Goal: Task Accomplishment & Management: Complete application form

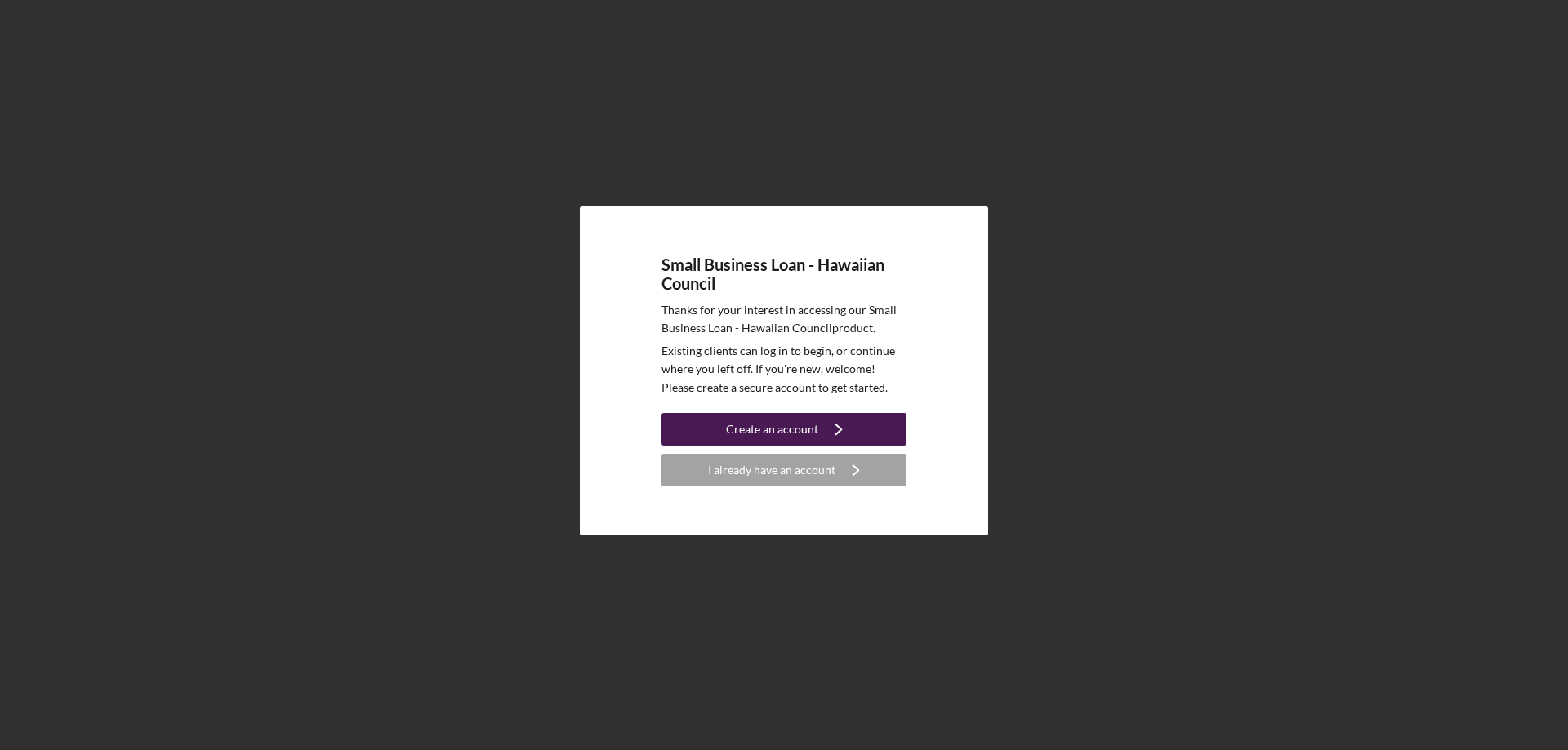
click at [812, 429] on div "Create an account" at bounding box center [771, 429] width 92 height 33
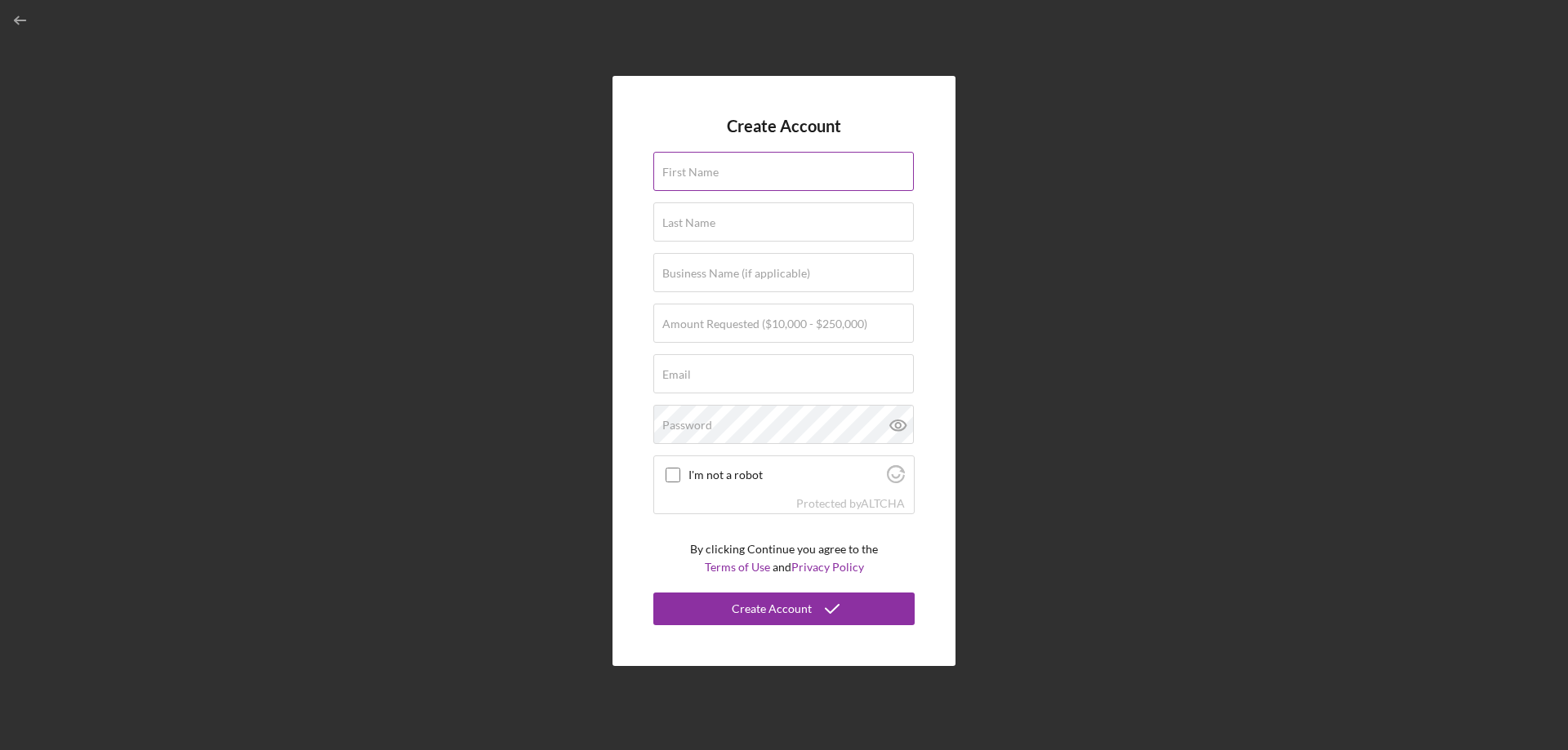
click at [722, 166] on div "First Name" at bounding box center [784, 172] width 261 height 40
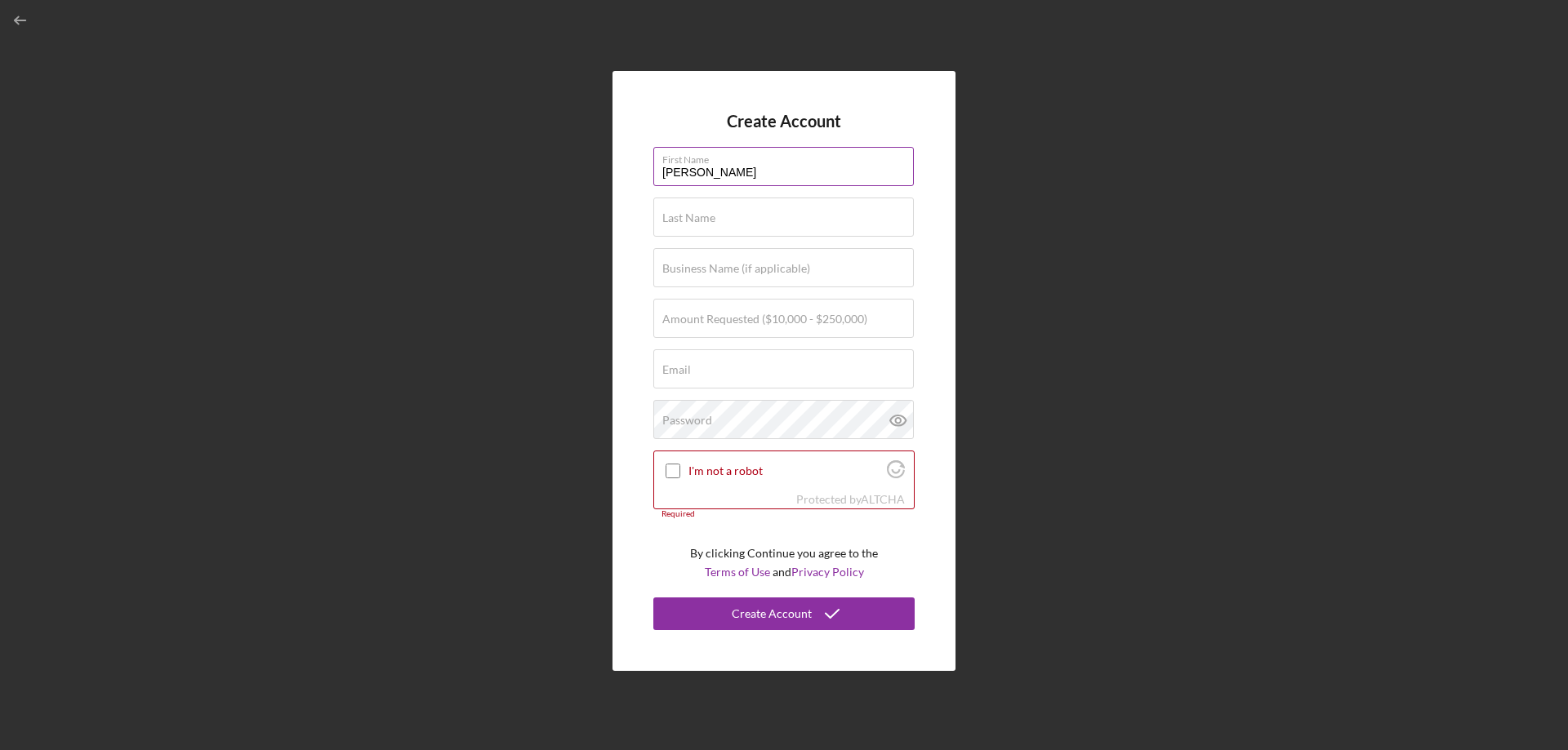
type input "[PERSON_NAME]"
type input "Fanene"
type input "Self Sponsored Sports / FarmKineTings"
type input "$250,000"
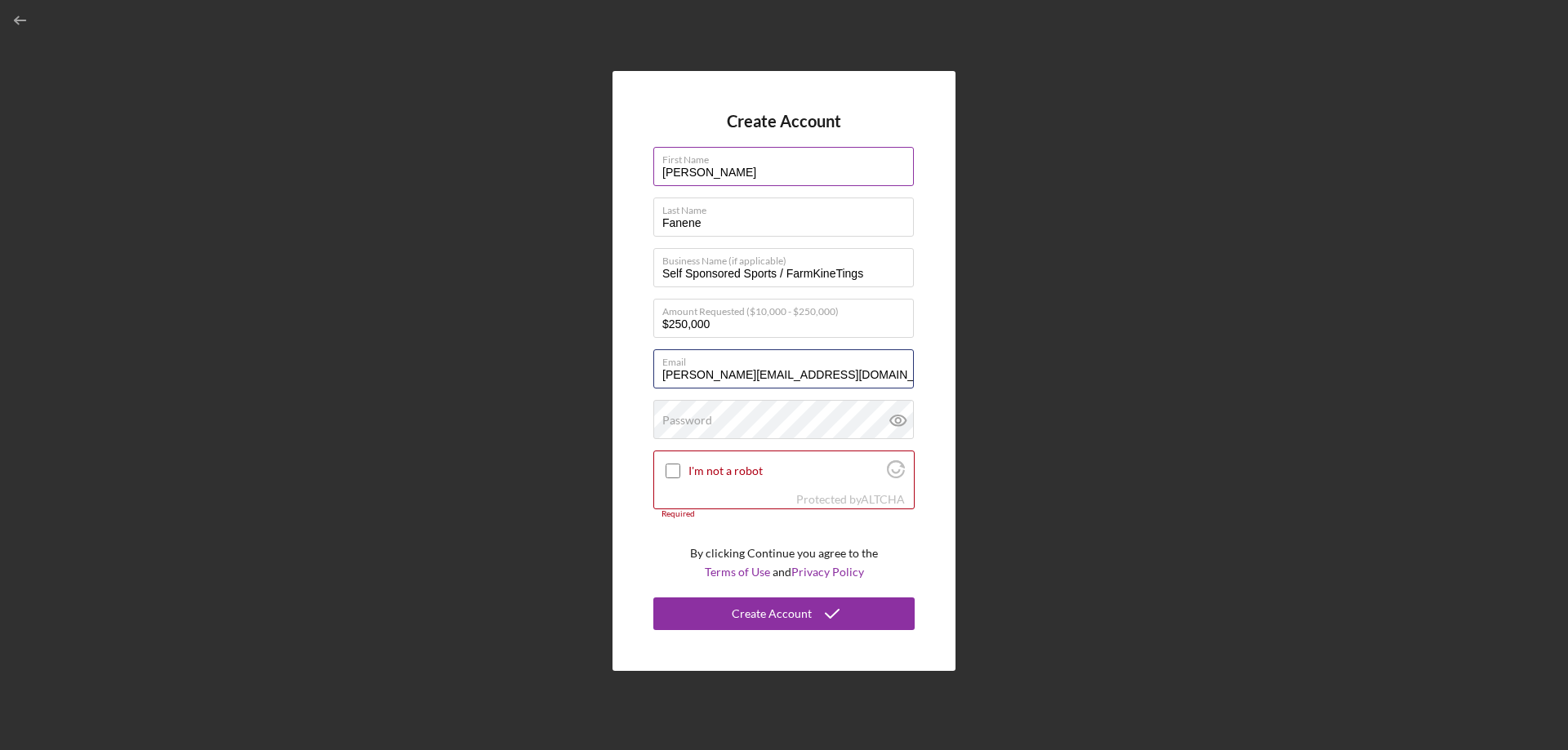
type input "[PERSON_NAME][EMAIL_ADDRESS][DOMAIN_NAME]"
drag, startPoint x: 1085, startPoint y: 420, endPoint x: 1072, endPoint y: 426, distance: 14.3
click at [1086, 420] on div "Create Account First Name [PERSON_NAME] Last Name [PERSON_NAME] Business Name (…" at bounding box center [784, 371] width 1552 height 742
click at [673, 474] on input "I'm not a robot" at bounding box center [673, 470] width 14 height 14
checkbox input "true"
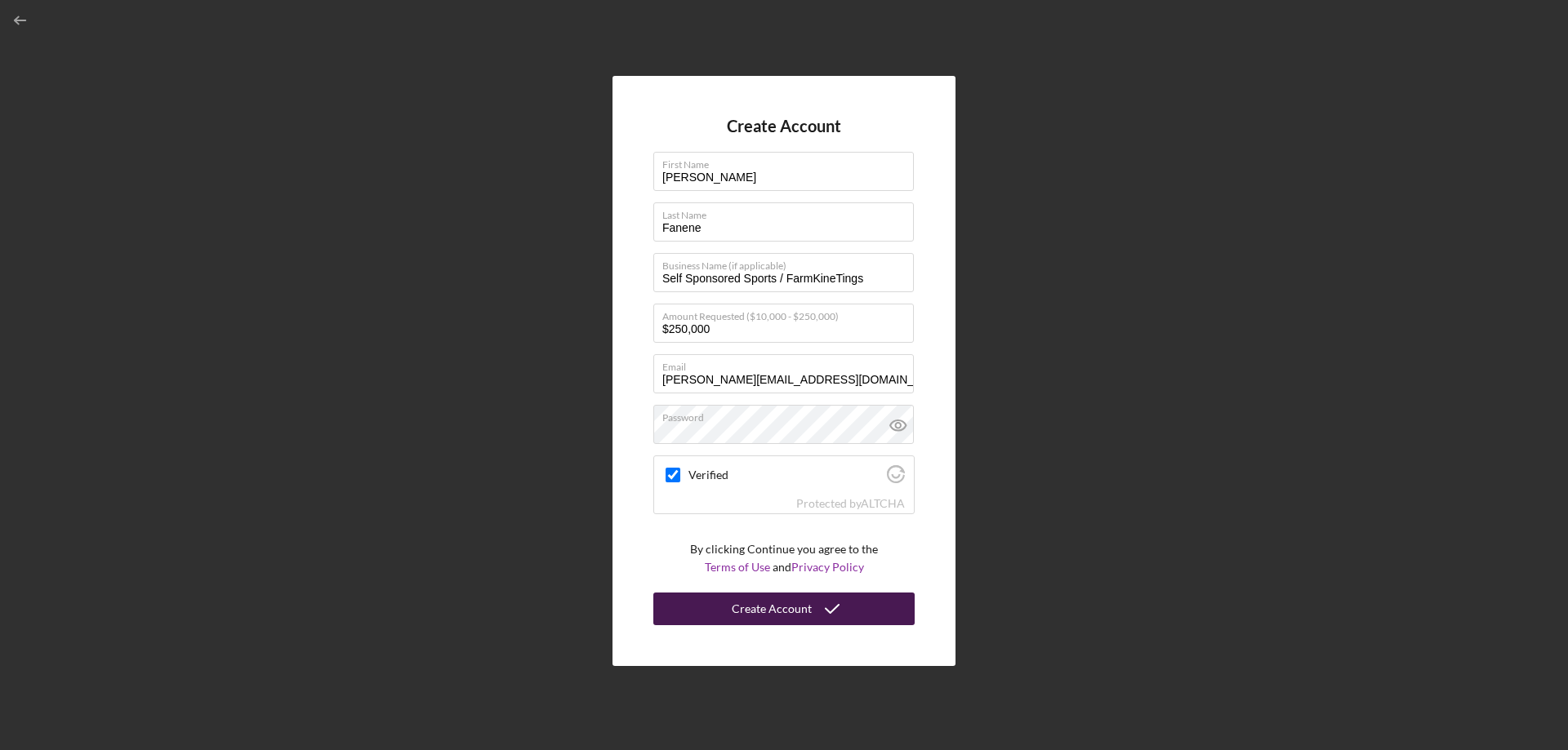
click at [814, 602] on icon "submit" at bounding box center [832, 609] width 40 height 40
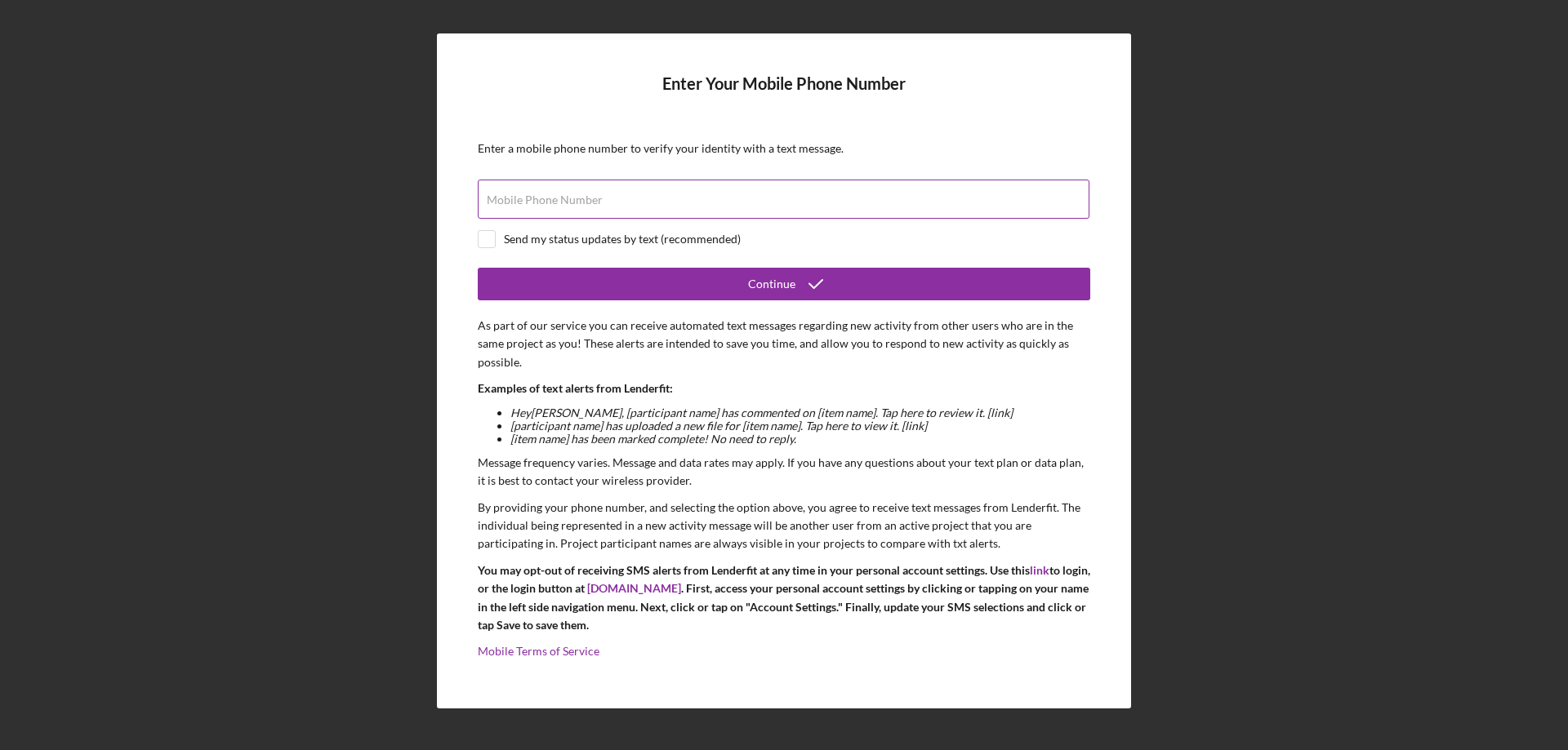
click at [638, 190] on div "Mobile Phone Number" at bounding box center [784, 200] width 613 height 40
type input "[PHONE_NUMBER]"
click at [489, 240] on input "checkbox" at bounding box center [486, 238] width 16 height 16
checkbox input "true"
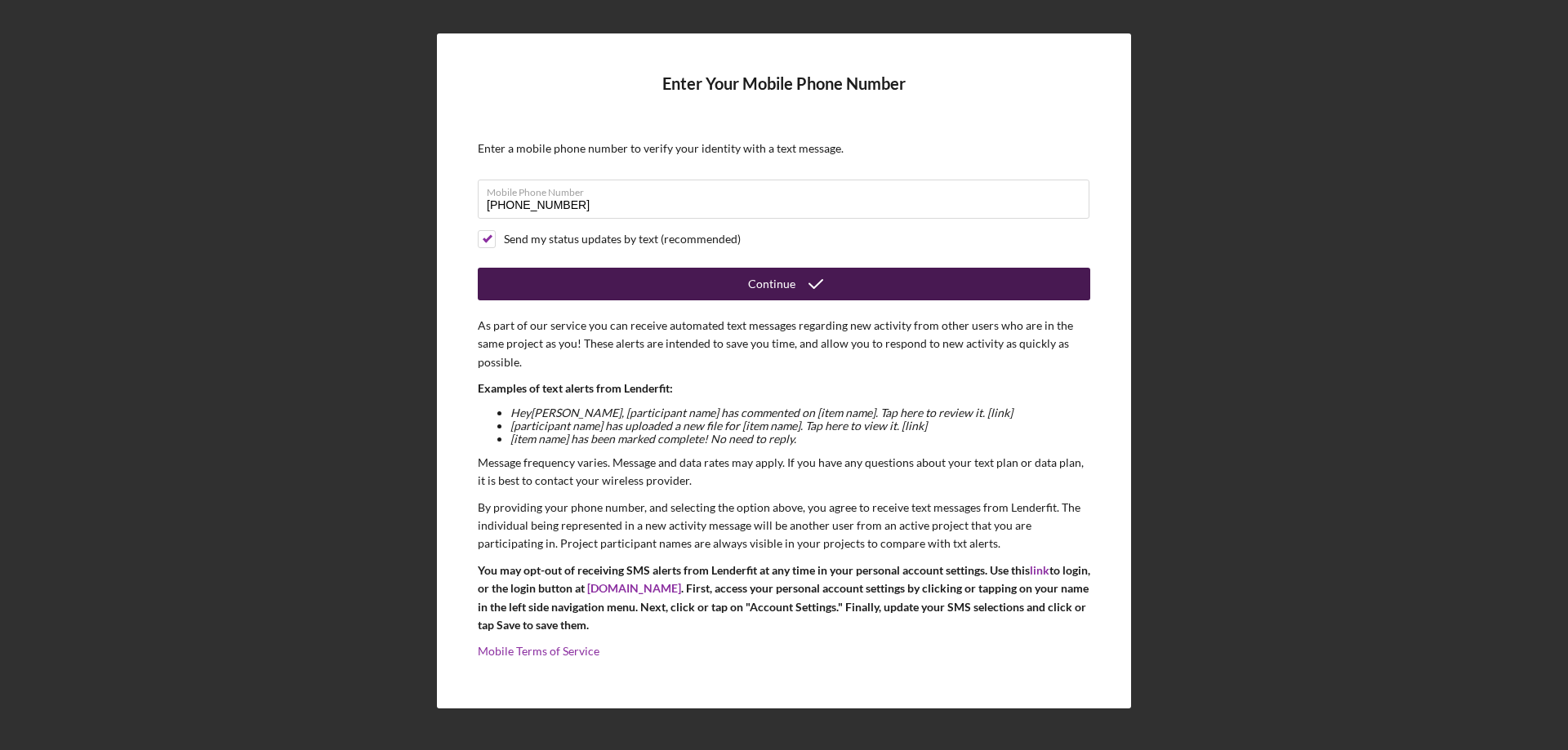
click at [779, 281] on div "Continue" at bounding box center [771, 284] width 47 height 33
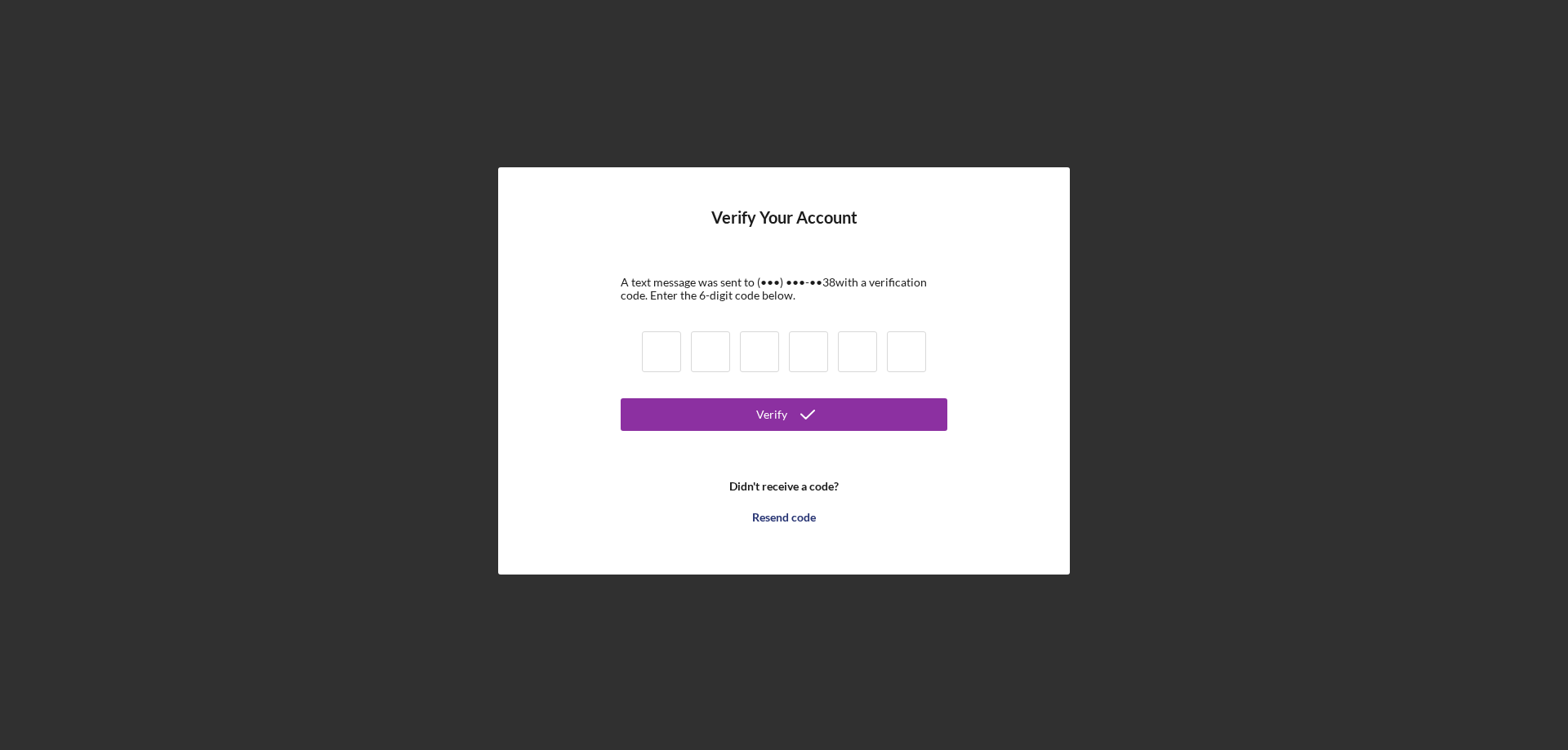
click at [653, 356] on input at bounding box center [662, 351] width 40 height 40
type input "0"
type input "3"
type input "5"
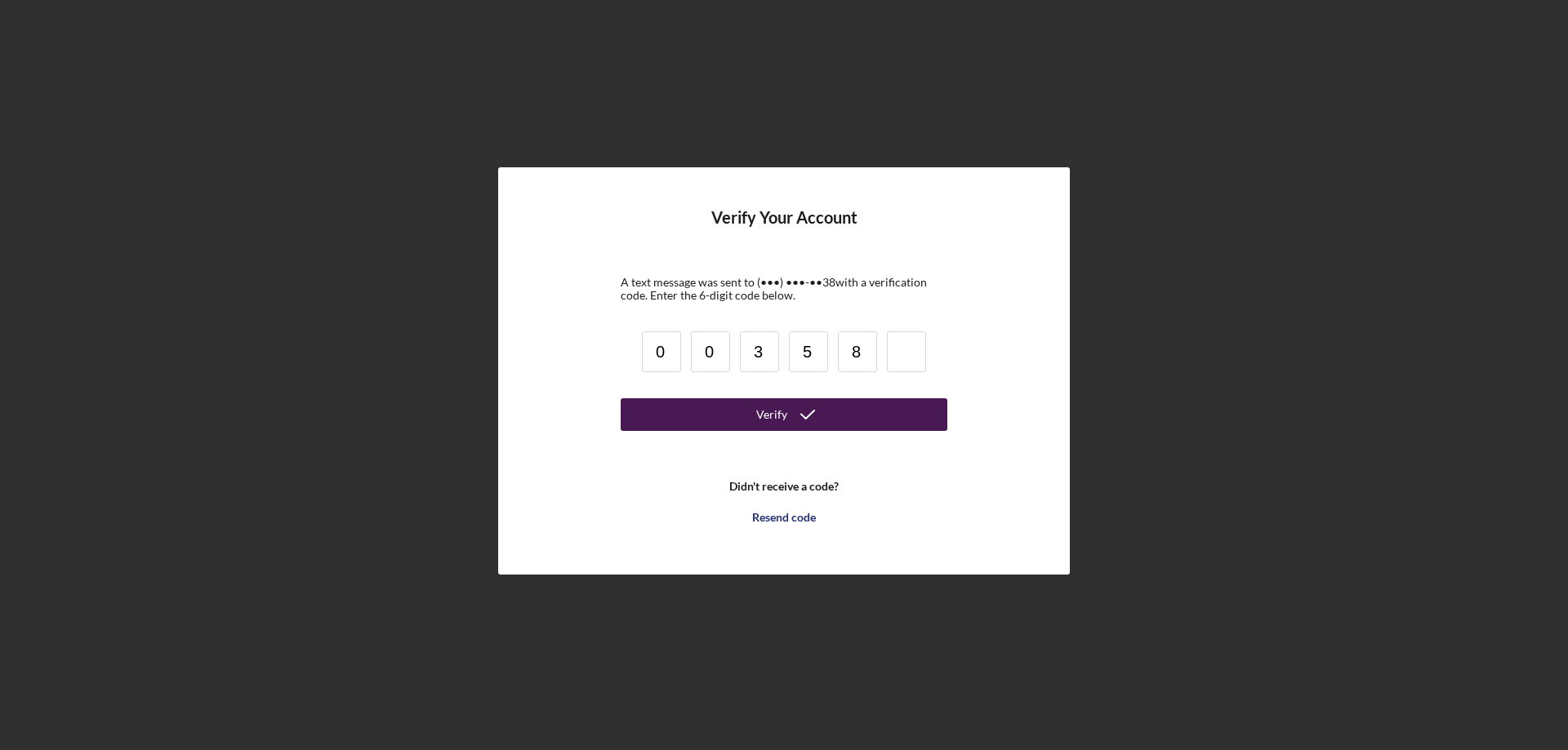
type input "8"
type input "4"
click at [620, 399] on button "Verify" at bounding box center [784, 415] width 327 height 33
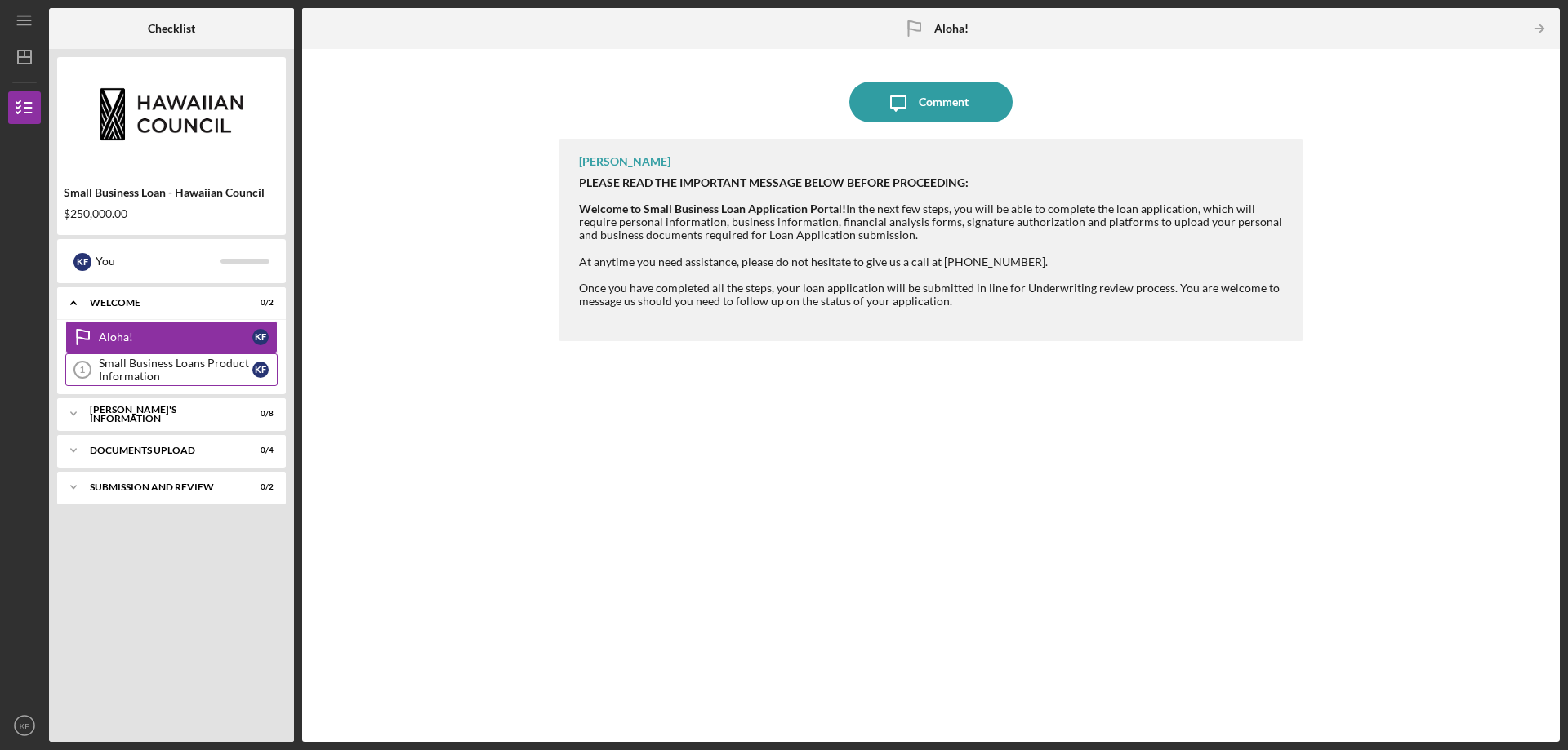
click at [149, 379] on div "Small Business Loans Product Information" at bounding box center [175, 369] width 153 height 26
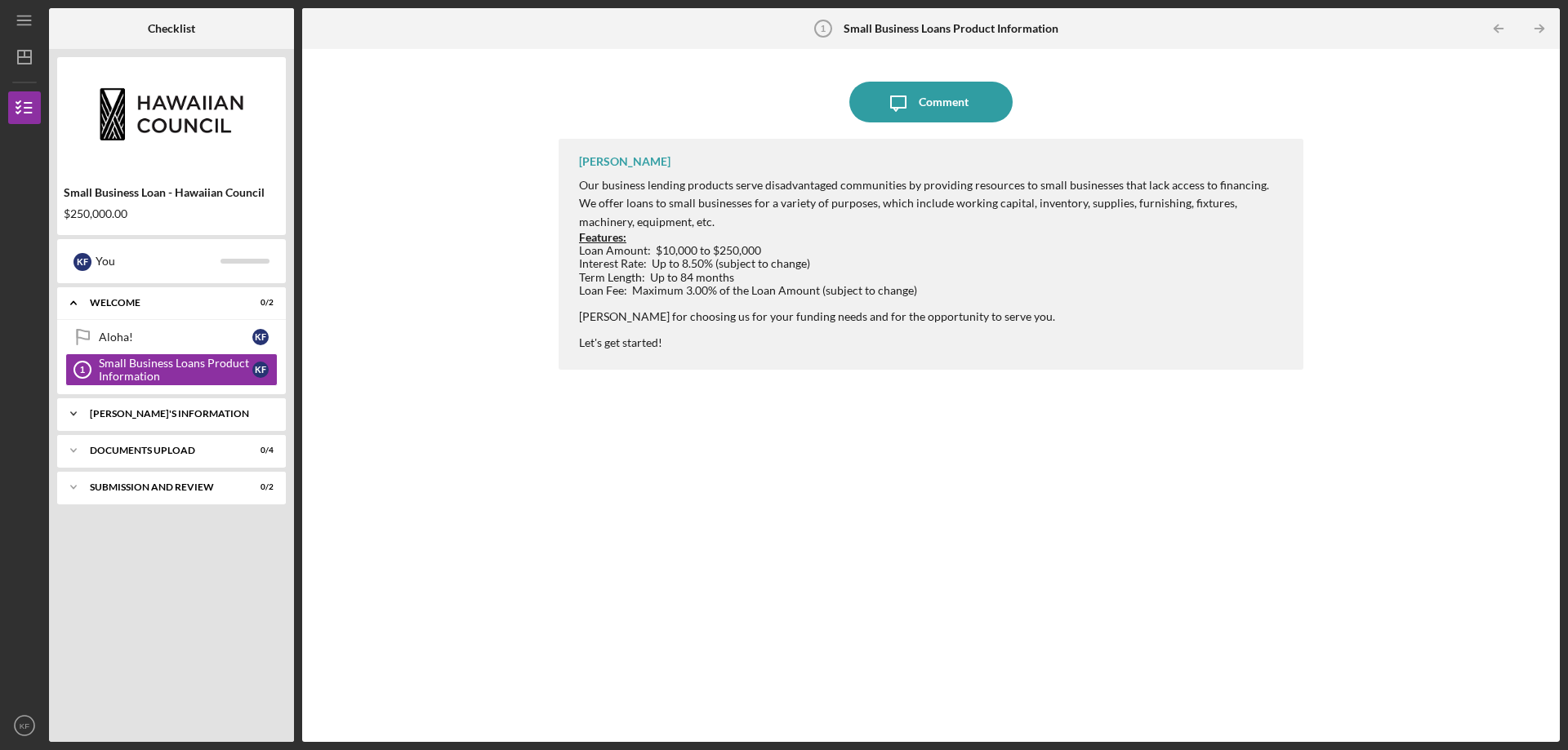
click at [174, 409] on div "[PERSON_NAME]'S INFORMATION" at bounding box center [178, 414] width 175 height 10
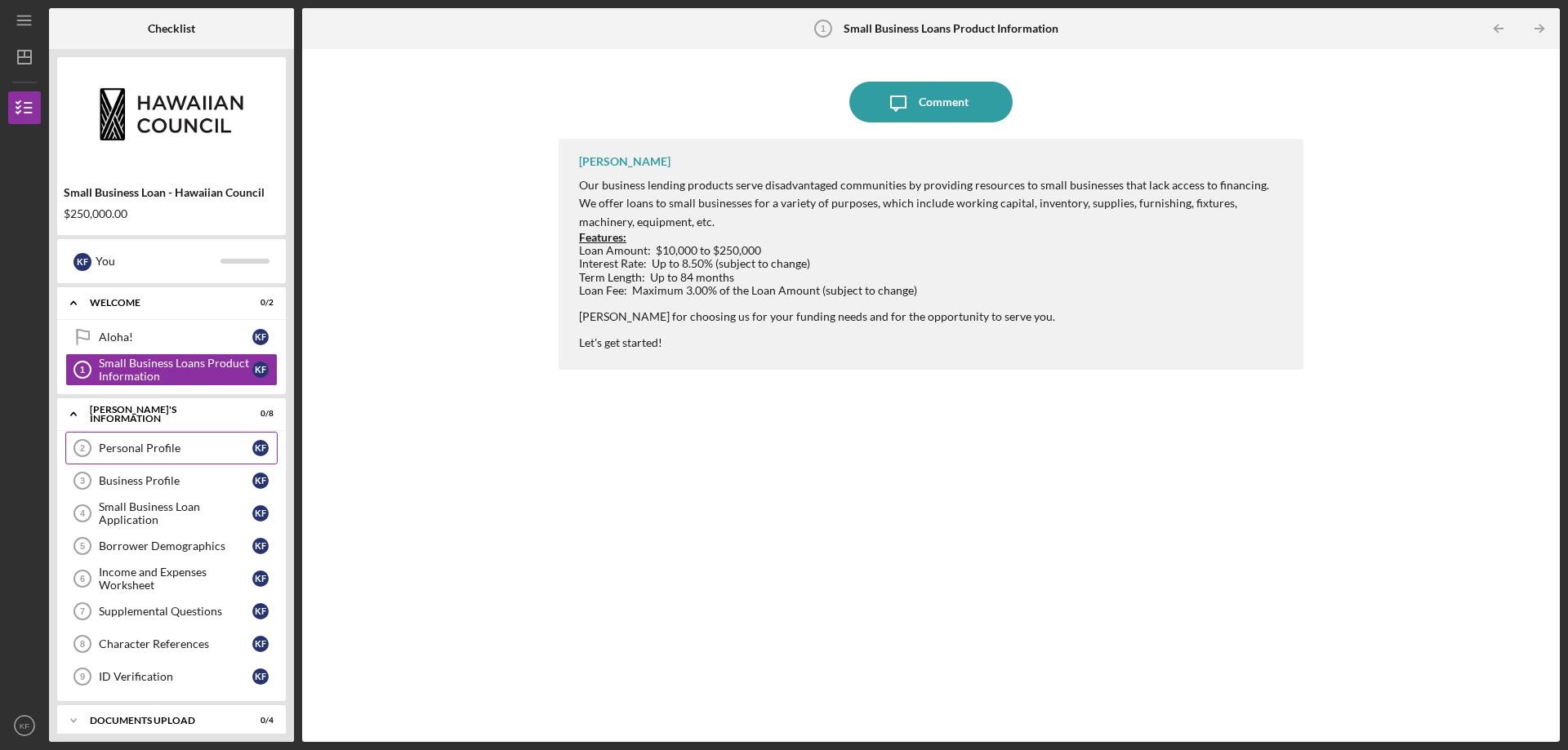
click at [179, 447] on div "Personal Profile" at bounding box center [175, 448] width 153 height 13
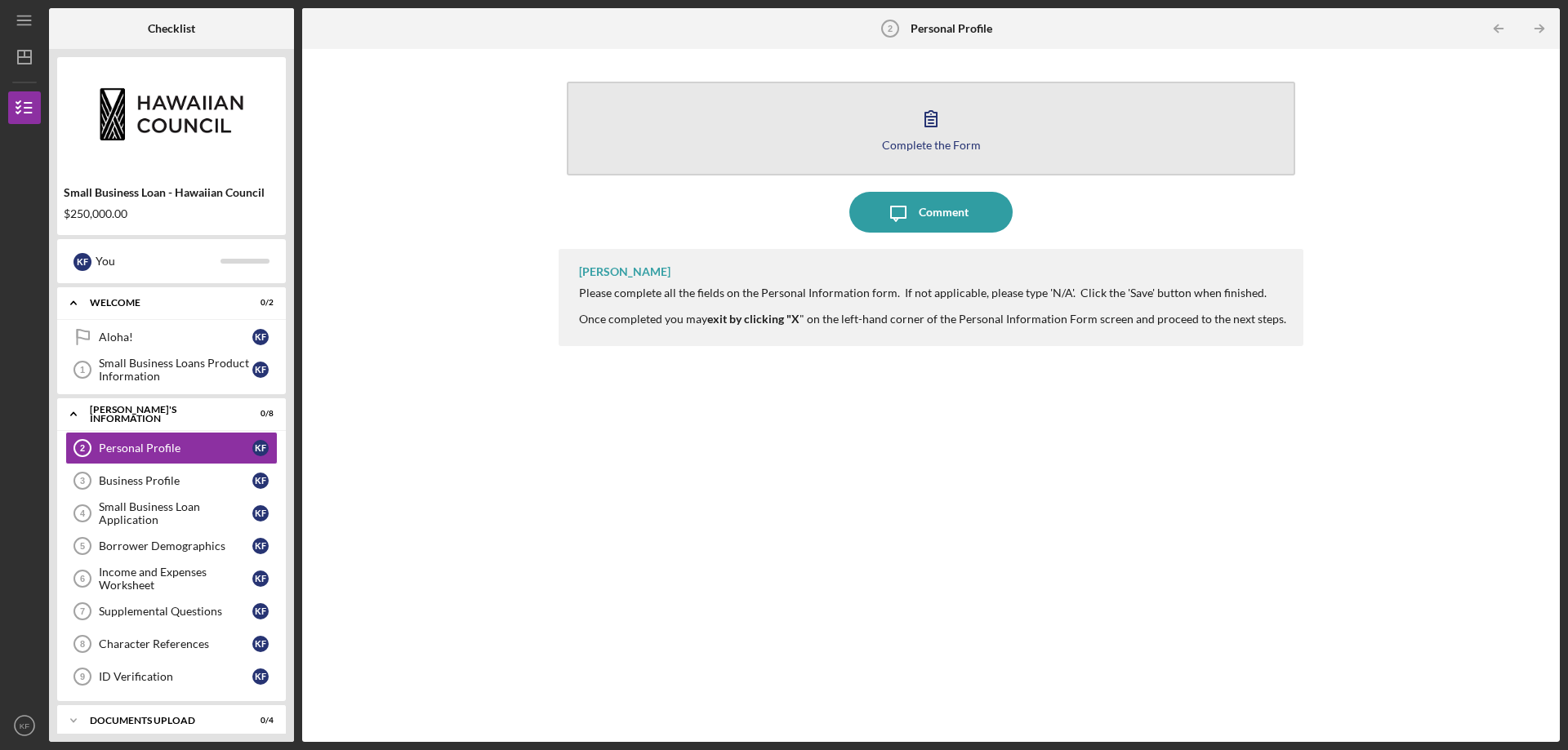
click at [935, 125] on icon "button" at bounding box center [931, 118] width 40 height 40
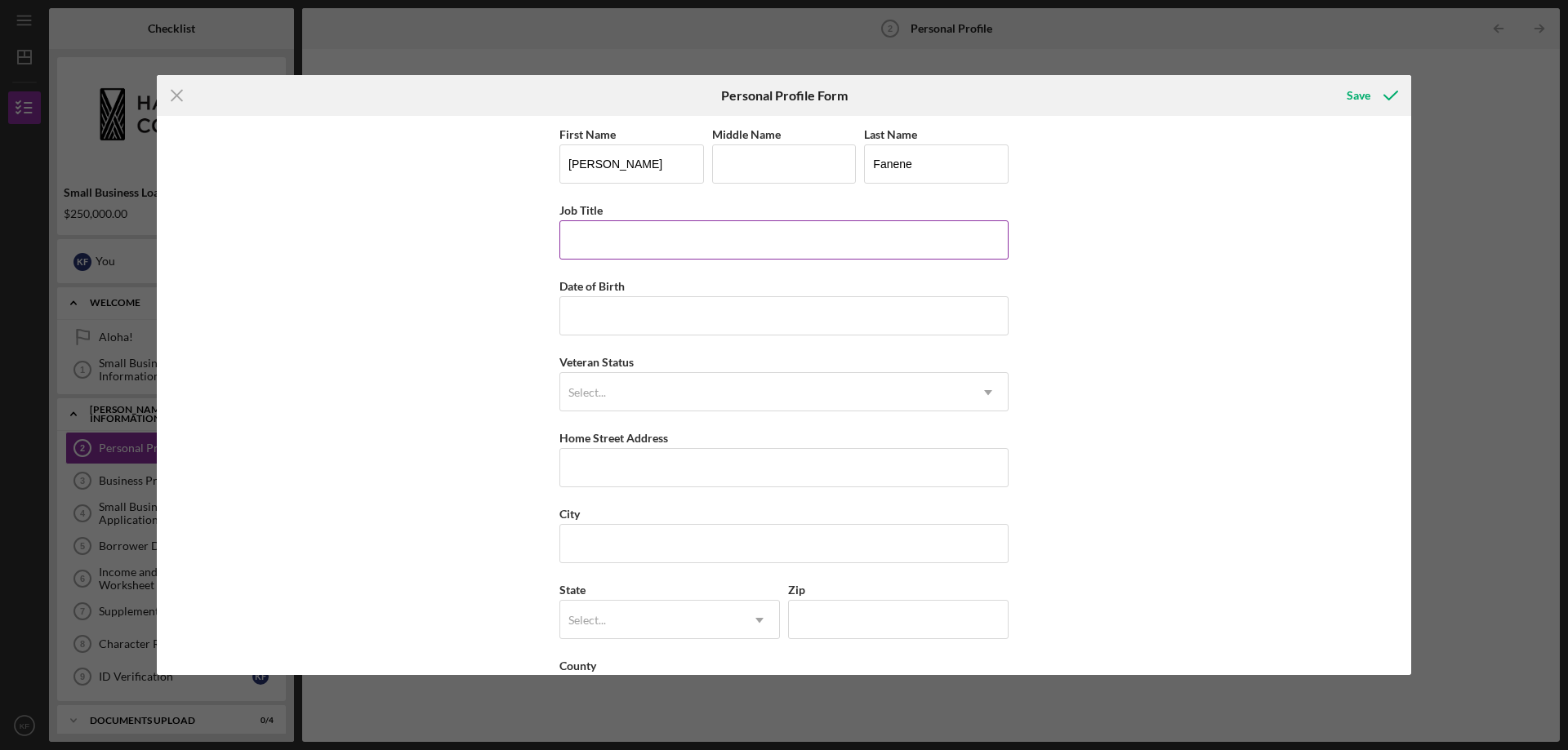
click at [690, 241] on input "Job Title" at bounding box center [784, 240] width 449 height 40
type input "President / Executive Director"
type input "[DATE]"
click at [664, 391] on div "Select..." at bounding box center [765, 393] width 408 height 38
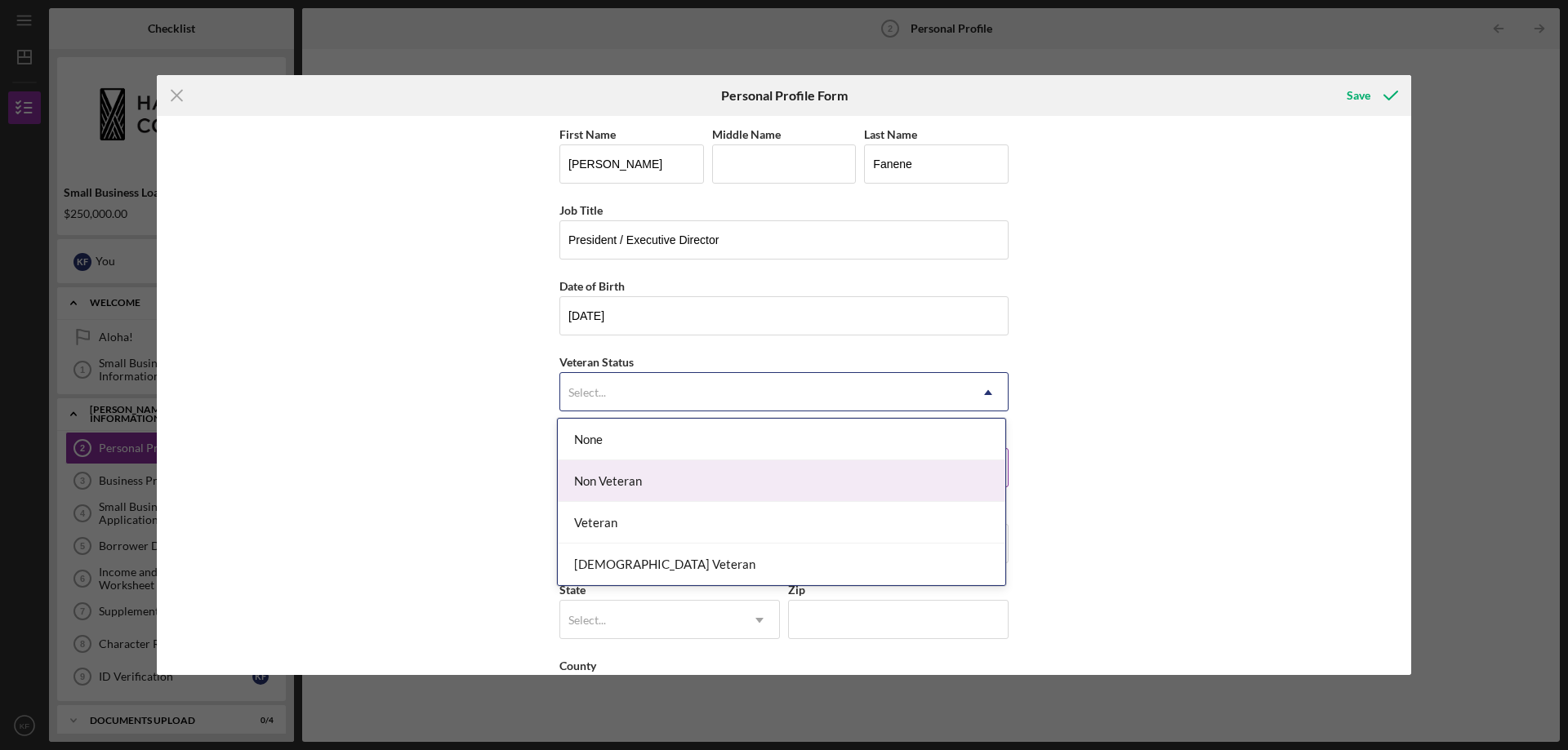
click at [643, 485] on div "Non Veteran" at bounding box center [781, 480] width 448 height 41
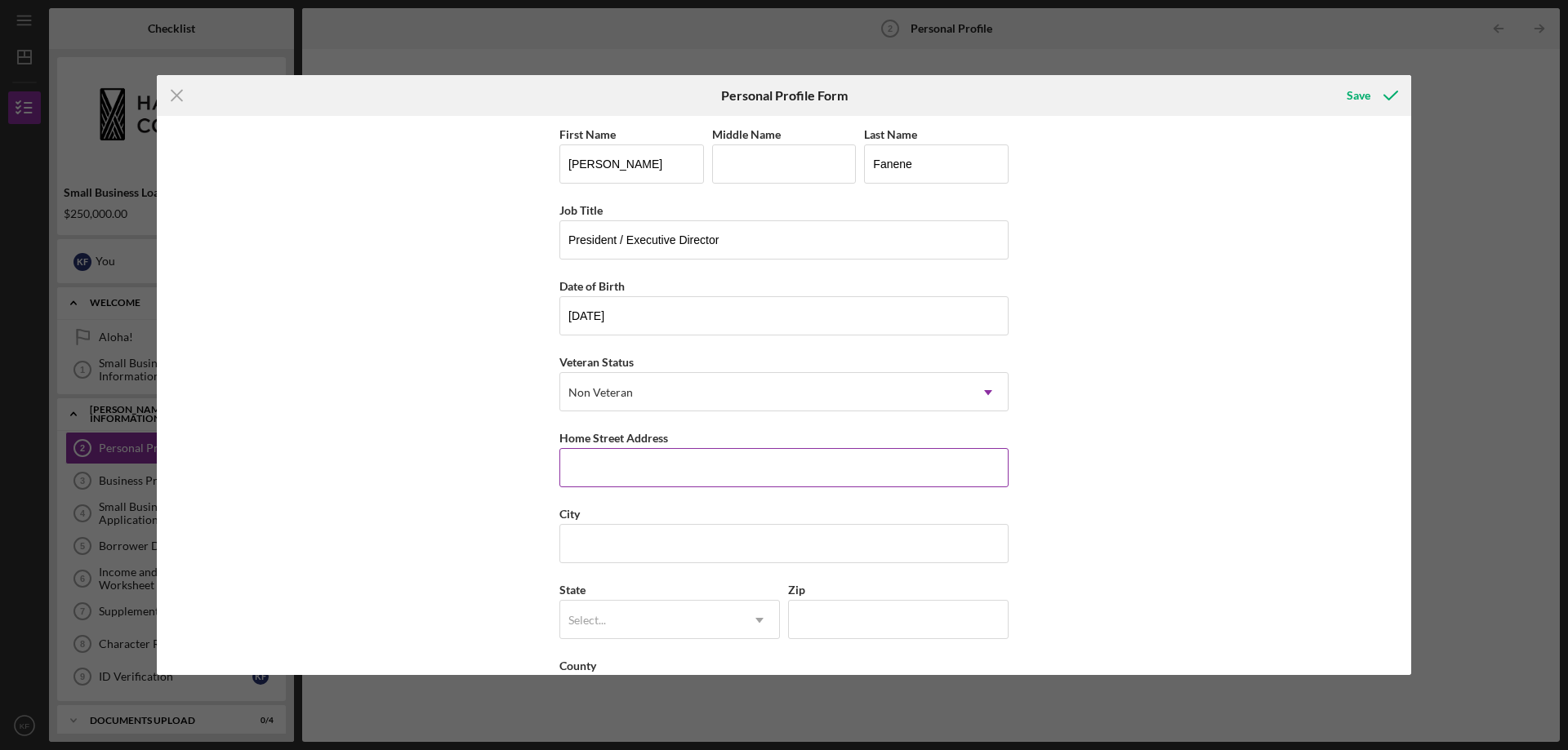
click at [656, 463] on input "Home Street Address" at bounding box center [784, 468] width 449 height 40
type input "PO Box 10"
type input "Hauula"
type input "h"
click at [676, 621] on div "BC" at bounding box center [650, 620] width 180 height 38
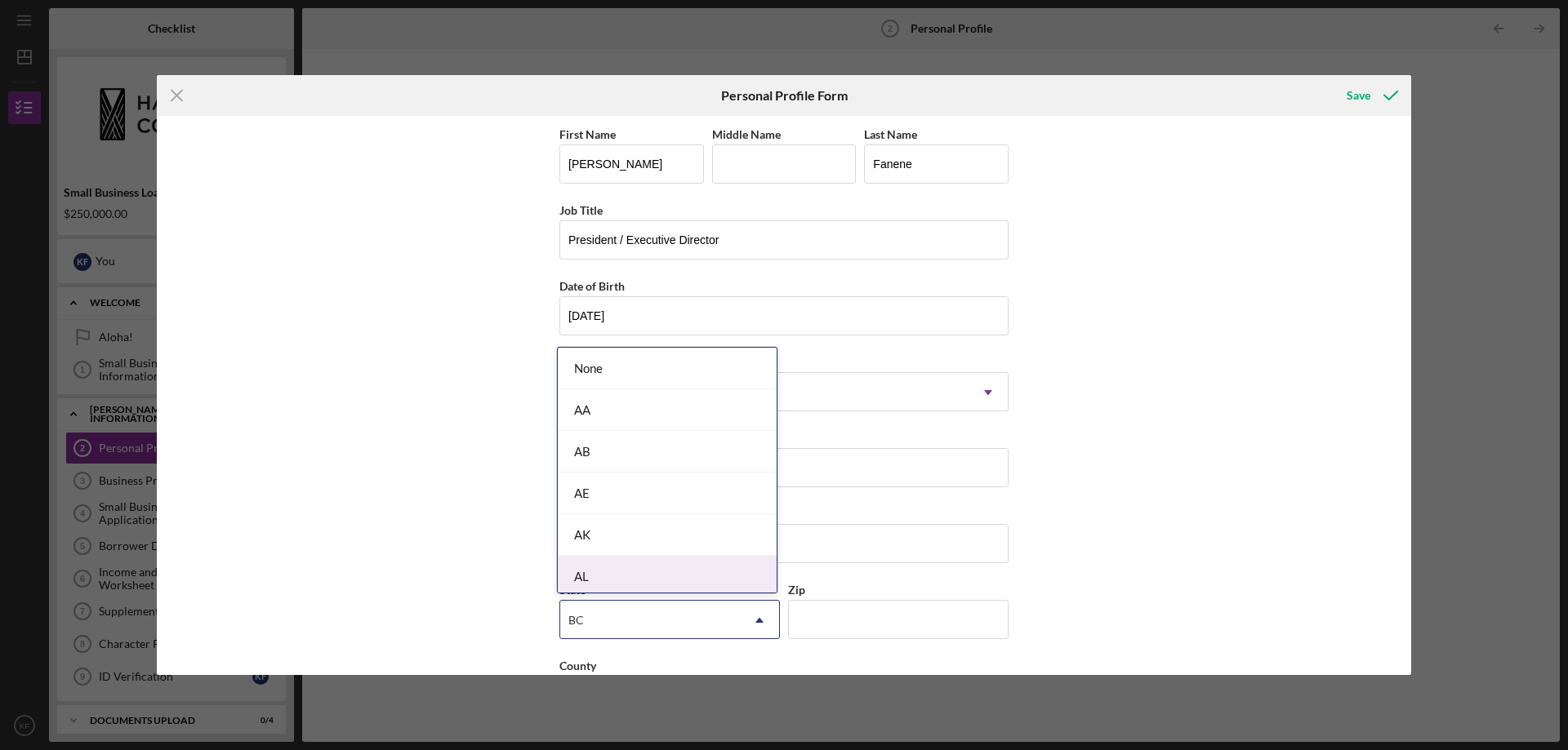
type input "h"
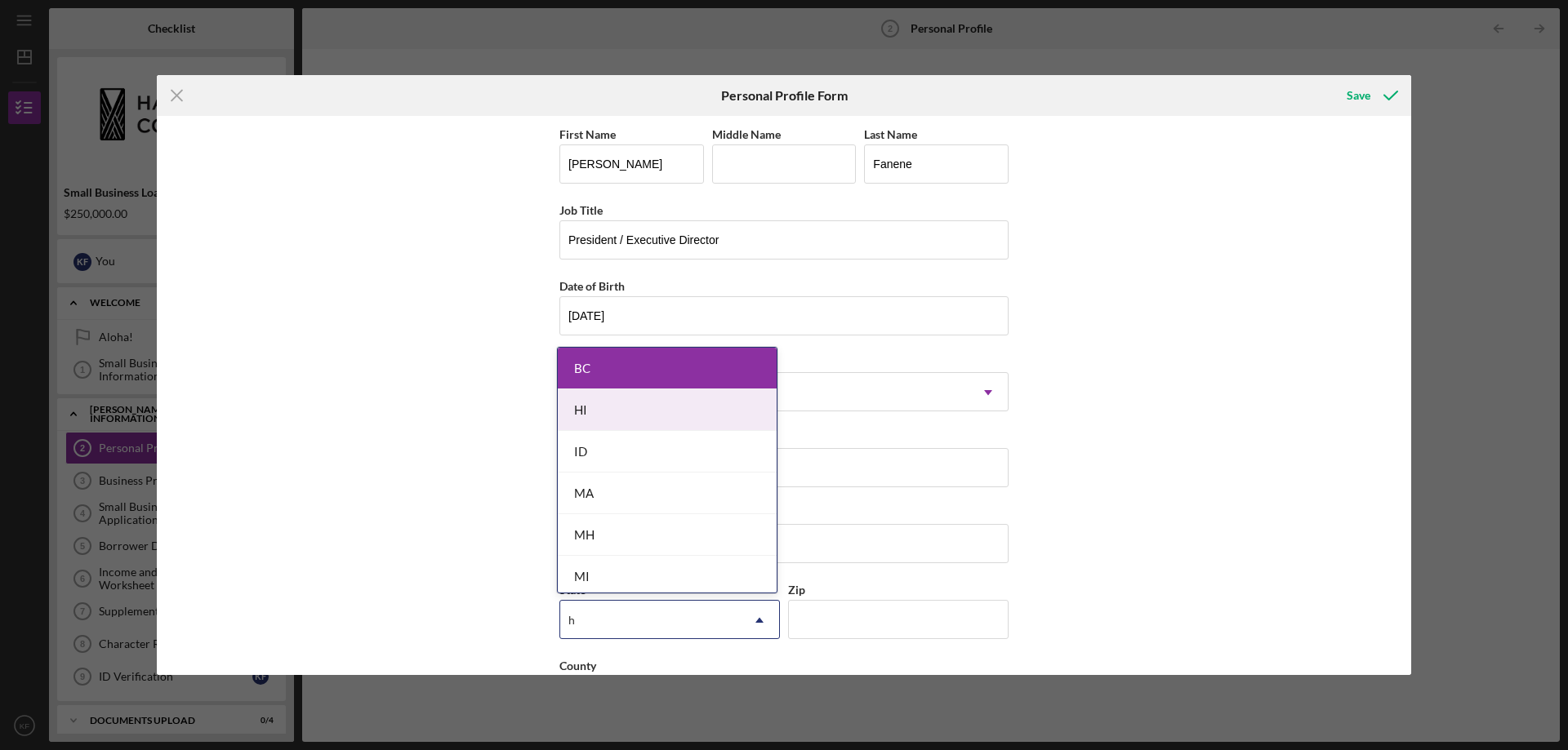
drag, startPoint x: 618, startPoint y: 404, endPoint x: 682, endPoint y: 427, distance: 68.0
click at [618, 407] on div "HI" at bounding box center [668, 410] width 219 height 41
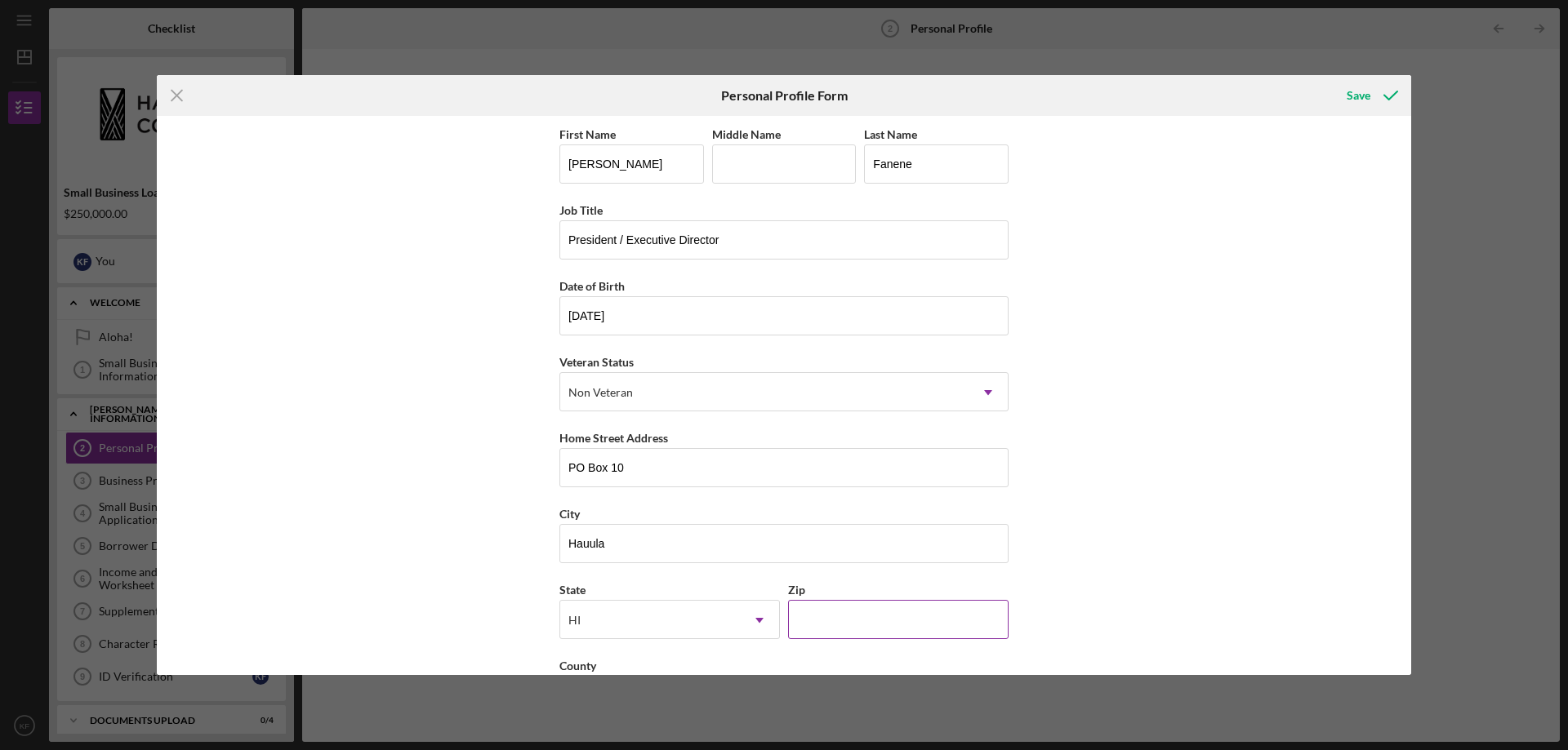
click at [879, 624] on input "Zip" at bounding box center [899, 619] width 221 height 40
type input "96717"
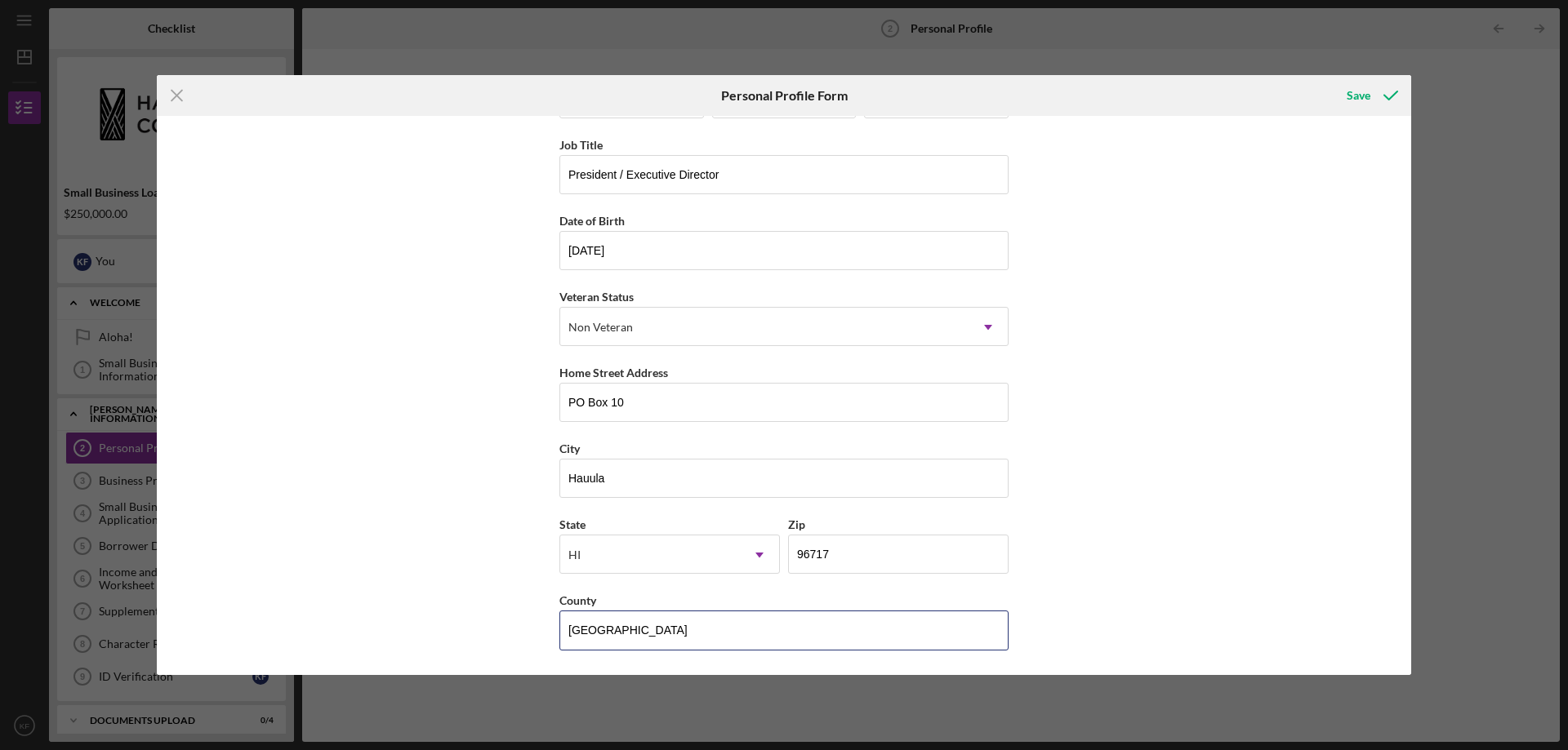
type input "[GEOGRAPHIC_DATA]"
click at [1363, 92] on div "Save" at bounding box center [1359, 95] width 24 height 33
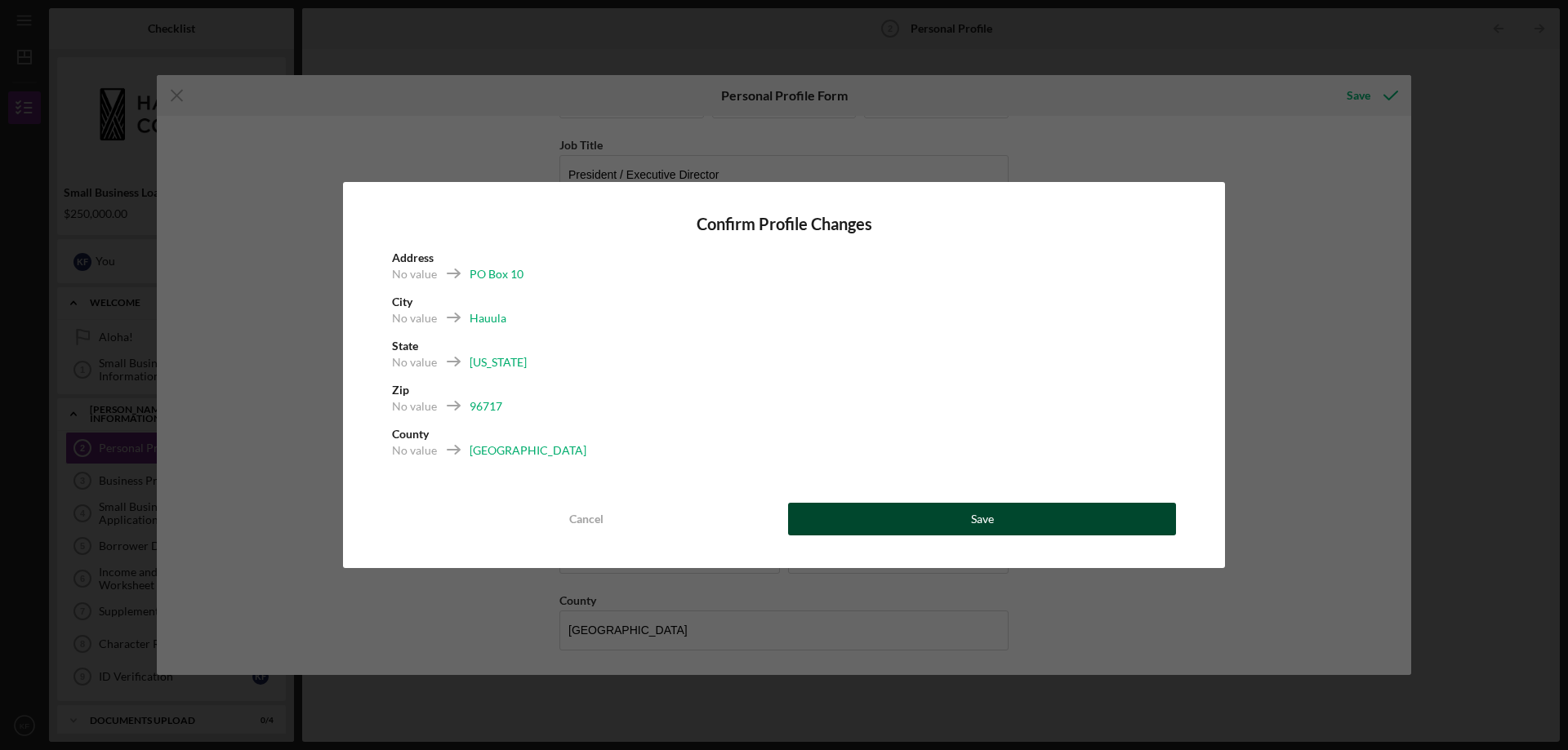
click at [981, 512] on div "Save" at bounding box center [982, 519] width 23 height 33
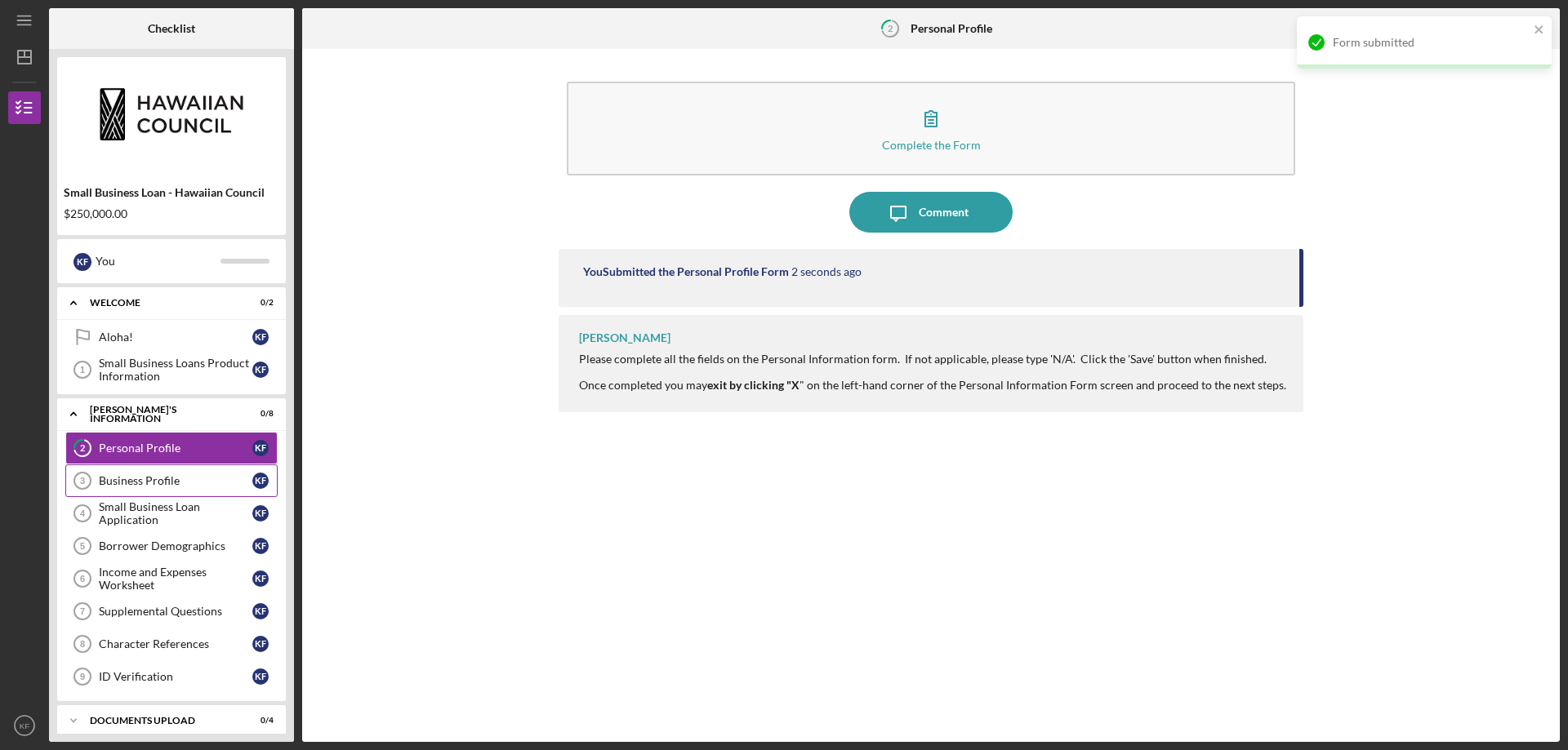
click at [162, 477] on div "Business Profile" at bounding box center [175, 481] width 153 height 13
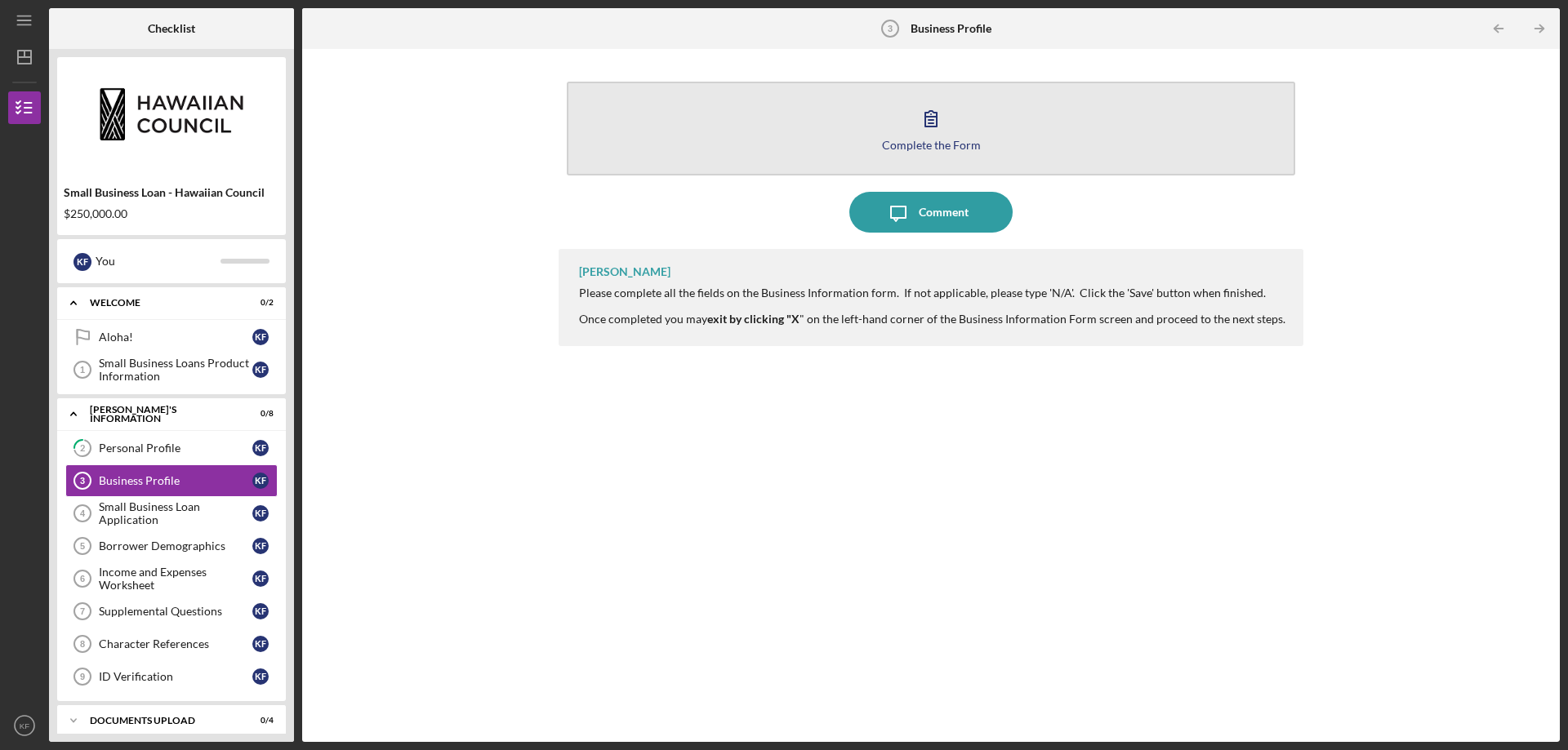
click at [934, 123] on icon "button" at bounding box center [931, 118] width 40 height 40
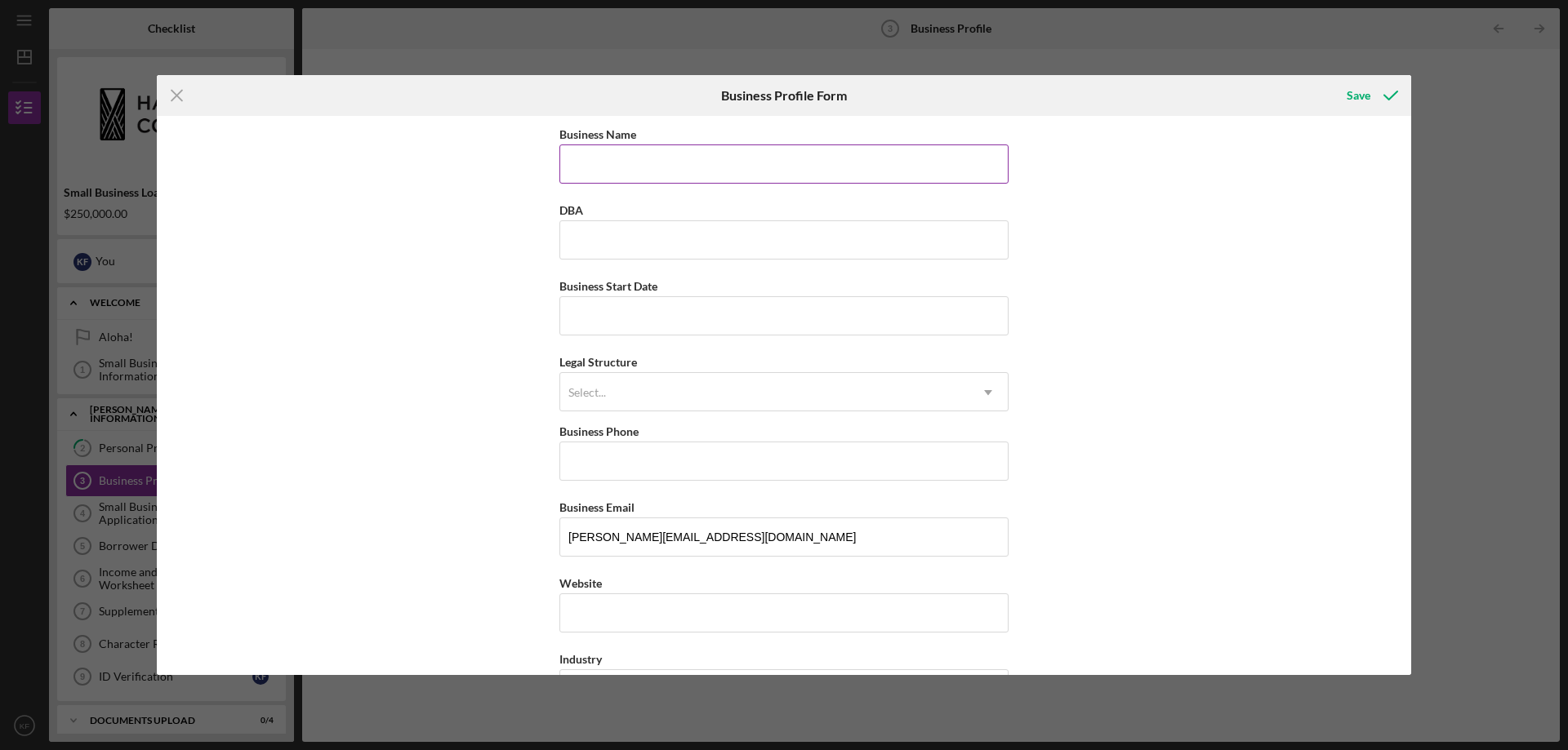
click at [642, 163] on input "Business Name" at bounding box center [784, 163] width 449 height 40
type input "Self Sponsored Sports"
type input "FarmKineTings"
type input "[DATE]"
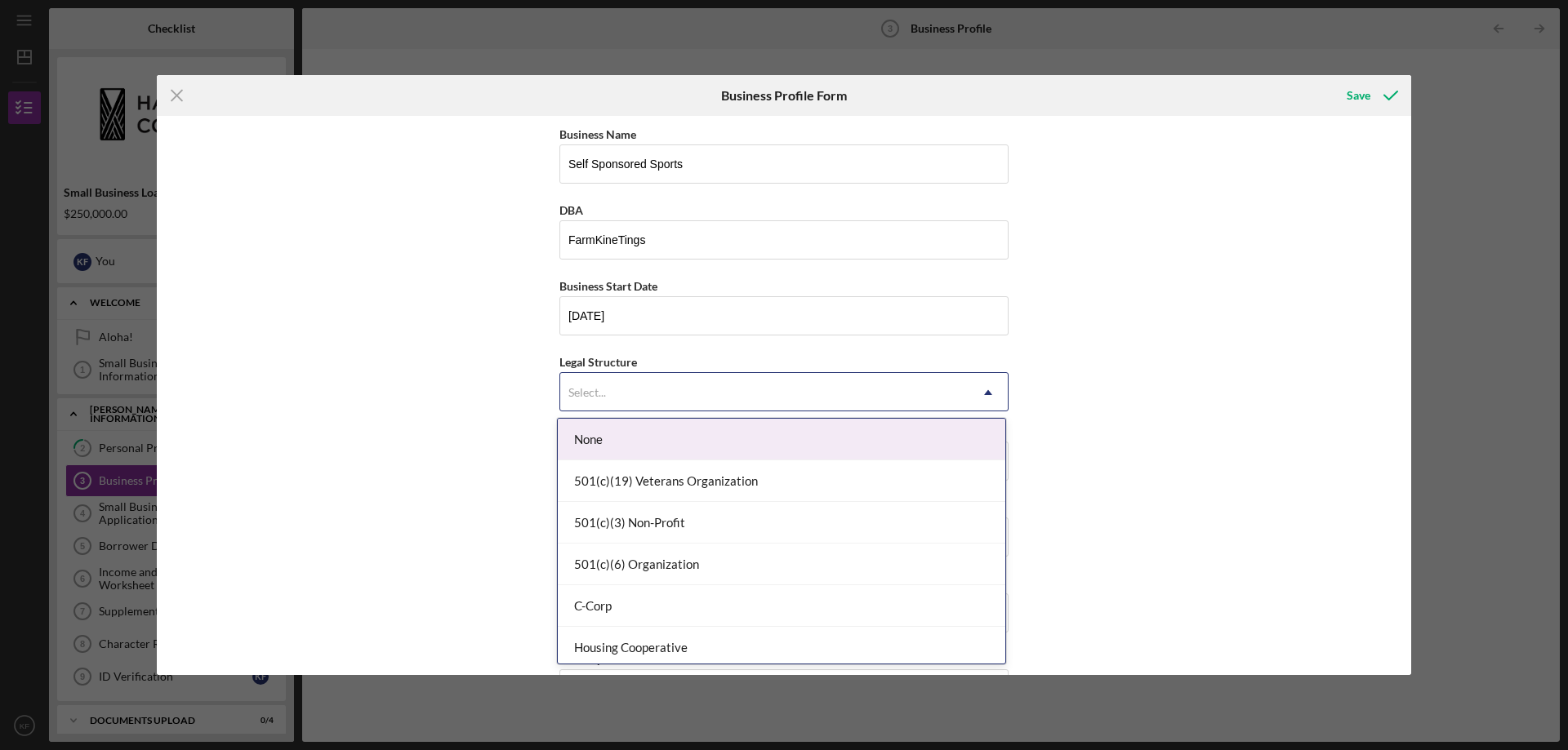
drag, startPoint x: 704, startPoint y: 394, endPoint x: 708, endPoint y: 402, distance: 8.9
click at [706, 398] on div "Select..." at bounding box center [765, 393] width 408 height 38
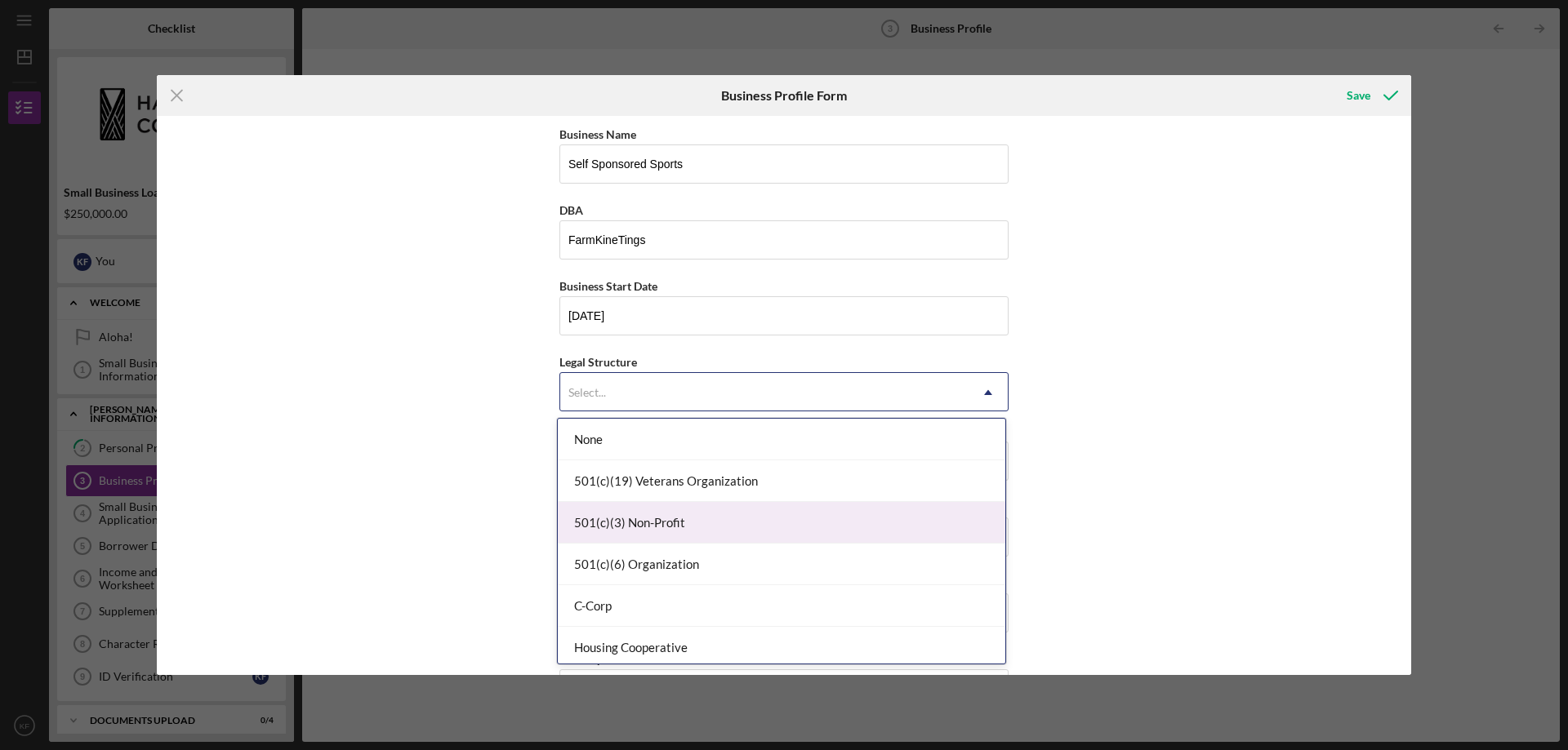
click at [710, 517] on div "501(c)(3) Non-Profit" at bounding box center [781, 522] width 448 height 41
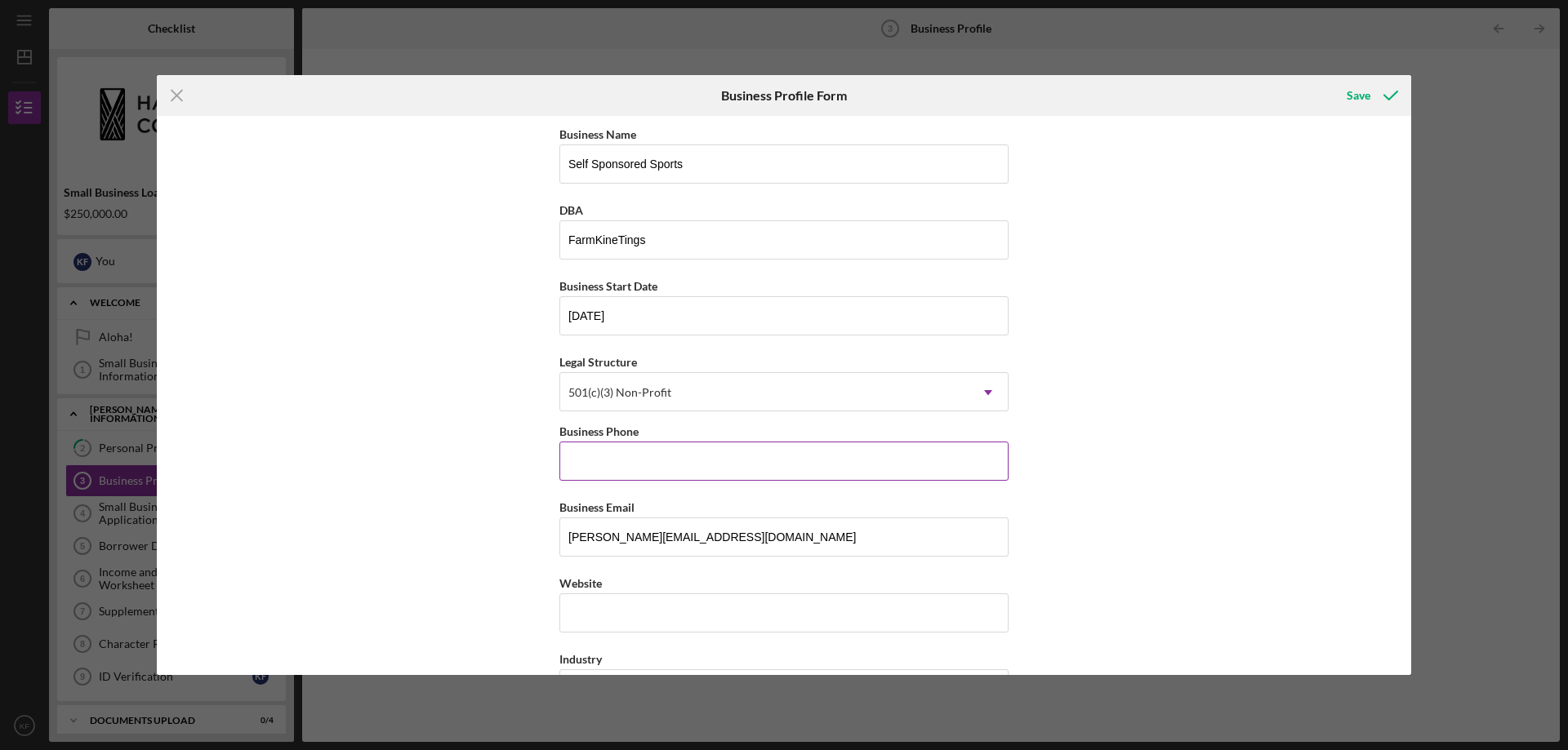
click at [643, 457] on input "Business Phone" at bounding box center [784, 461] width 449 height 40
type input "[PHONE_NUMBER]"
type input "[DOMAIN_NAME]"
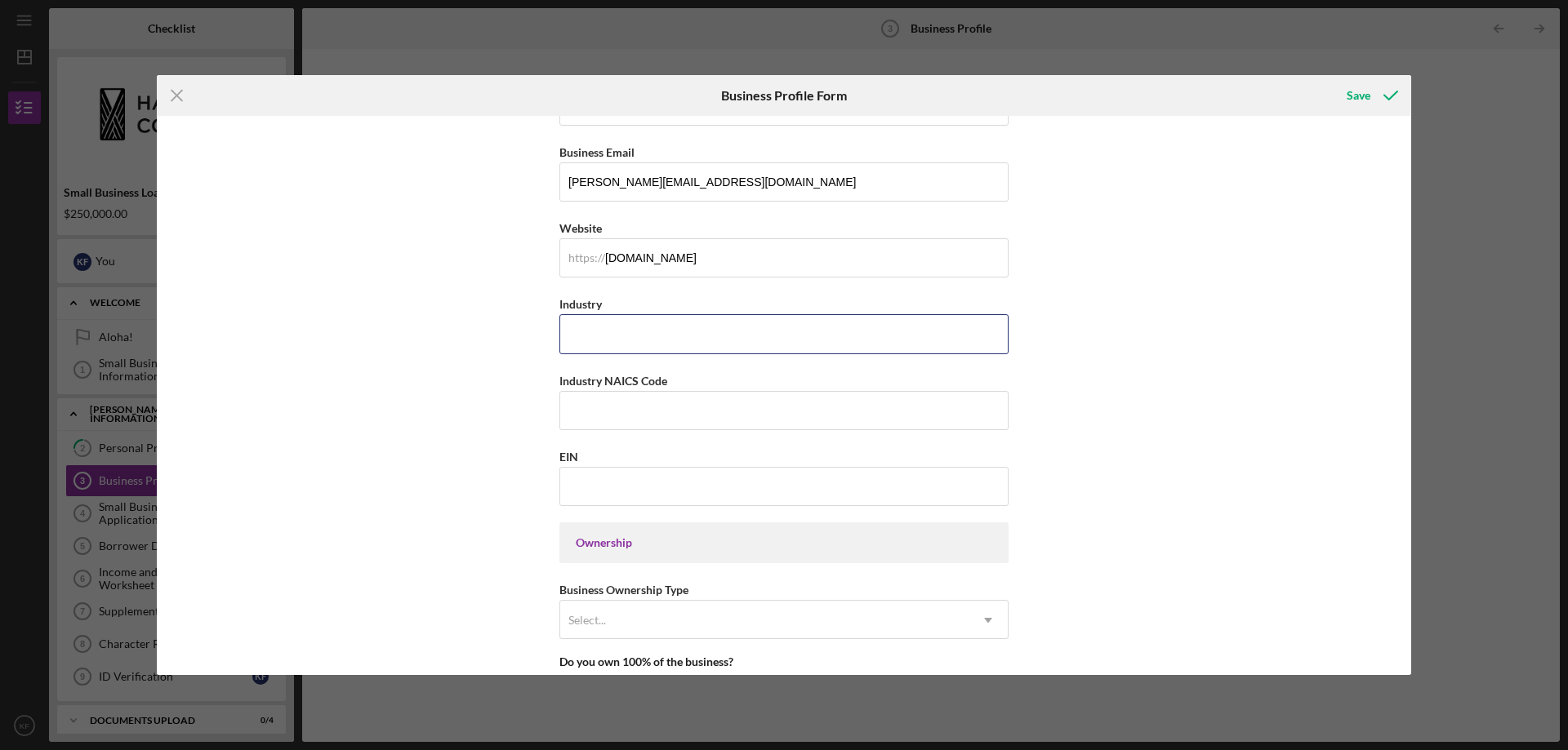
scroll to position [360, 0]
drag, startPoint x: 609, startPoint y: 324, endPoint x: 761, endPoint y: 330, distance: 152.1
click at [615, 327] on input "Industry" at bounding box center [784, 329] width 449 height 40
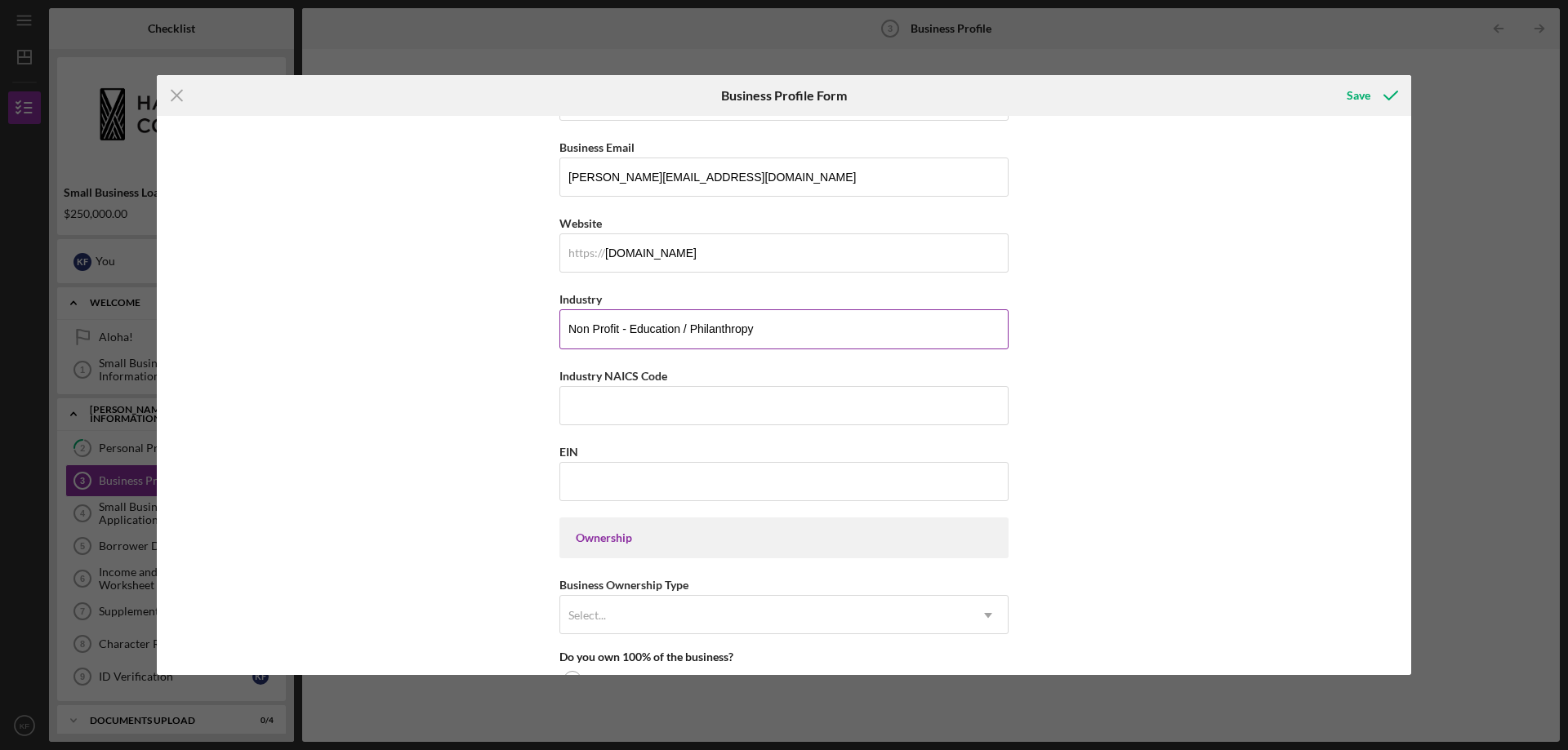
drag, startPoint x: 676, startPoint y: 332, endPoint x: 697, endPoint y: 329, distance: 21.2
click at [678, 332] on input "Non Profit - Education / Philanthropy" at bounding box center [784, 329] width 449 height 40
drag, startPoint x: 853, startPoint y: 328, endPoint x: 728, endPoint y: 335, distance: 125.2
click at [728, 335] on input "Non Profit - Education / Culture / Philanthropy" at bounding box center [784, 329] width 449 height 40
type input "Non Profit - Education / Culture / Social Services"
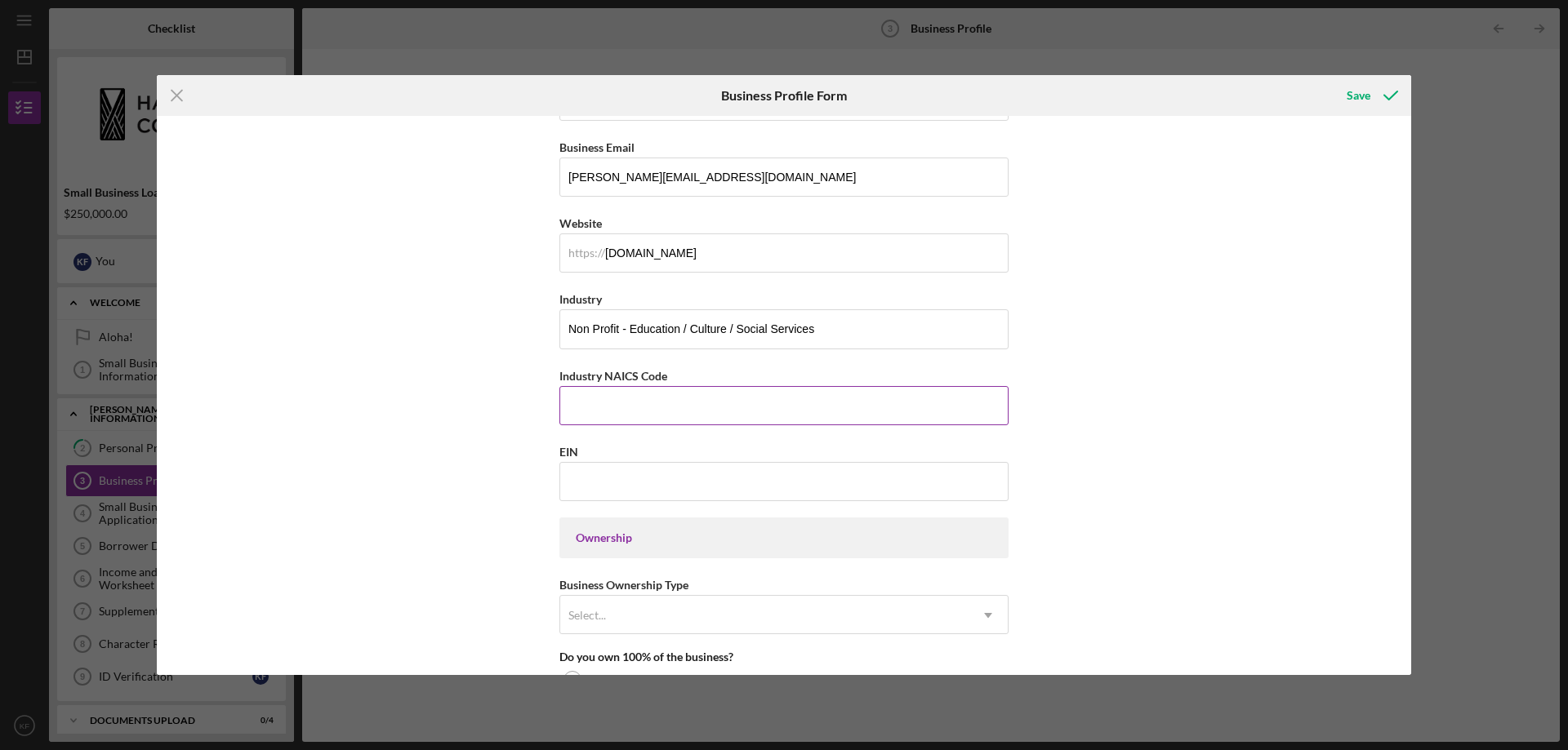
click at [824, 400] on input "Industry NAICS Code" at bounding box center [784, 405] width 449 height 40
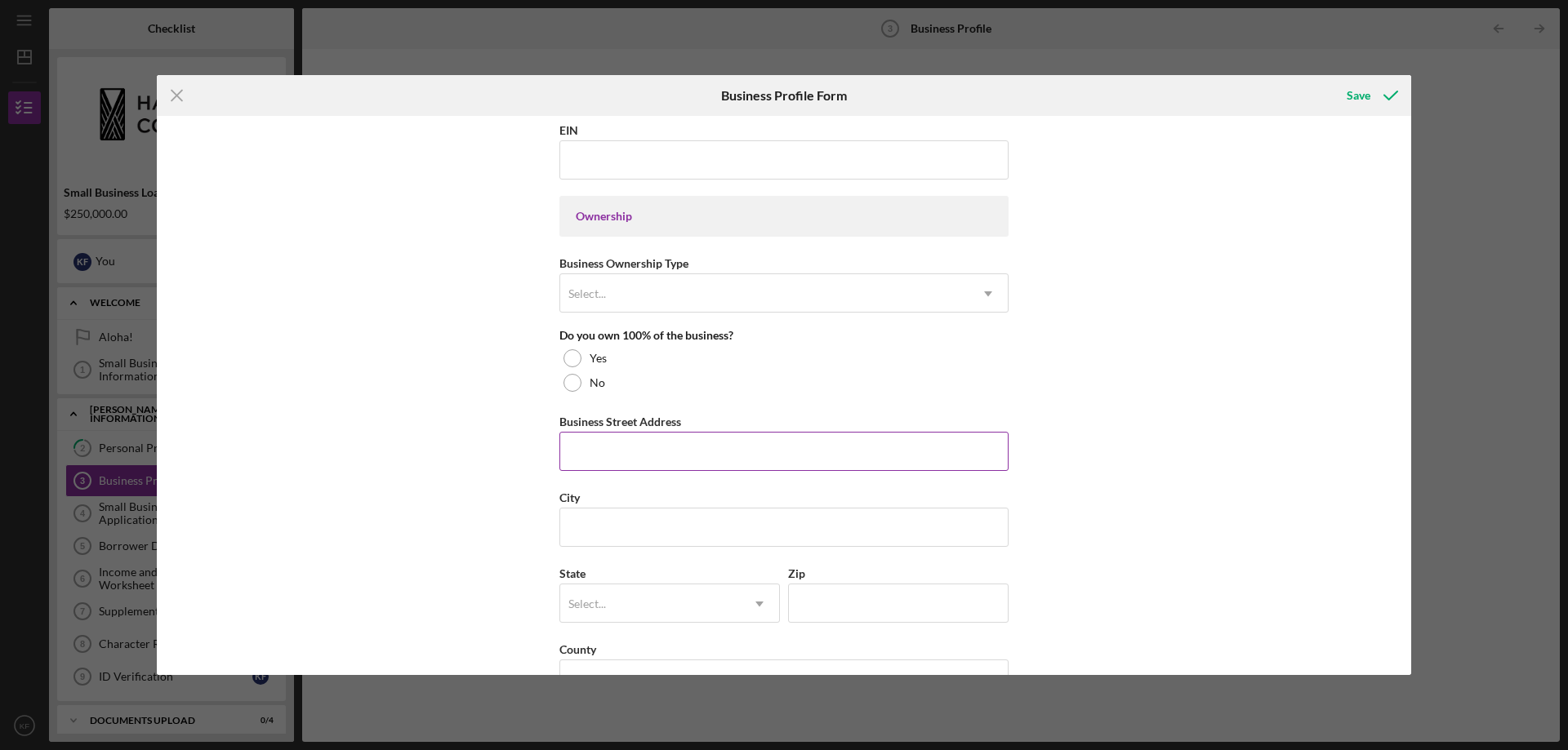
scroll to position [687, 0]
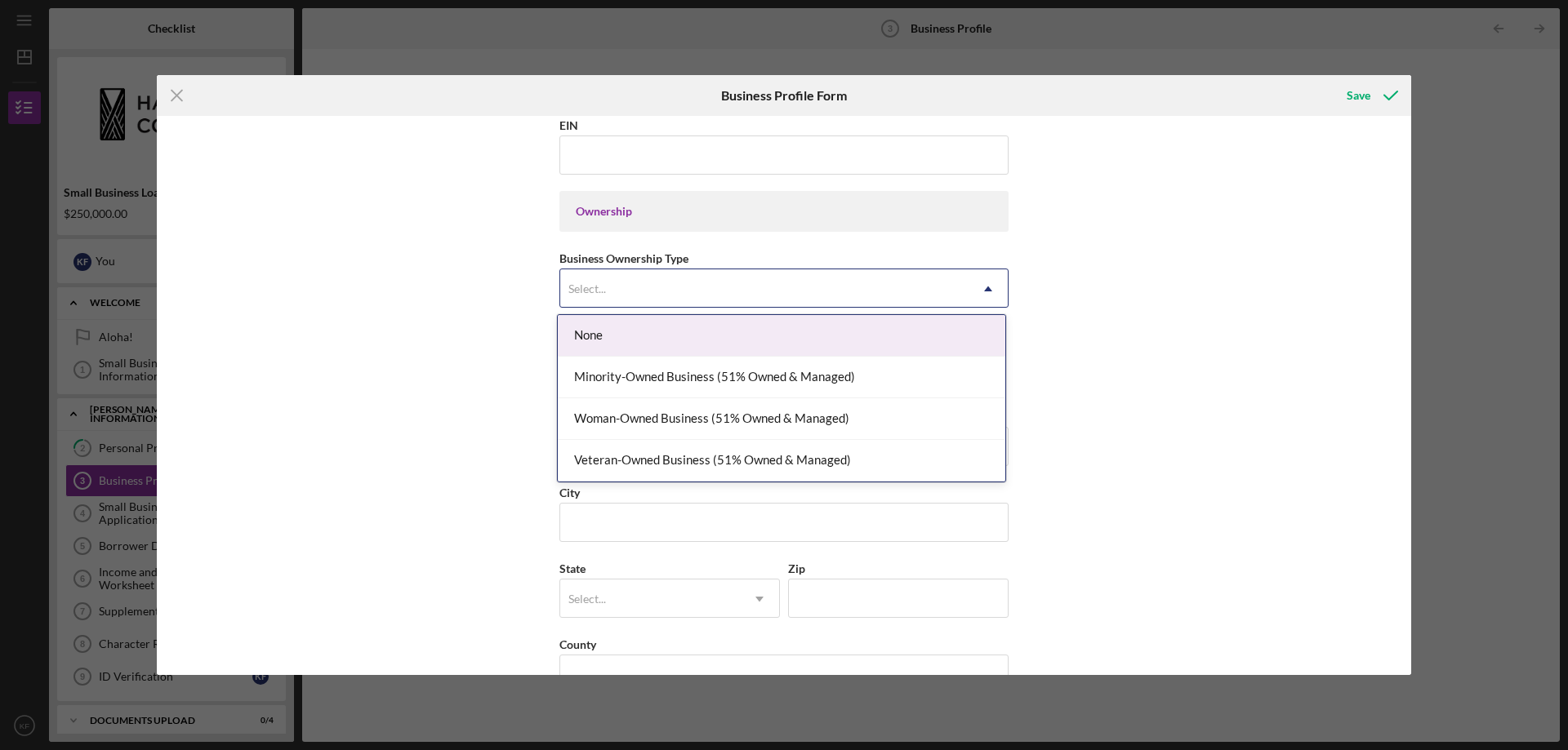
click at [652, 292] on div "Select..." at bounding box center [765, 289] width 408 height 38
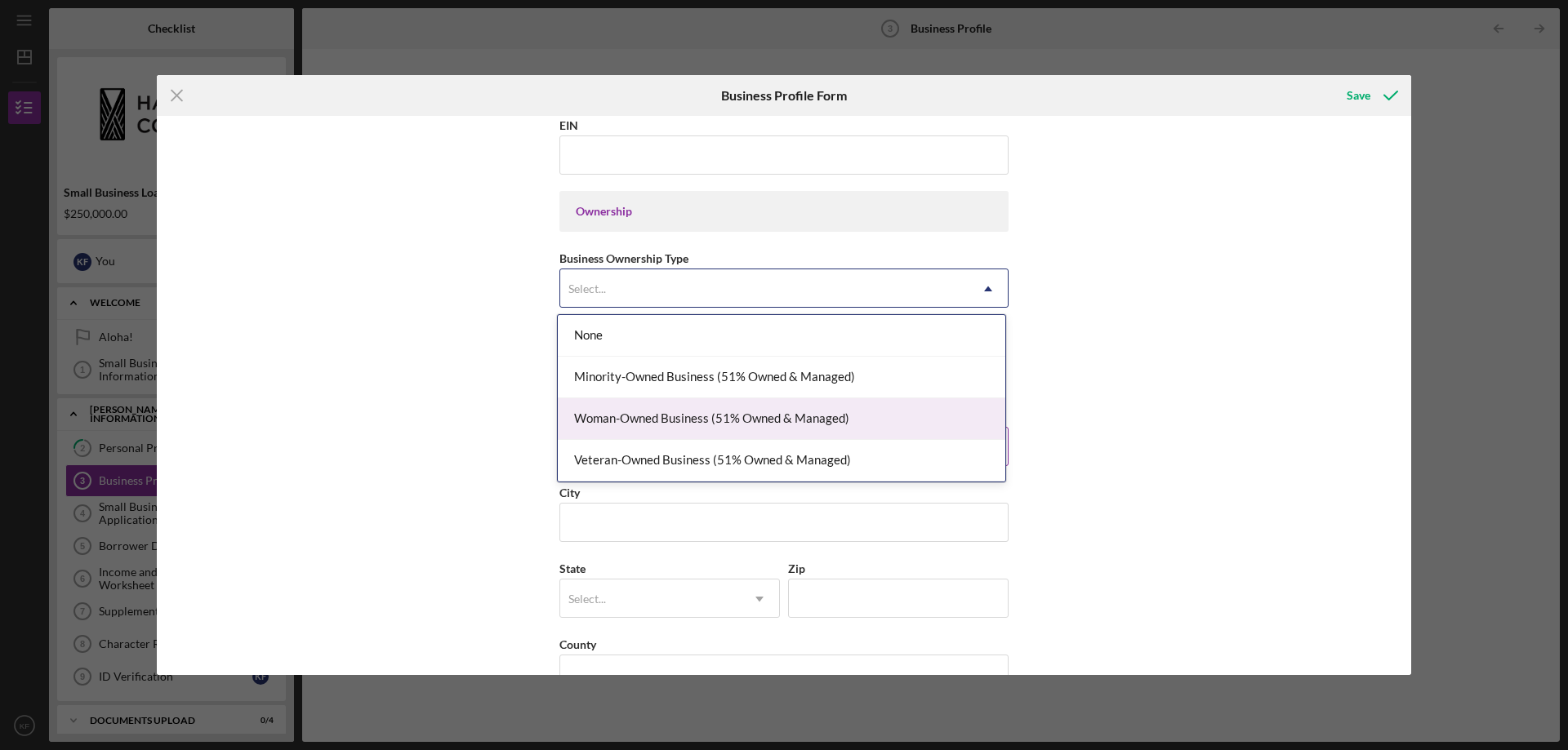
click at [835, 426] on div "Woman-Owned Business (51% Owned & Managed)" at bounding box center [781, 419] width 448 height 41
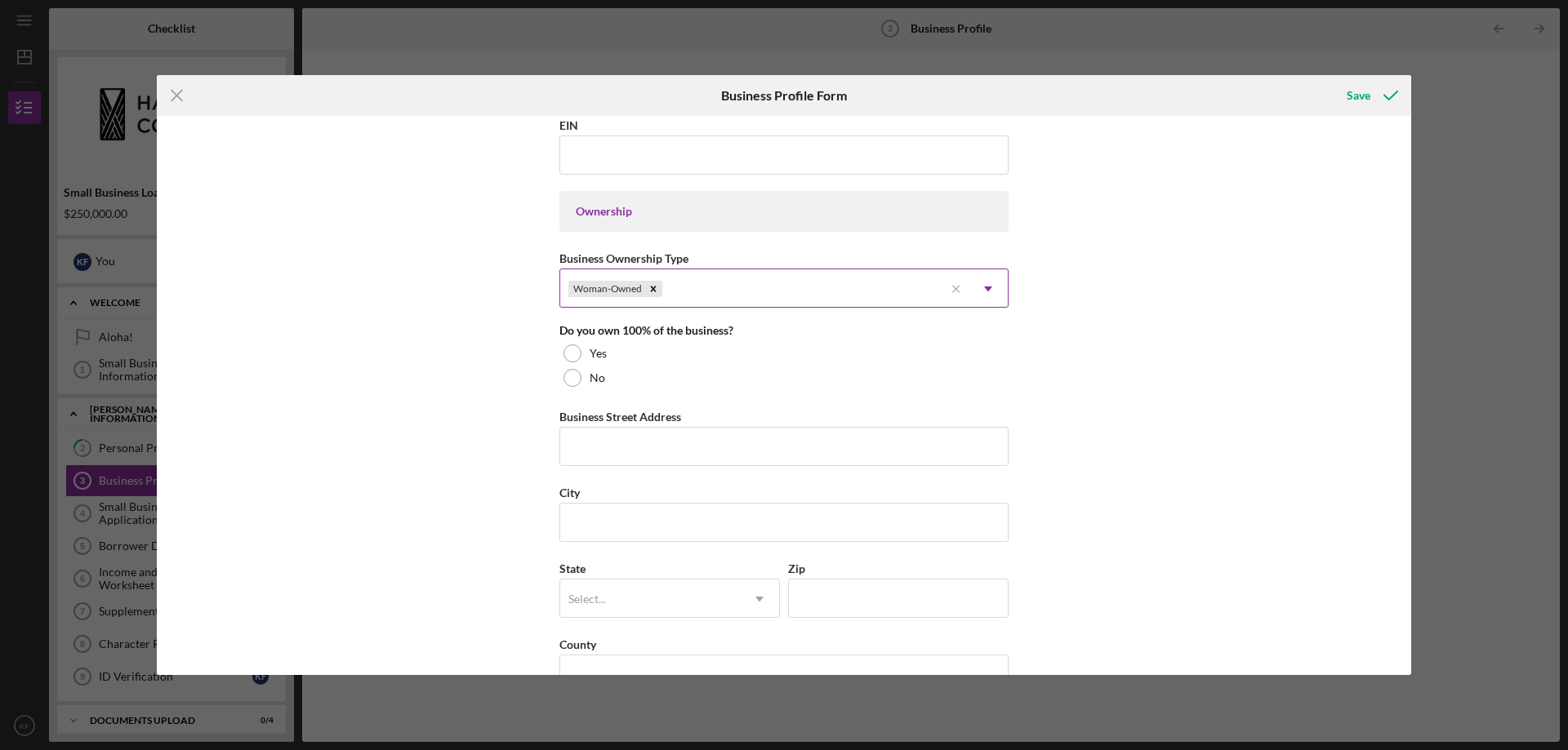
click at [909, 292] on div "Woman-Owned" at bounding box center [752, 289] width 384 height 38
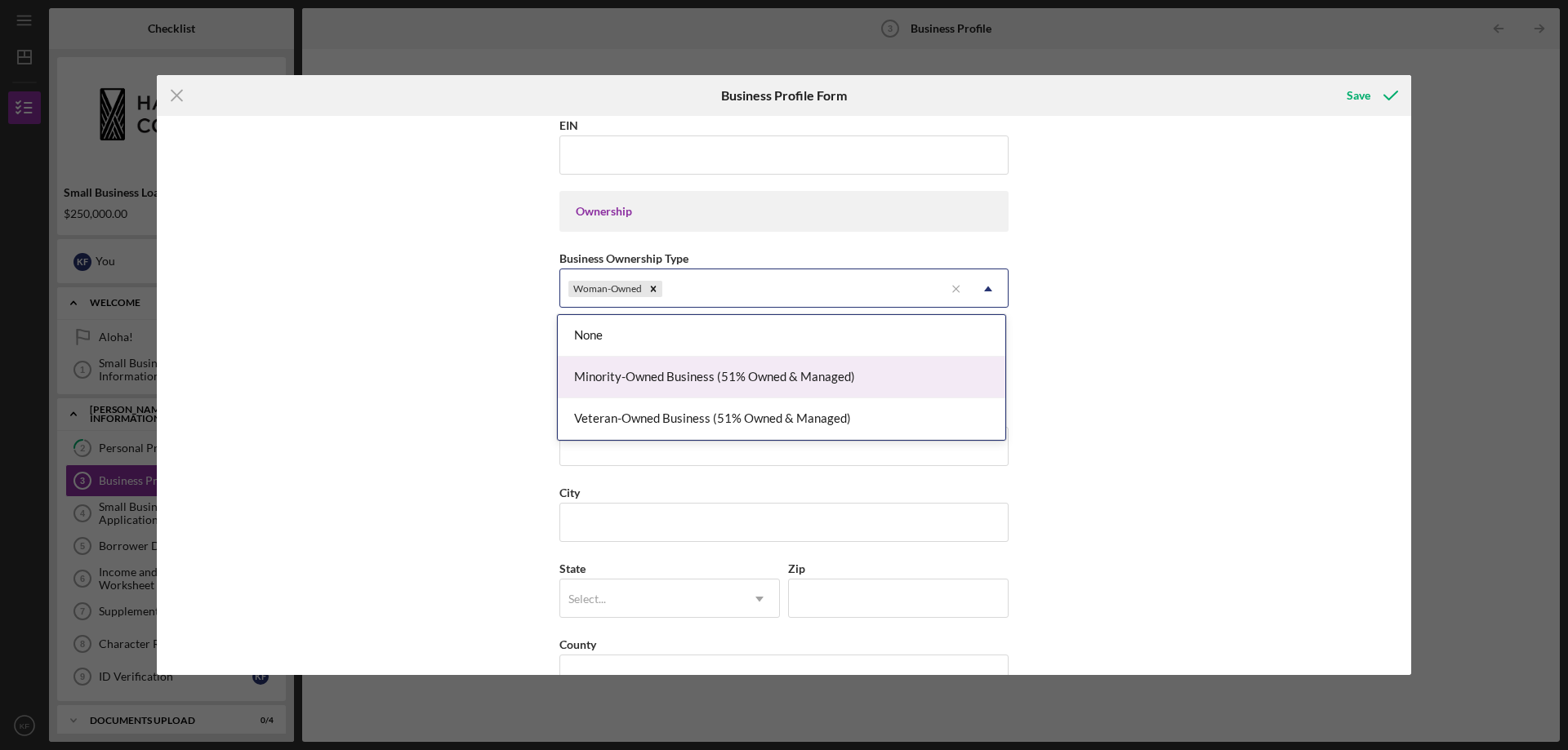
click at [751, 374] on div "Minority-Owned Business (51% Owned & Managed)" at bounding box center [781, 377] width 448 height 41
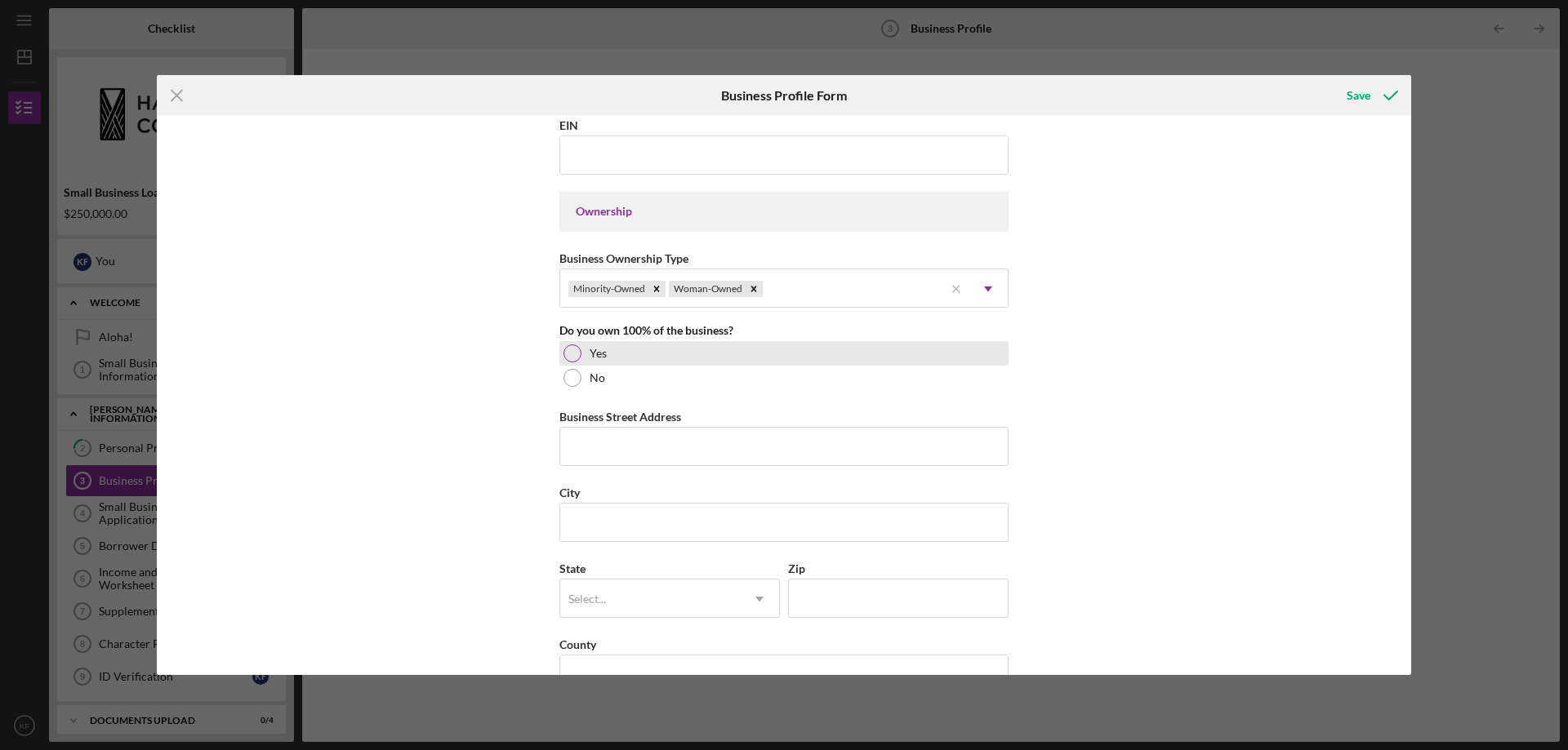
drag, startPoint x: 574, startPoint y: 355, endPoint x: 590, endPoint y: 361, distance: 17.1
click at [577, 362] on div "Yes" at bounding box center [784, 353] width 449 height 24
click at [642, 443] on input "Business Street Address" at bounding box center [784, 447] width 449 height 40
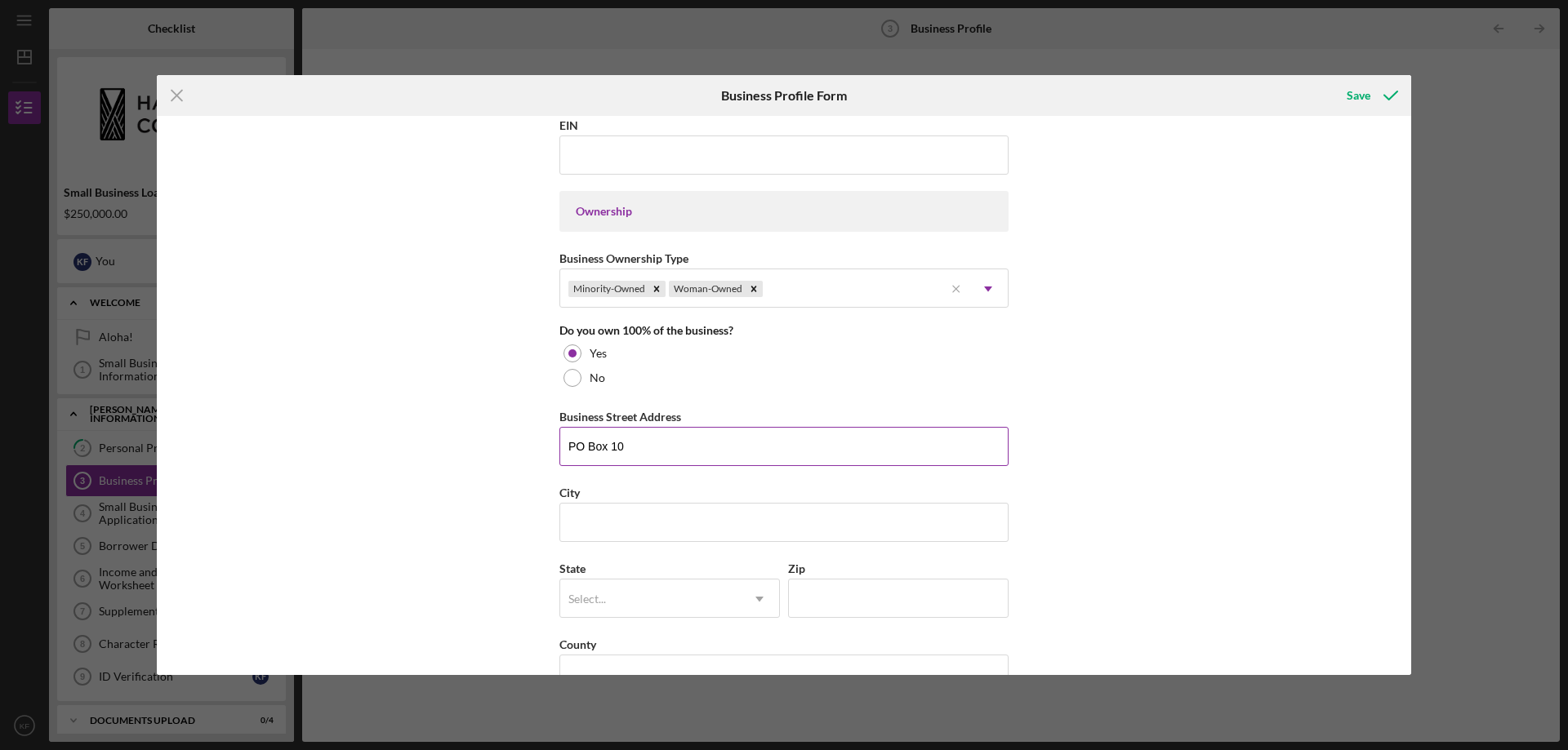
type input "PO Box 10"
type input "Hauula"
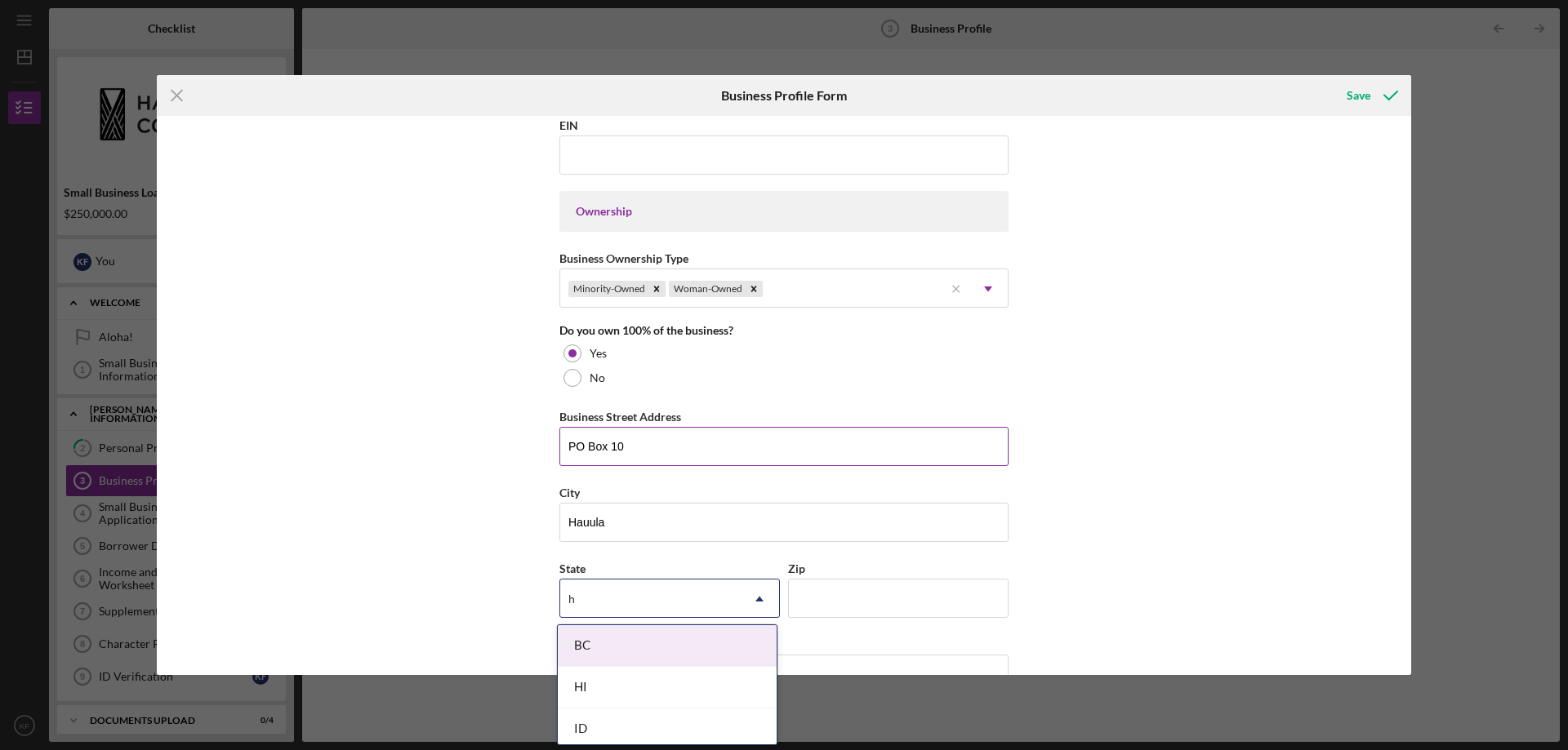
type input "hi"
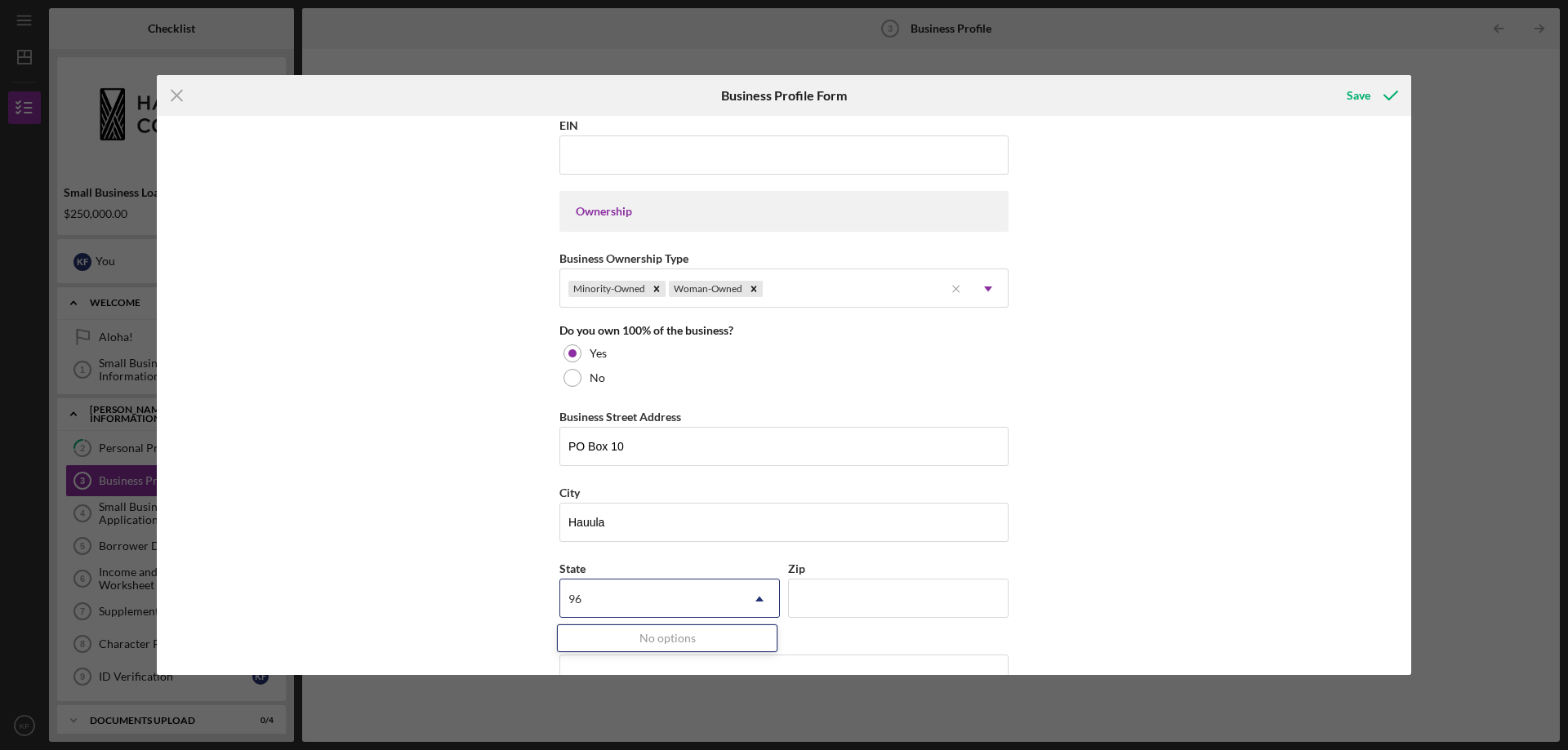
type input "9"
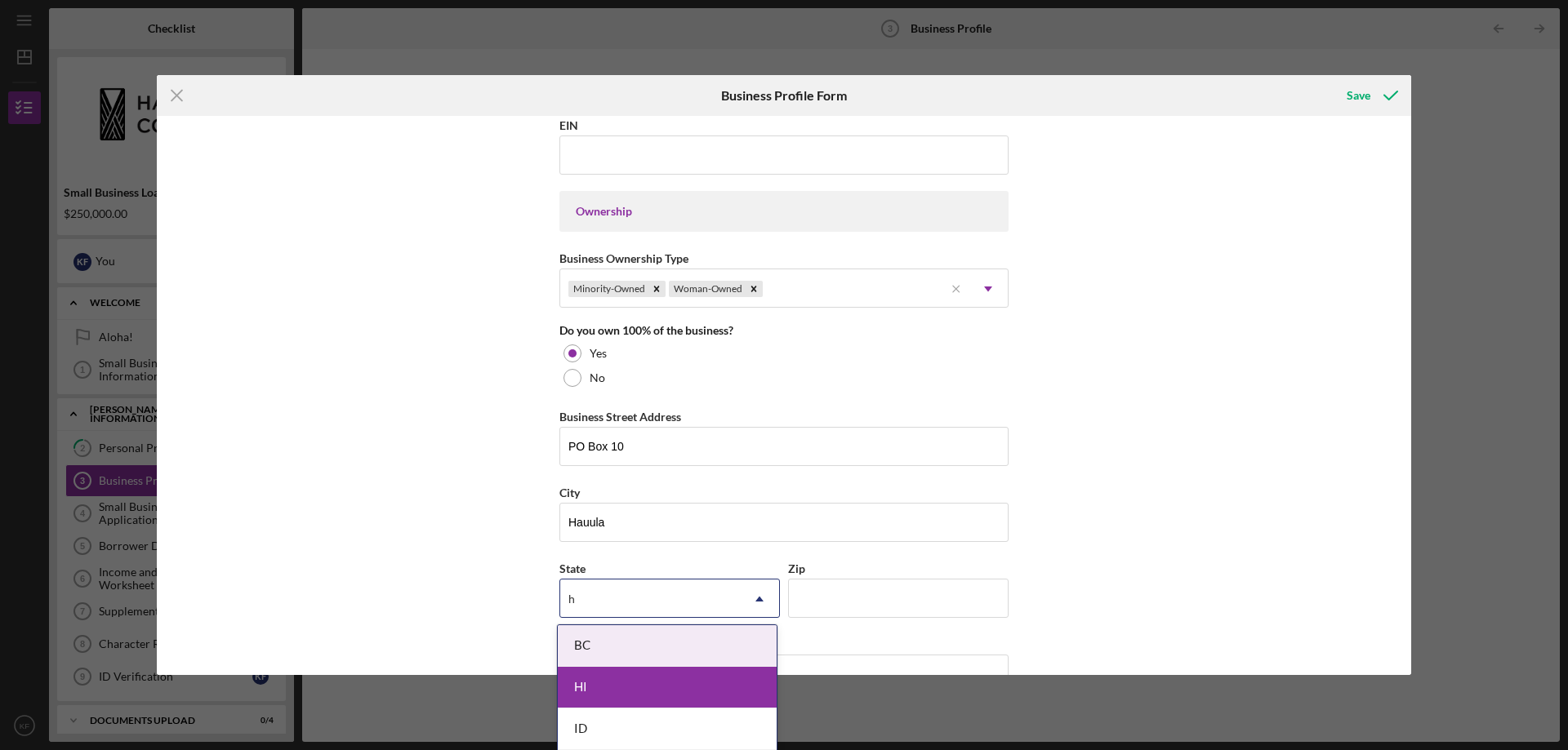
type input "hi"
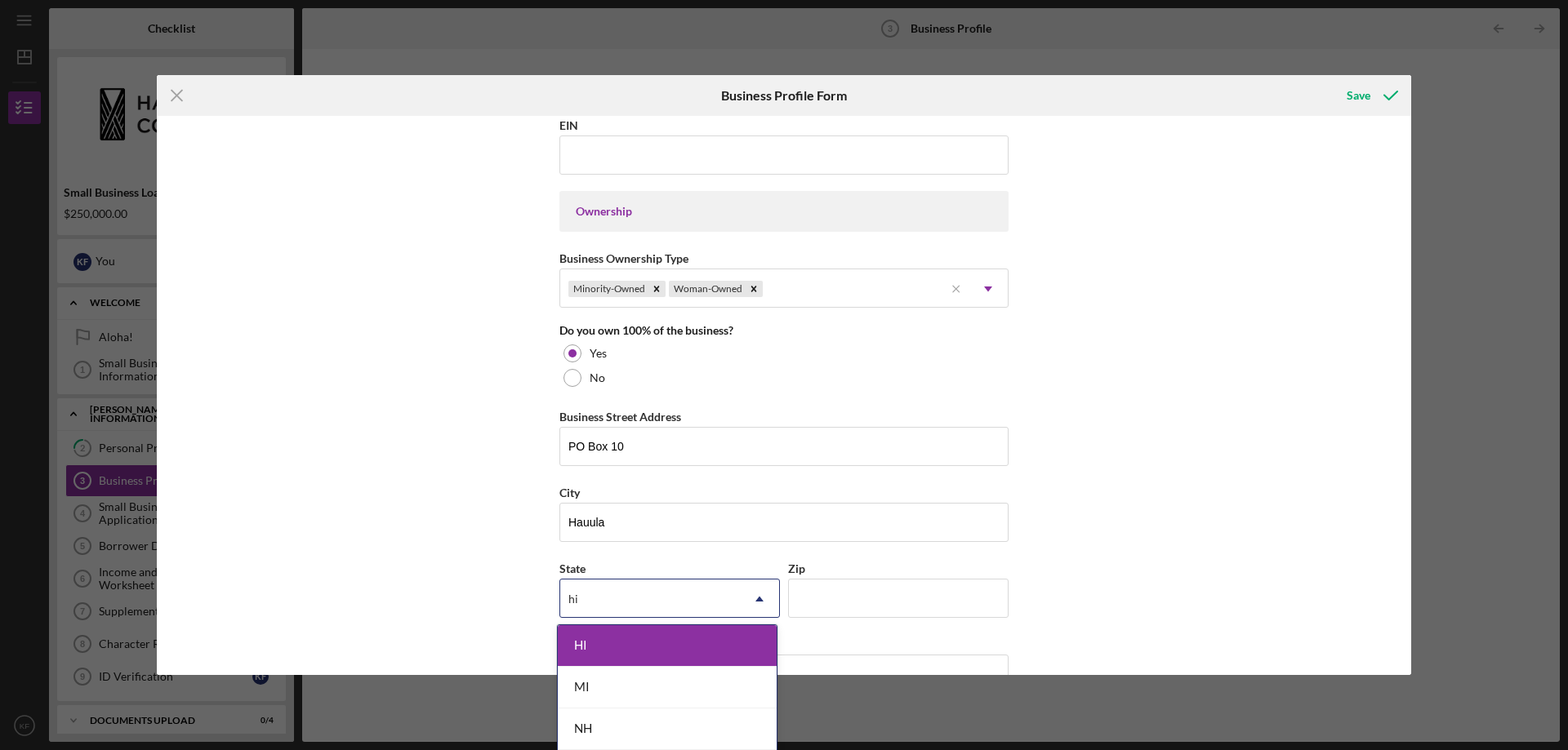
click at [634, 642] on div "HI" at bounding box center [668, 646] width 219 height 41
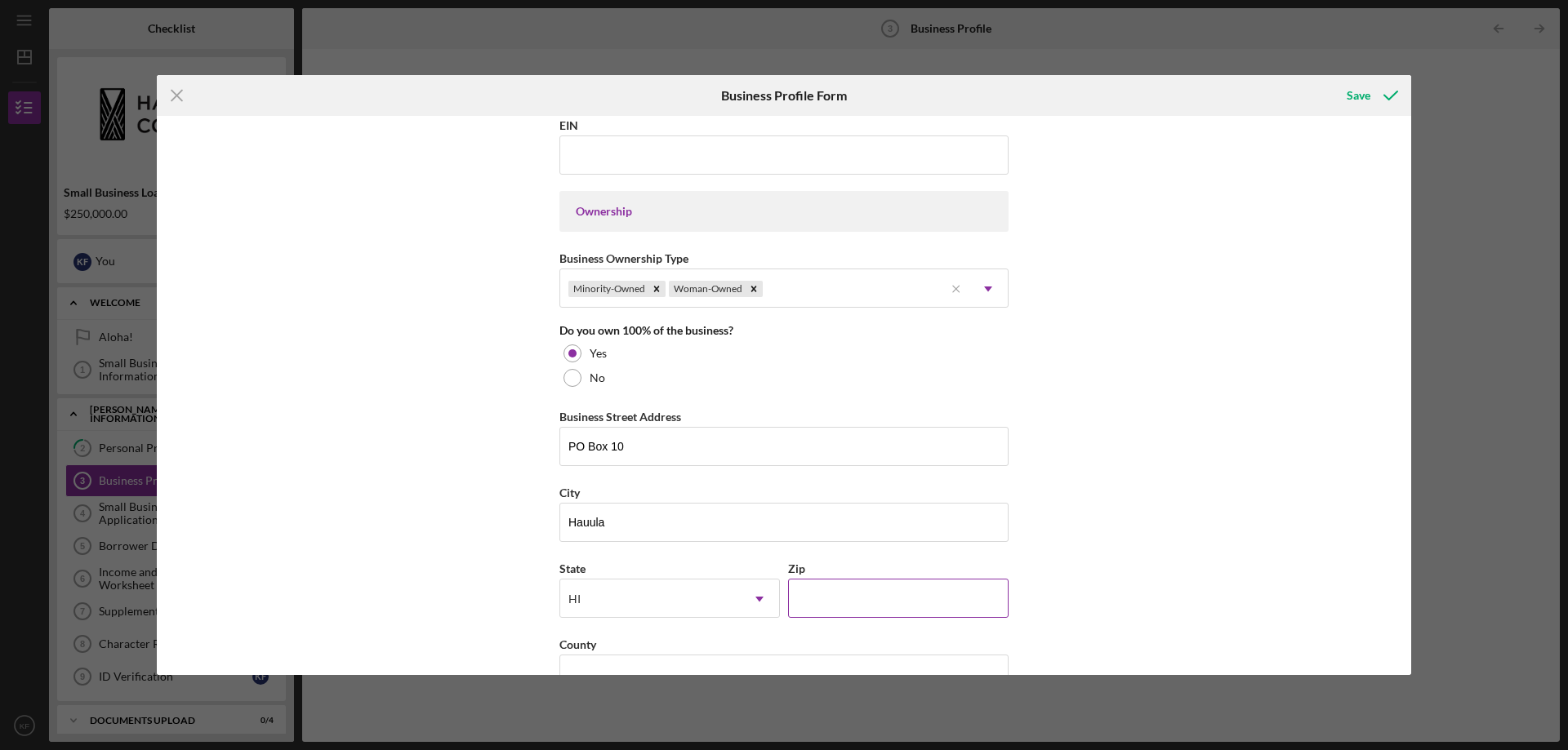
click at [843, 596] on input "Zip" at bounding box center [899, 598] width 221 height 40
type input "96717"
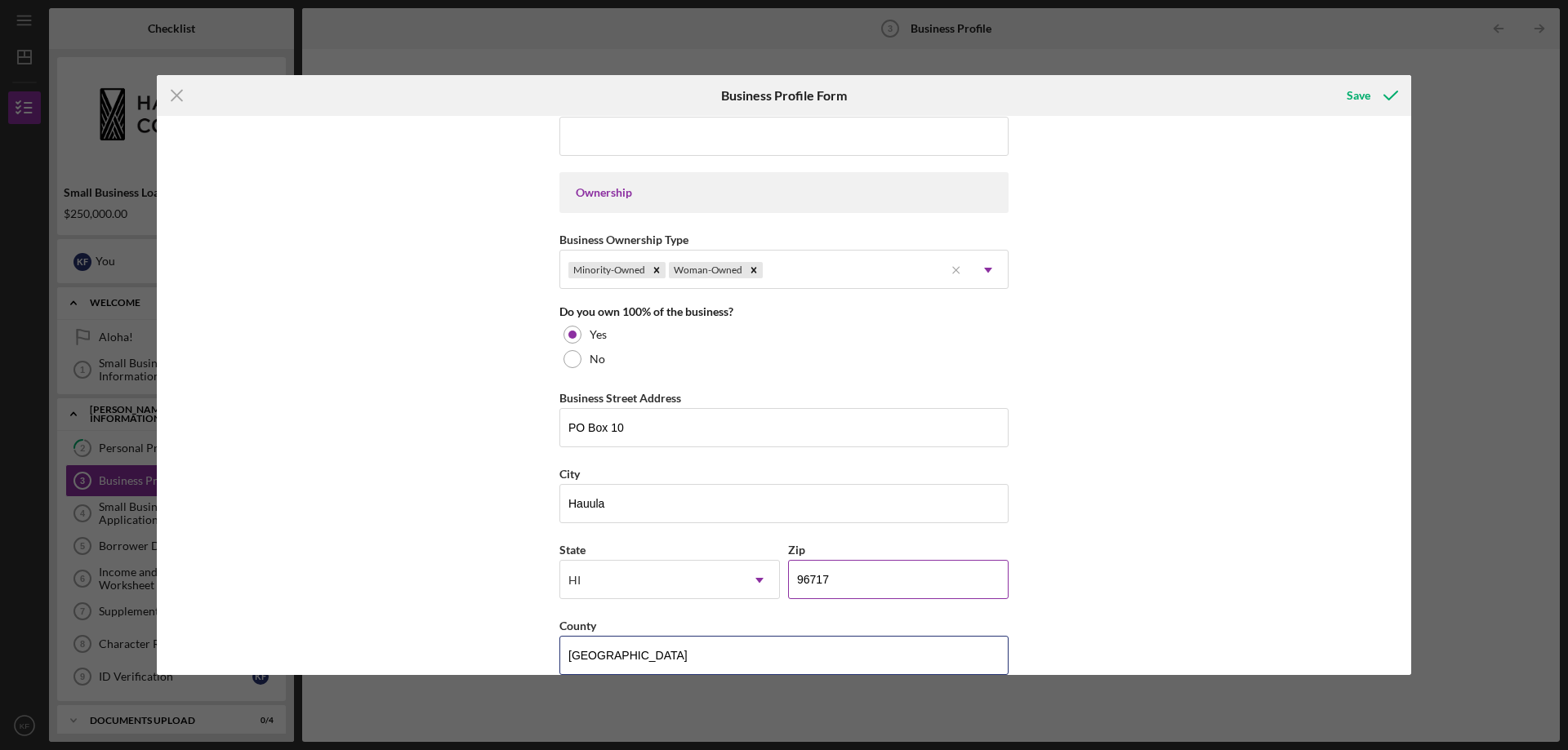
type input "[GEOGRAPHIC_DATA]"
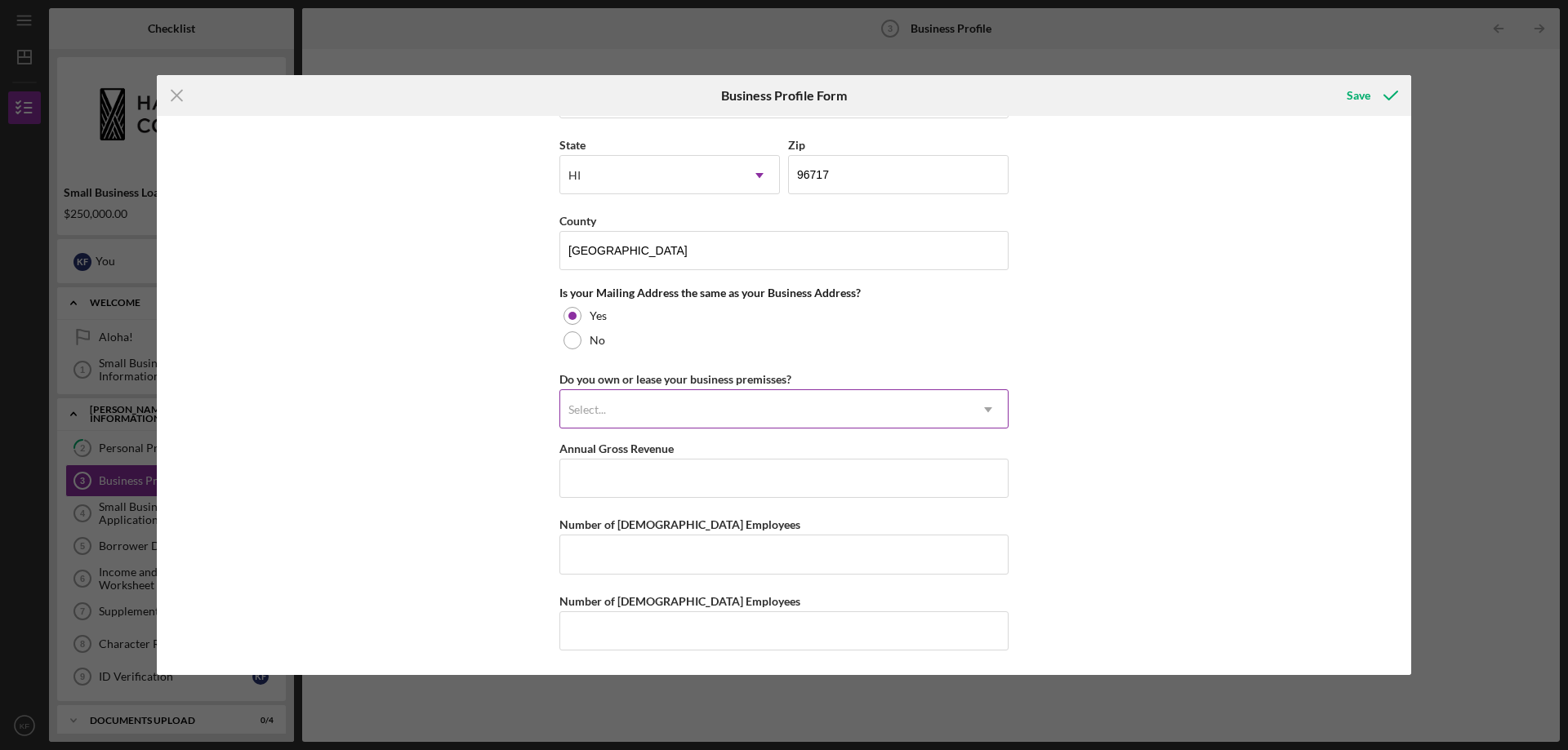
click at [801, 412] on div "Select..." at bounding box center [765, 410] width 408 height 38
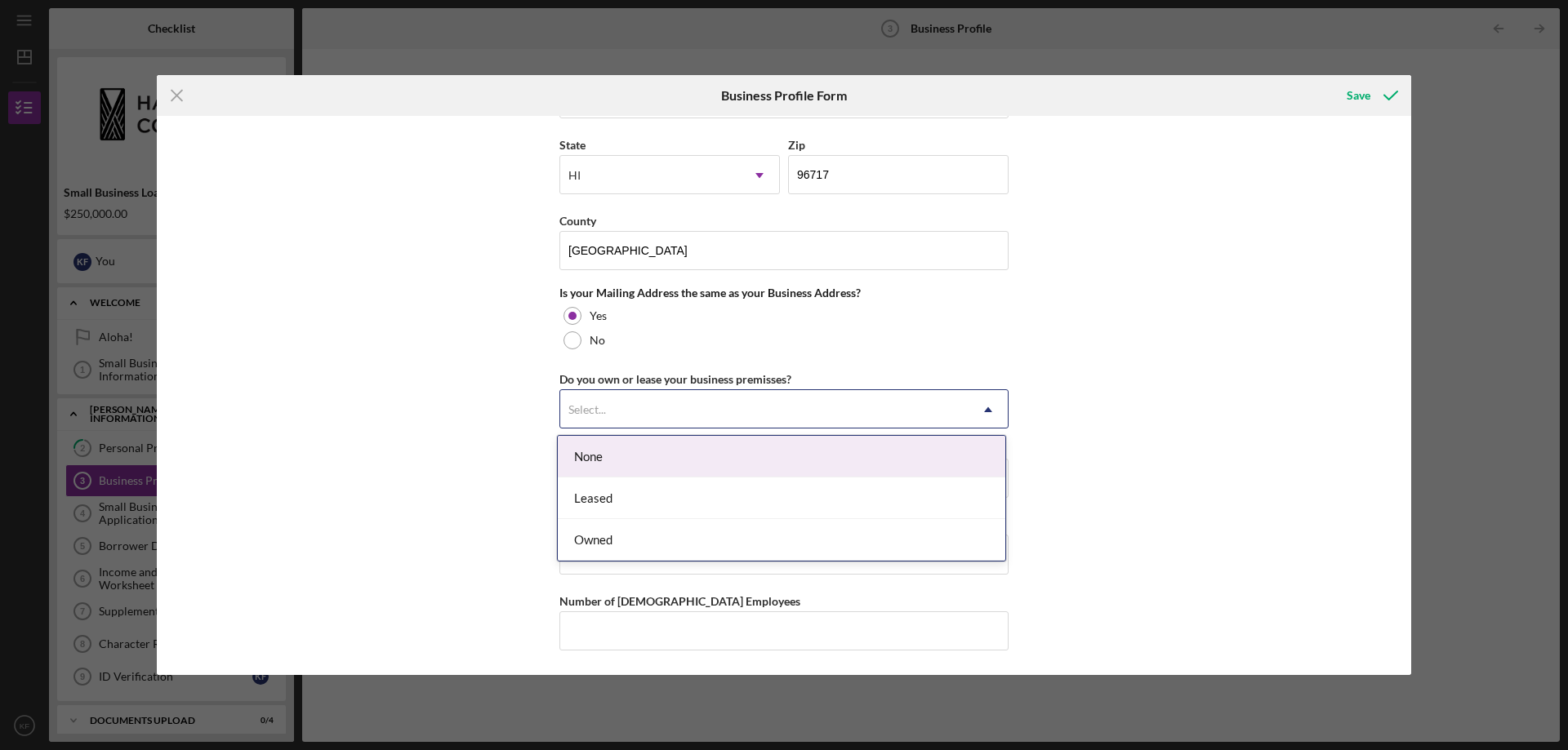
click at [673, 460] on div "None" at bounding box center [781, 456] width 448 height 41
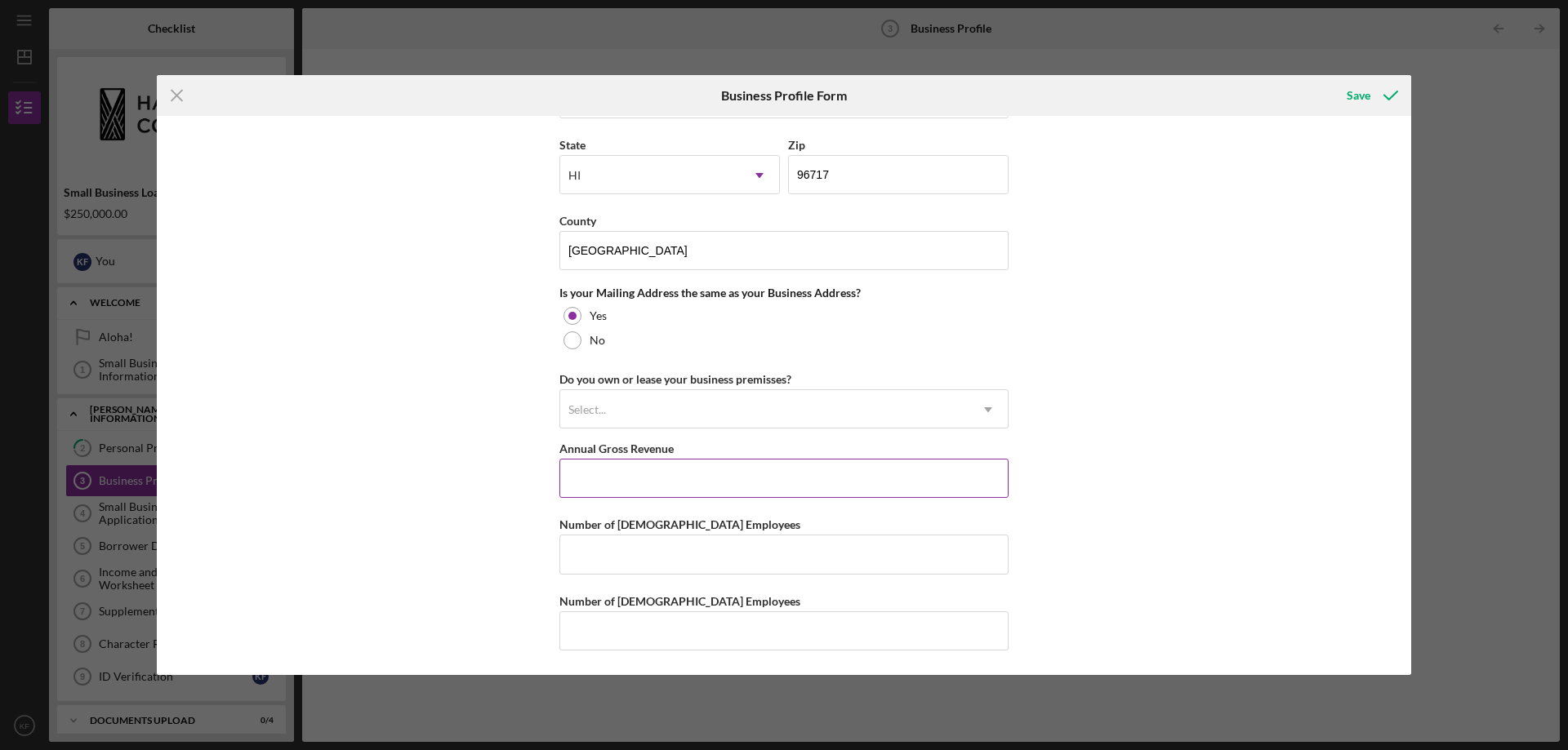
click at [684, 477] on input "Annual Gross Revenue" at bounding box center [784, 479] width 449 height 40
type input "$15,500"
type input "1"
type input "2"
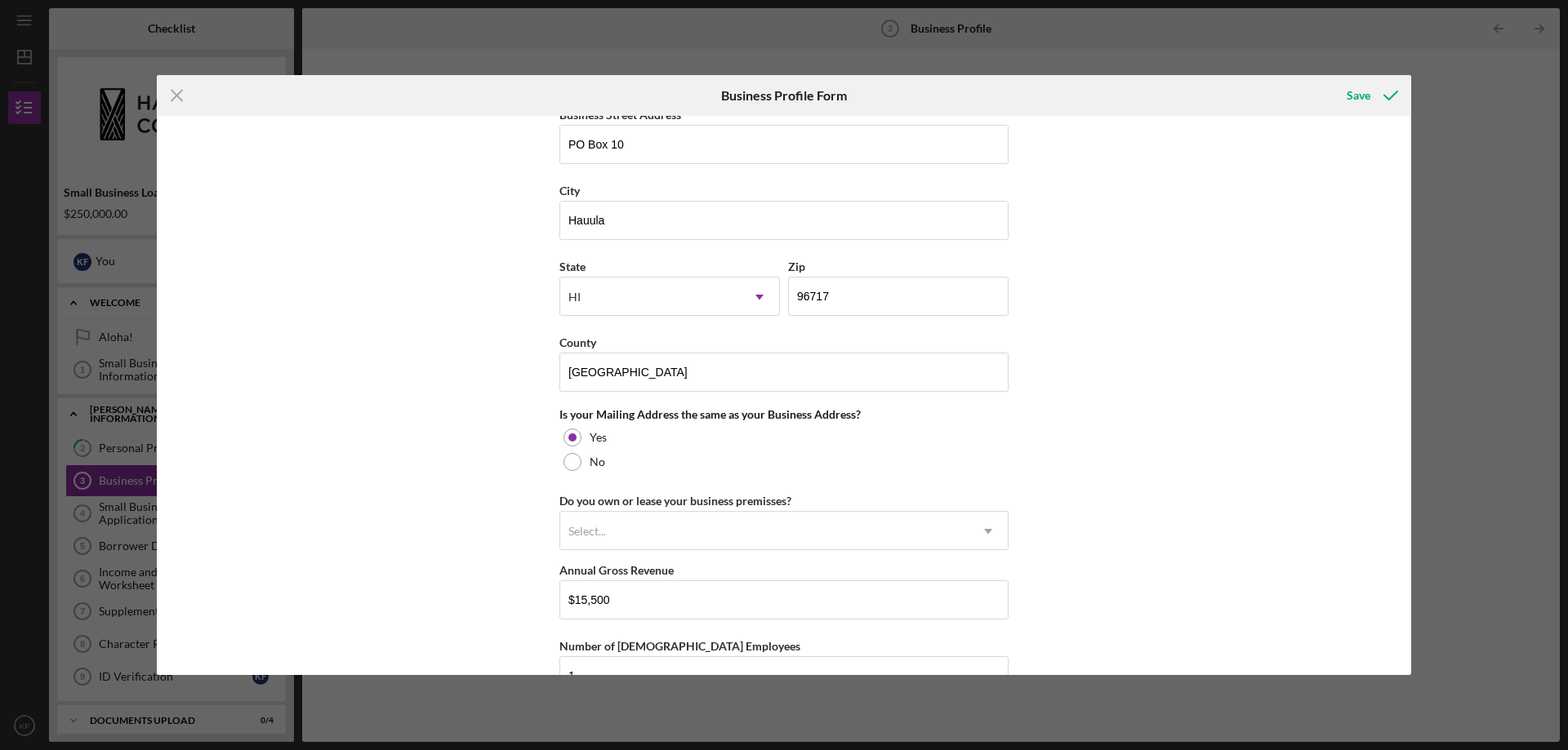
scroll to position [702, 0]
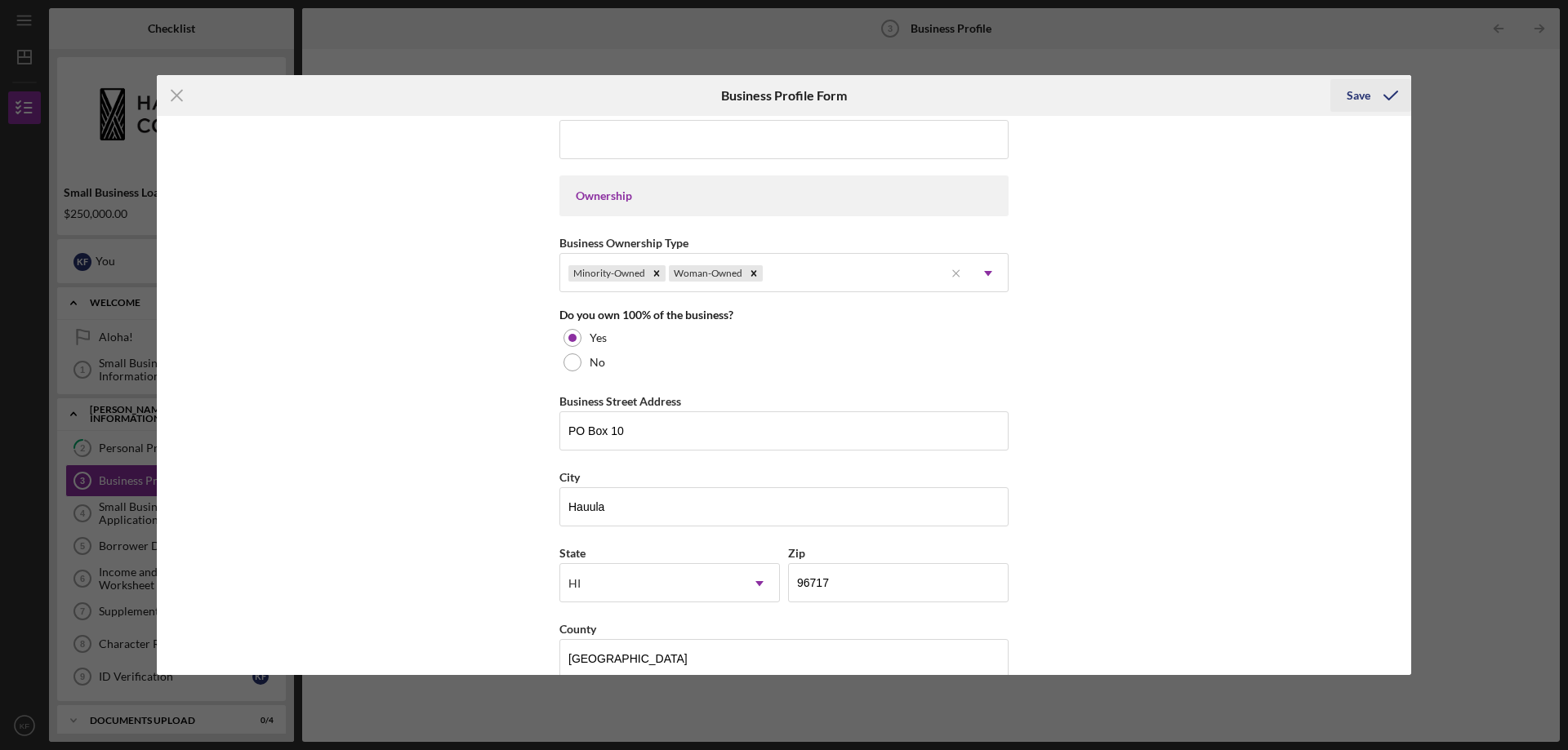
click at [1362, 101] on div "Save" at bounding box center [1359, 95] width 24 height 33
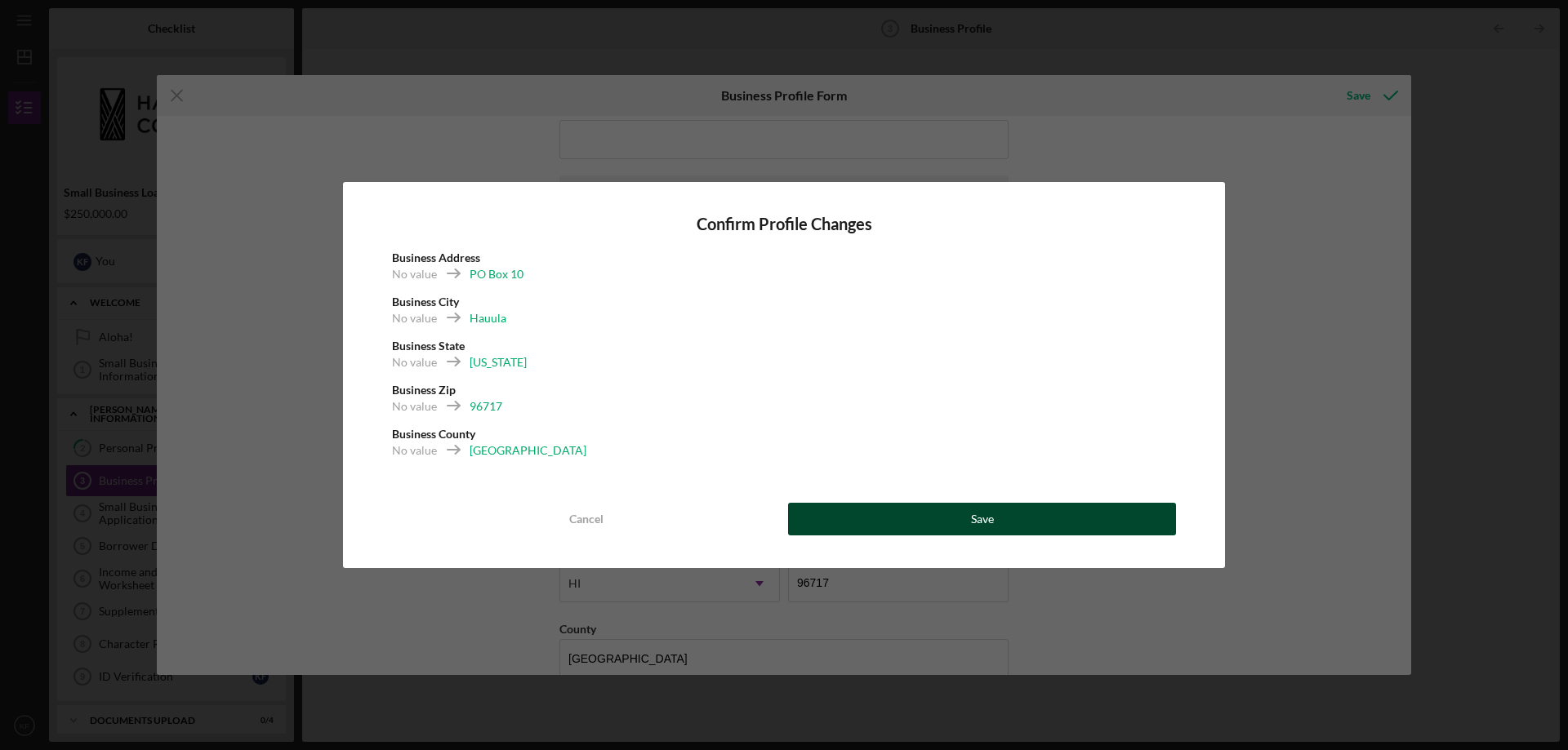
click at [957, 512] on button "Save" at bounding box center [982, 519] width 388 height 33
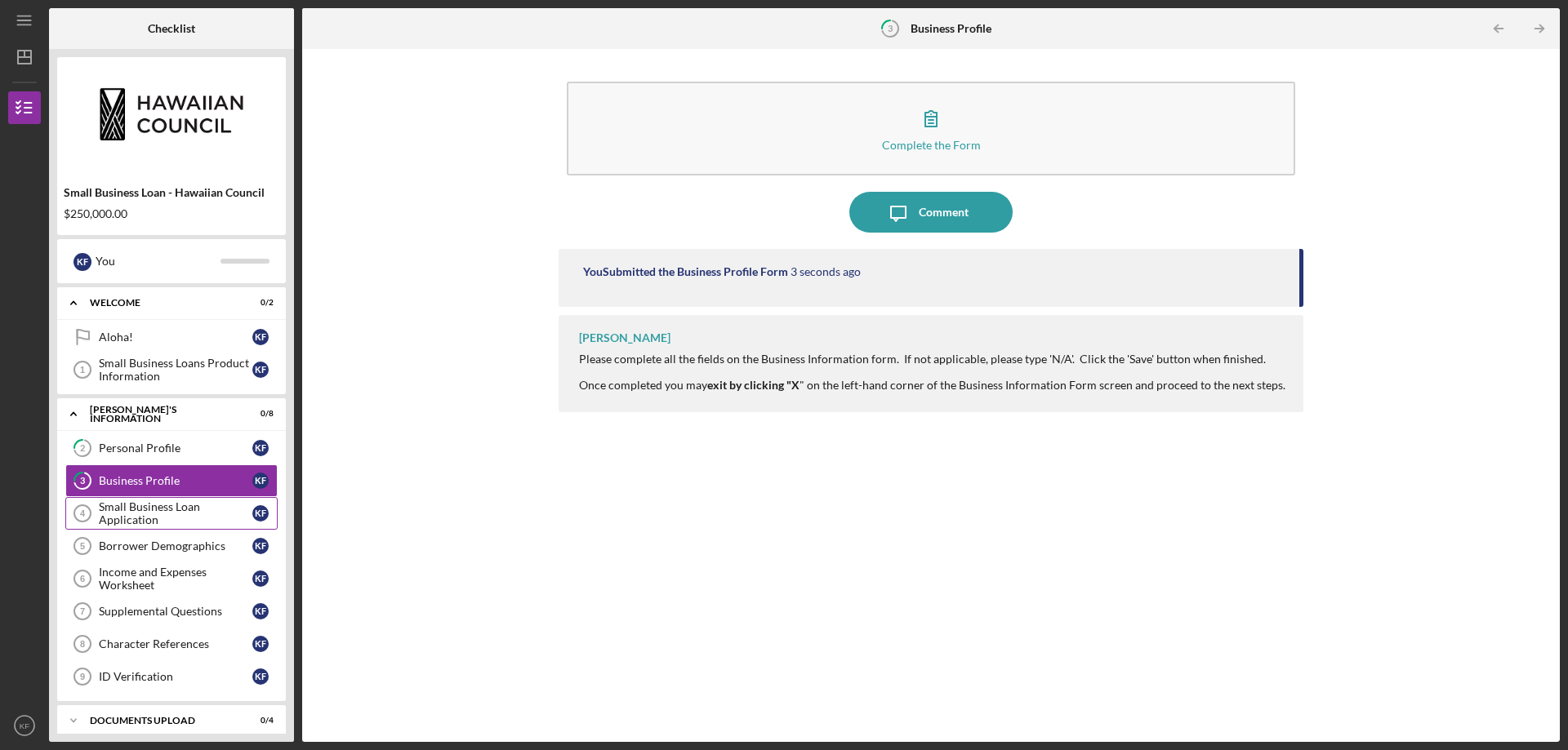
click at [146, 520] on div "Small Business Loan Application" at bounding box center [175, 513] width 153 height 26
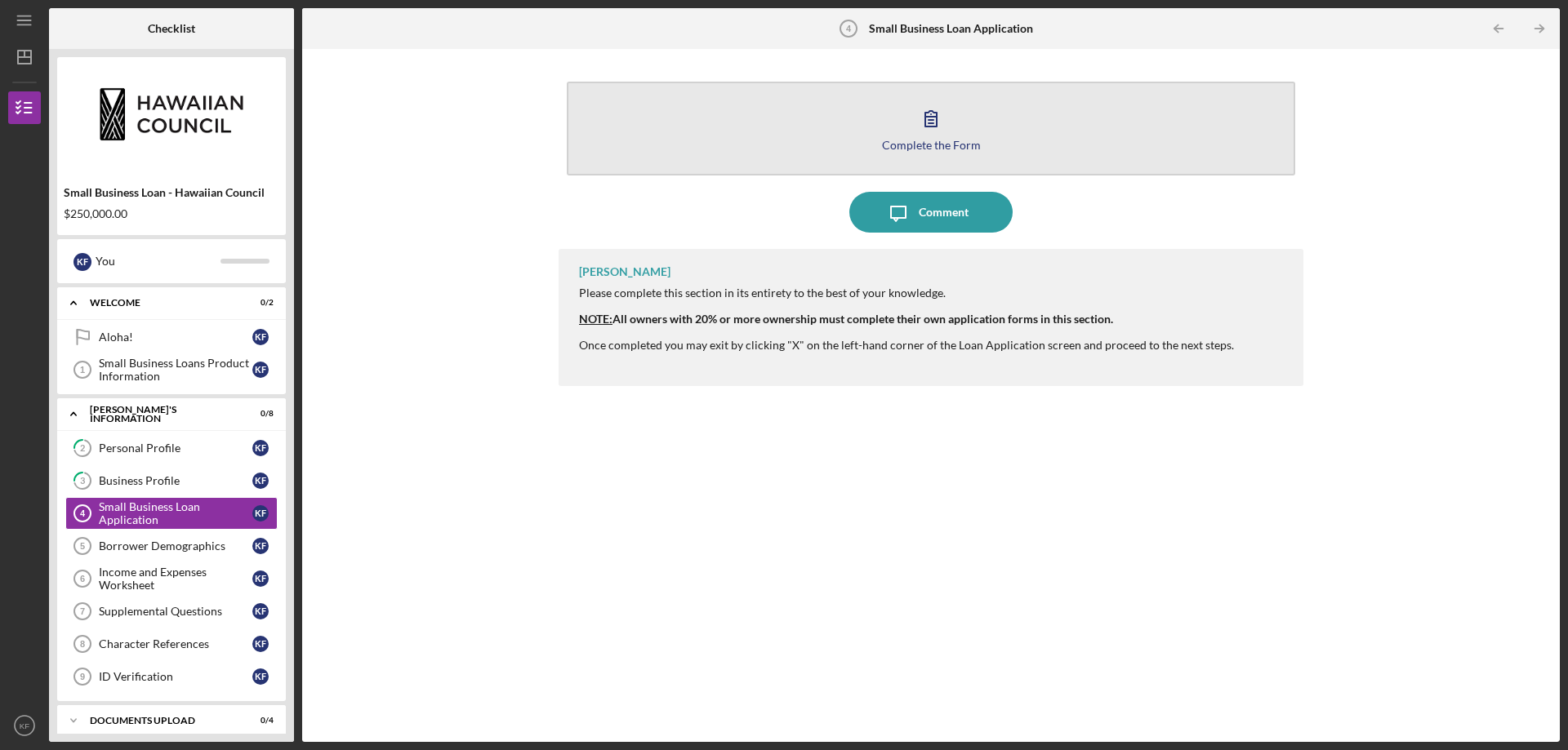
click at [938, 129] on icon "button" at bounding box center [931, 118] width 40 height 40
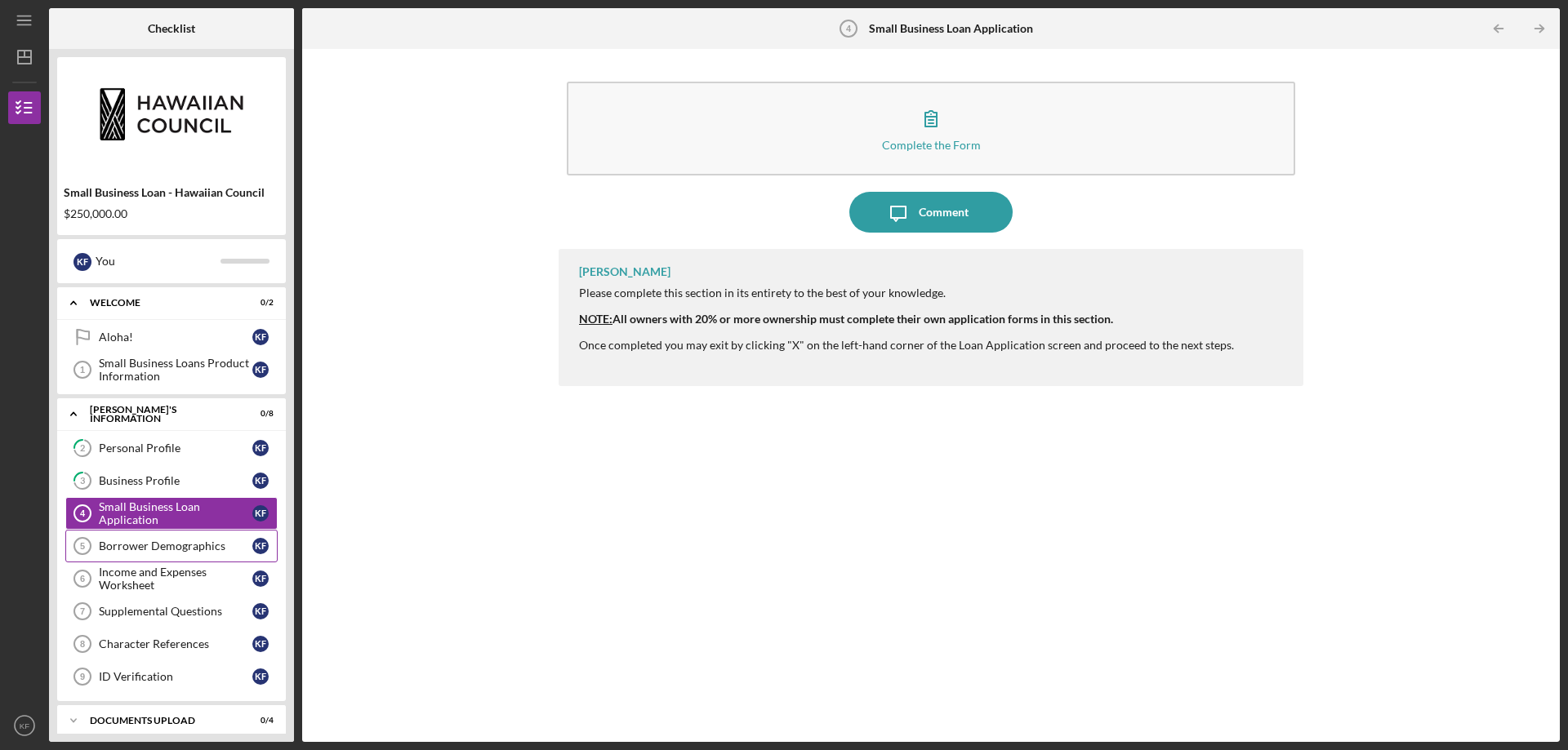
click at [140, 547] on div "Borrower Demographics" at bounding box center [175, 546] width 153 height 13
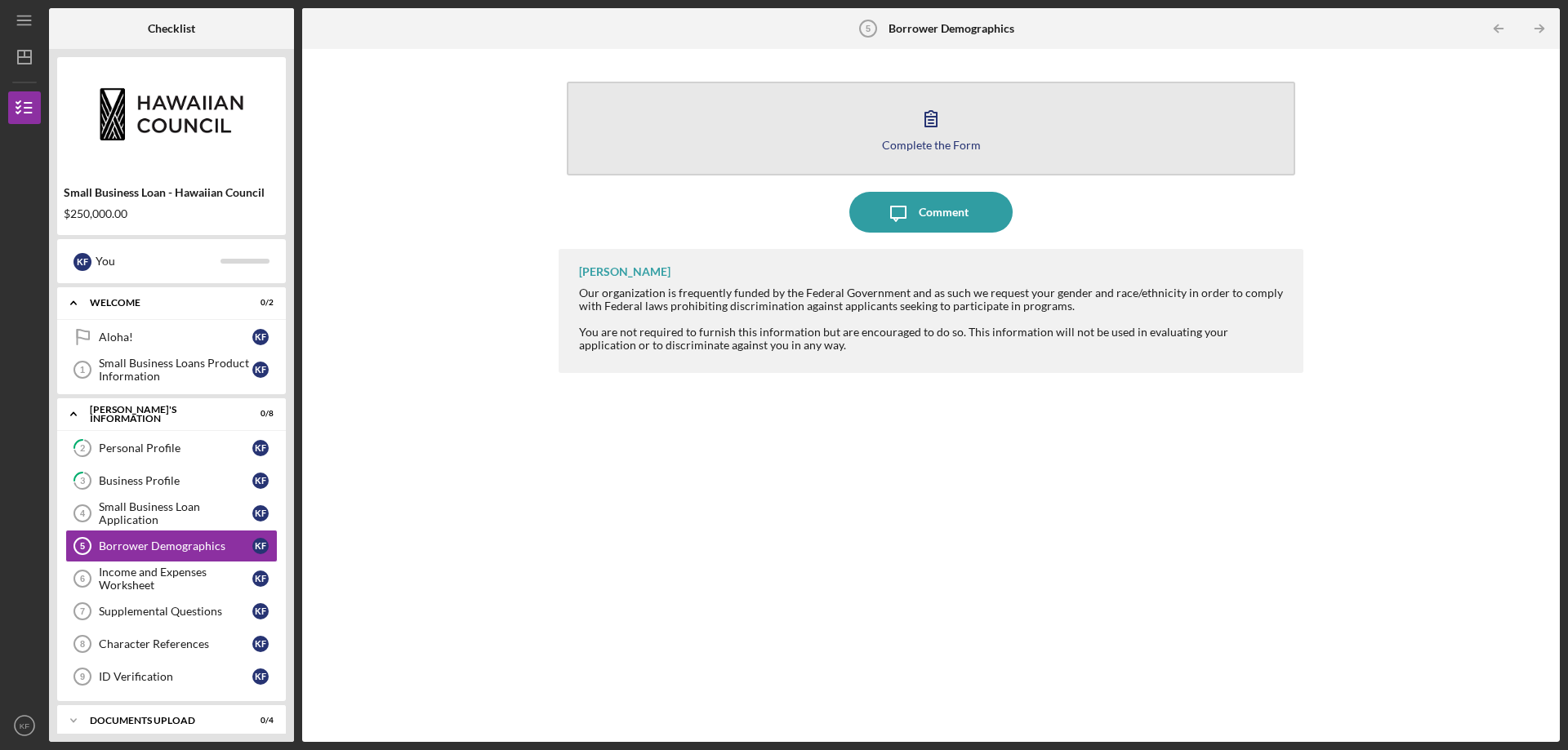
click at [919, 142] on div "Complete the Form" at bounding box center [931, 145] width 99 height 13
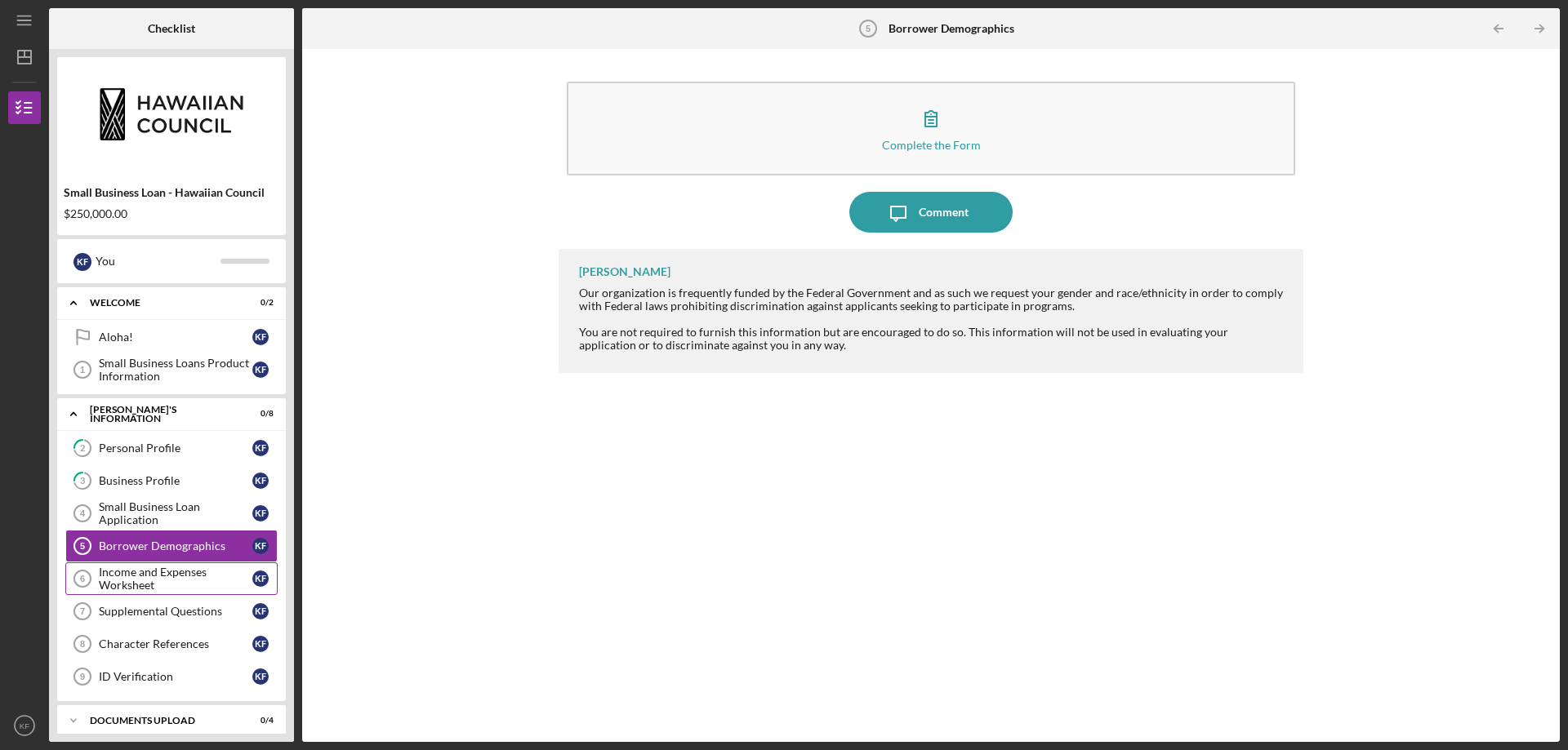
click at [149, 581] on div "Income and Expenses Worksheet" at bounding box center [175, 578] width 153 height 26
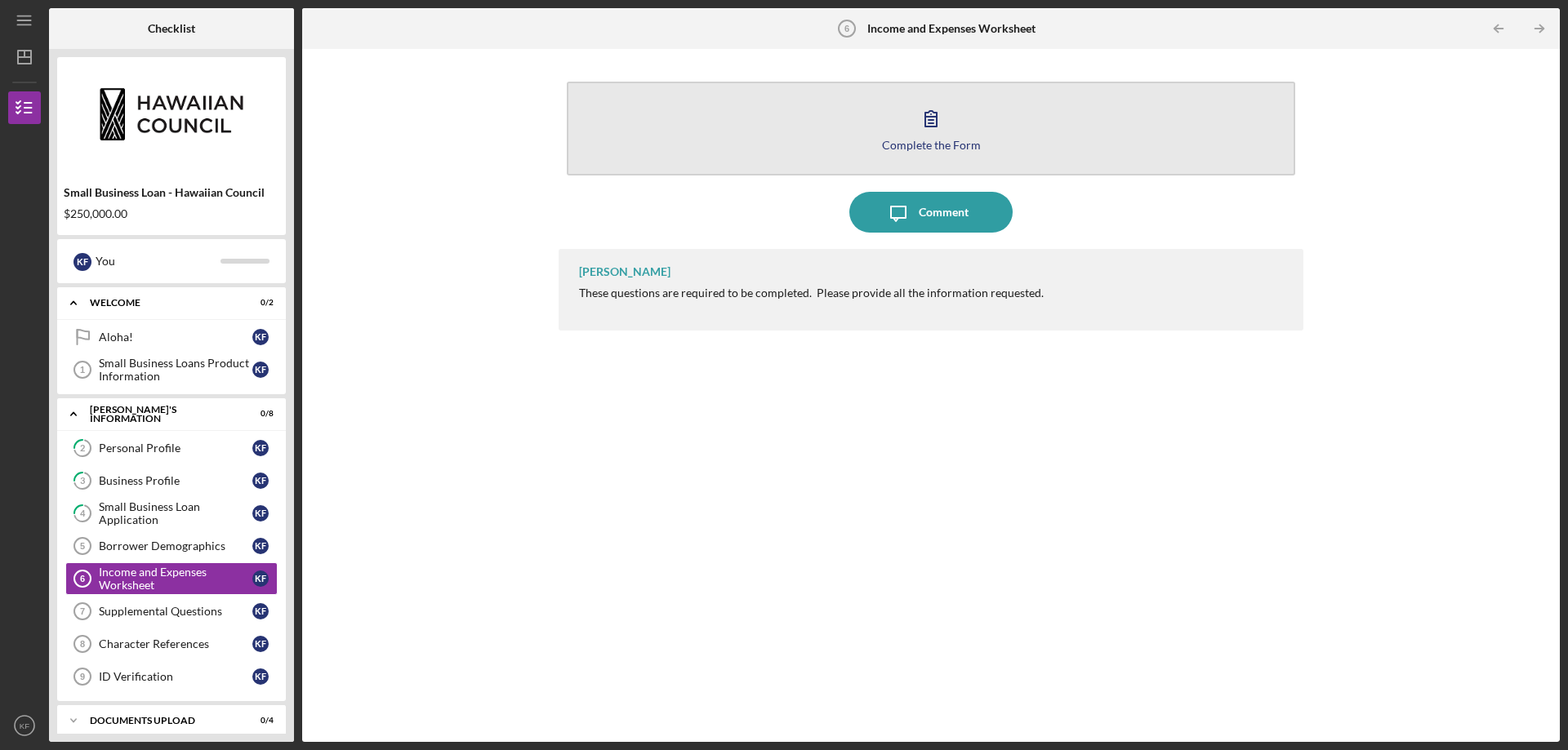
click at [940, 146] on div "Complete the Form" at bounding box center [931, 145] width 99 height 13
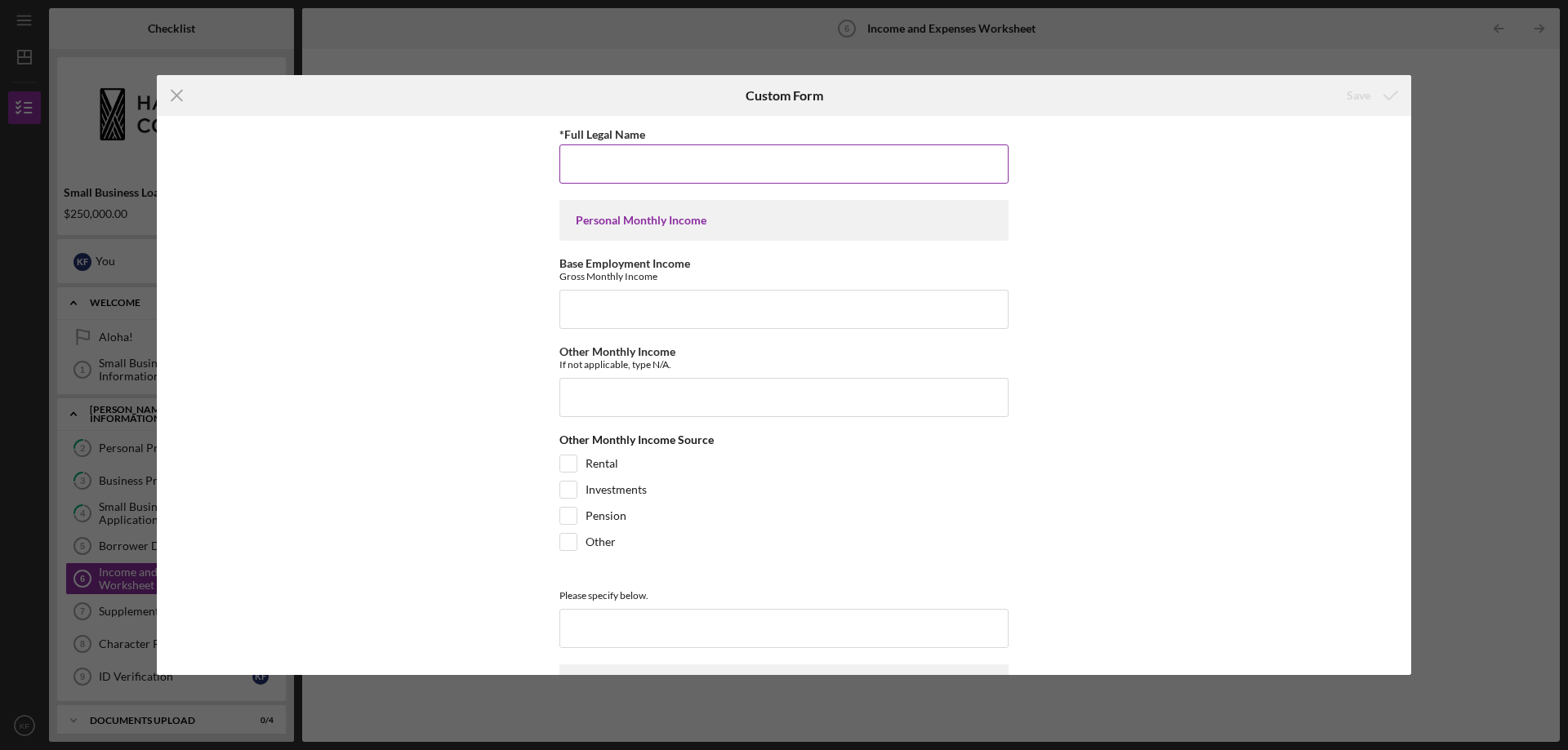
click at [712, 166] on input "*Full Legal Name" at bounding box center [784, 163] width 449 height 40
type input "[PERSON_NAME]"
type input "4720"
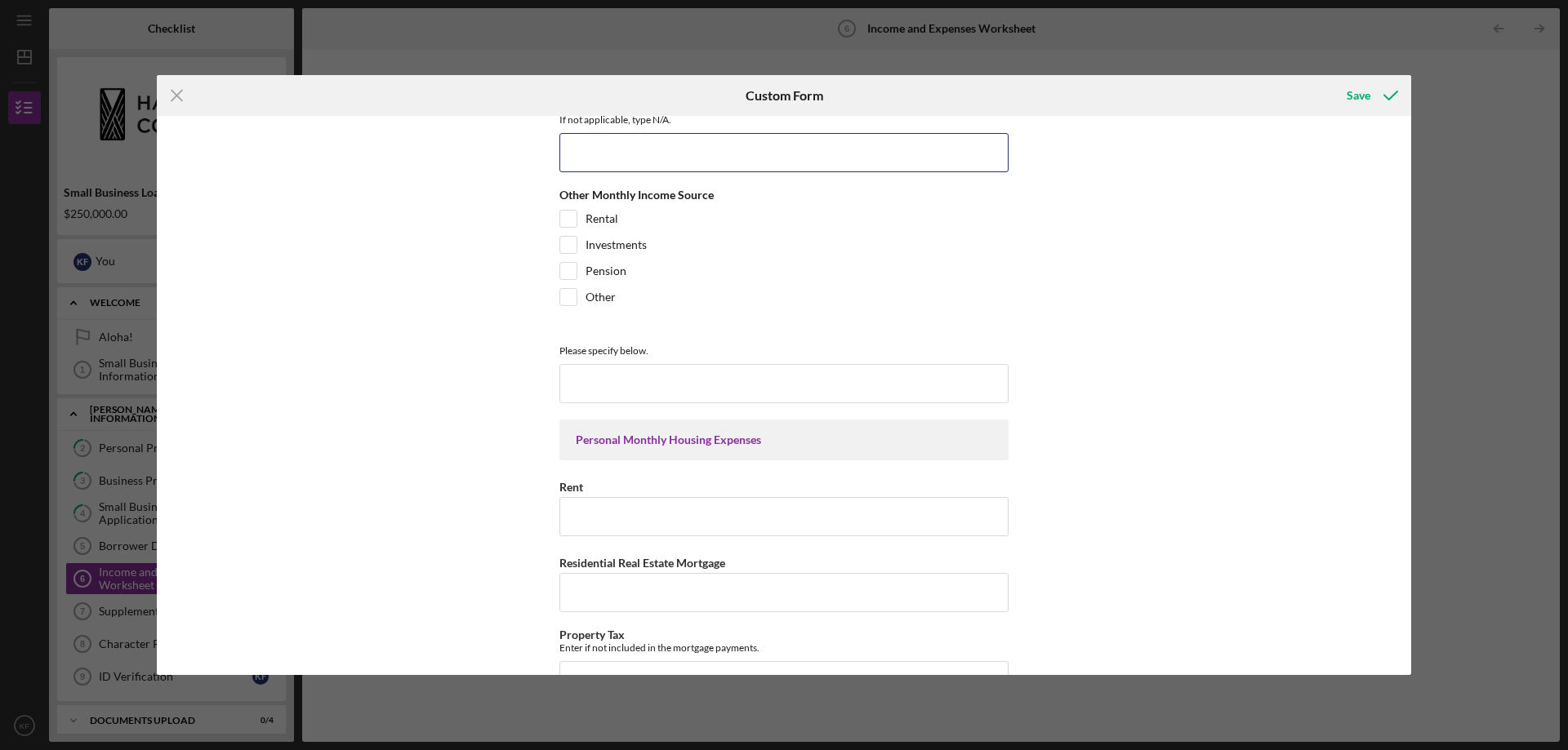
scroll to position [408, 0]
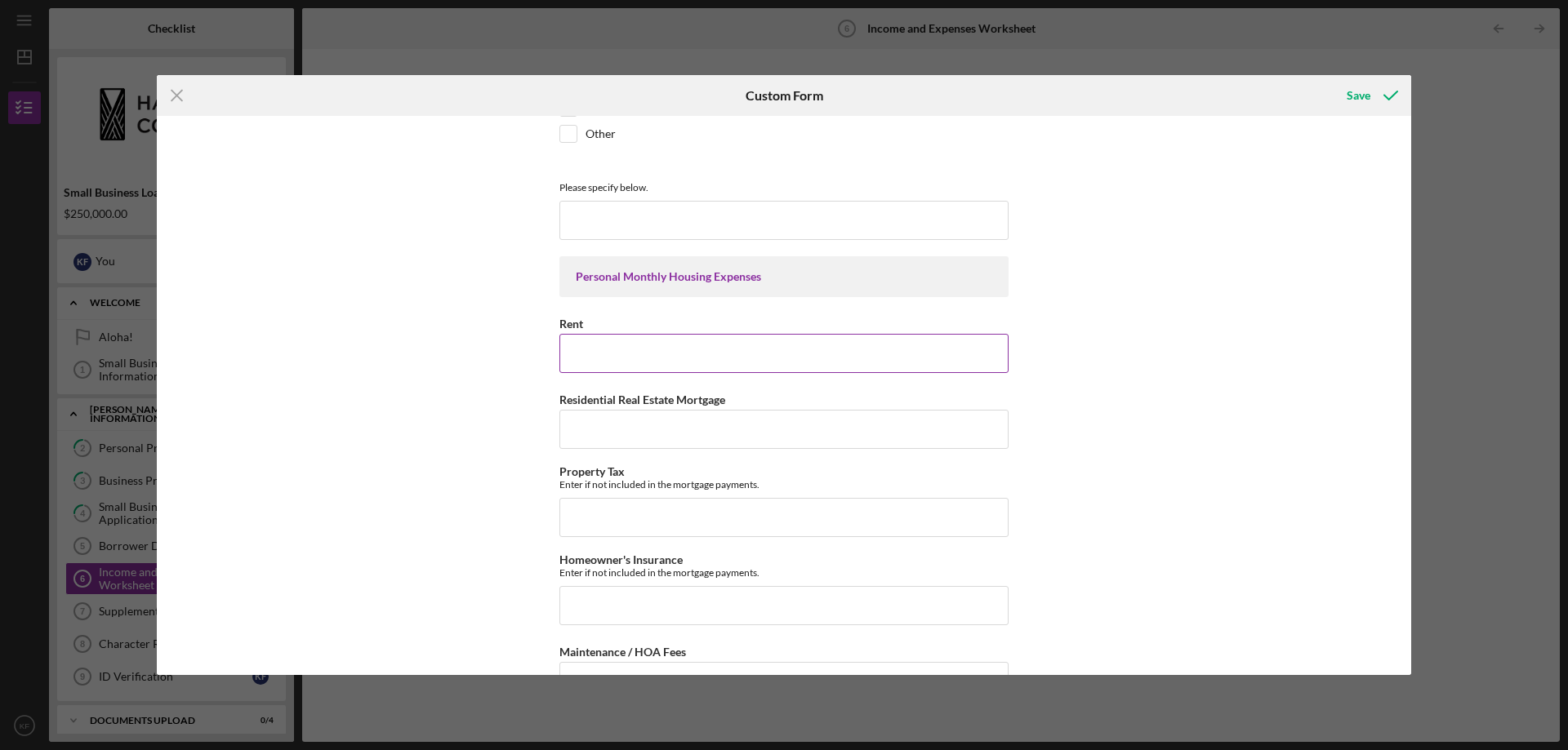
click at [628, 353] on input "Rent" at bounding box center [784, 353] width 449 height 40
type input "3300"
click at [709, 433] on input "Residential Real Estate Mortgage" at bounding box center [784, 429] width 449 height 40
type input "0"
click at [633, 511] on input "Property Tax" at bounding box center [784, 517] width 449 height 40
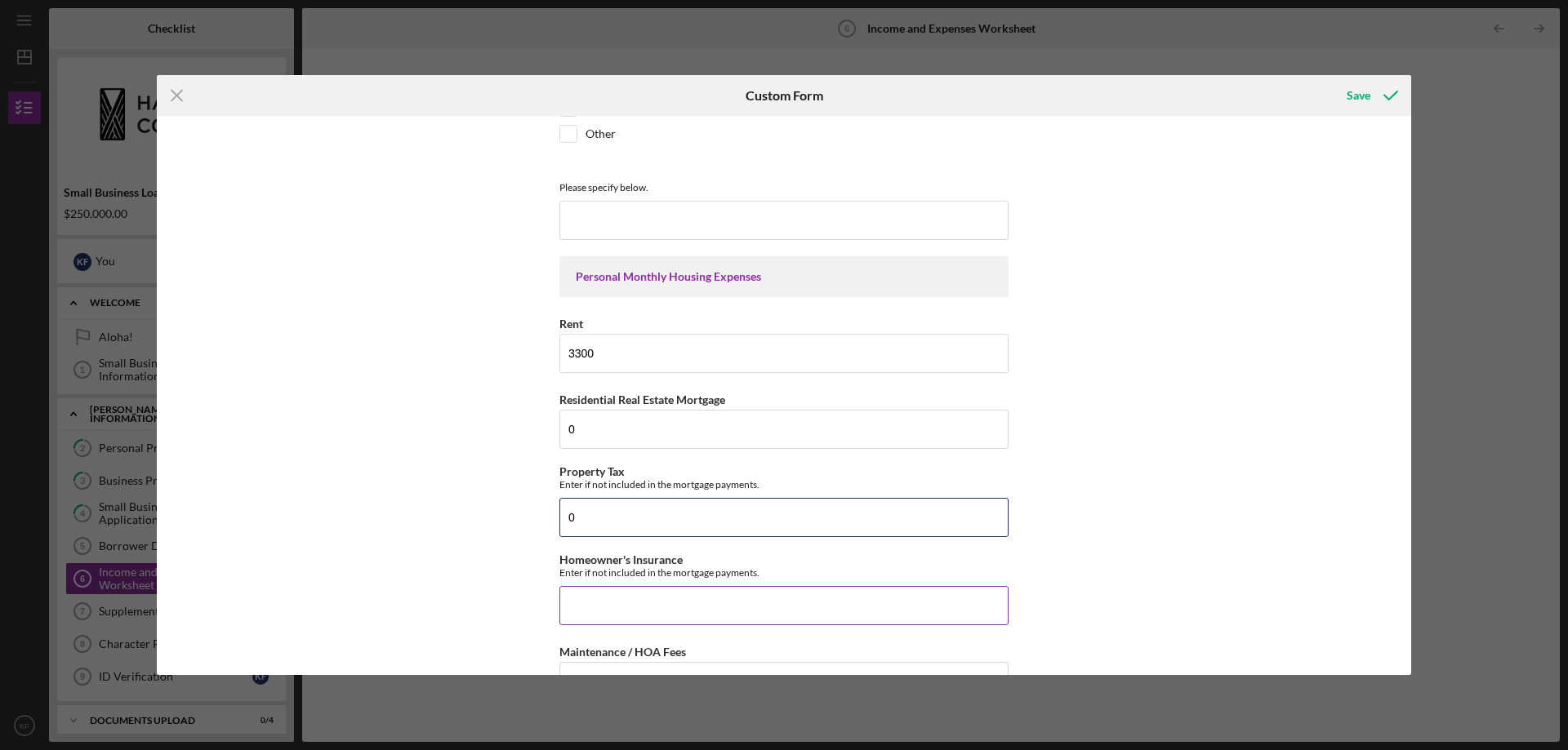
type input "0"
click at [661, 608] on input "Homeowner's Insurance" at bounding box center [784, 606] width 449 height 40
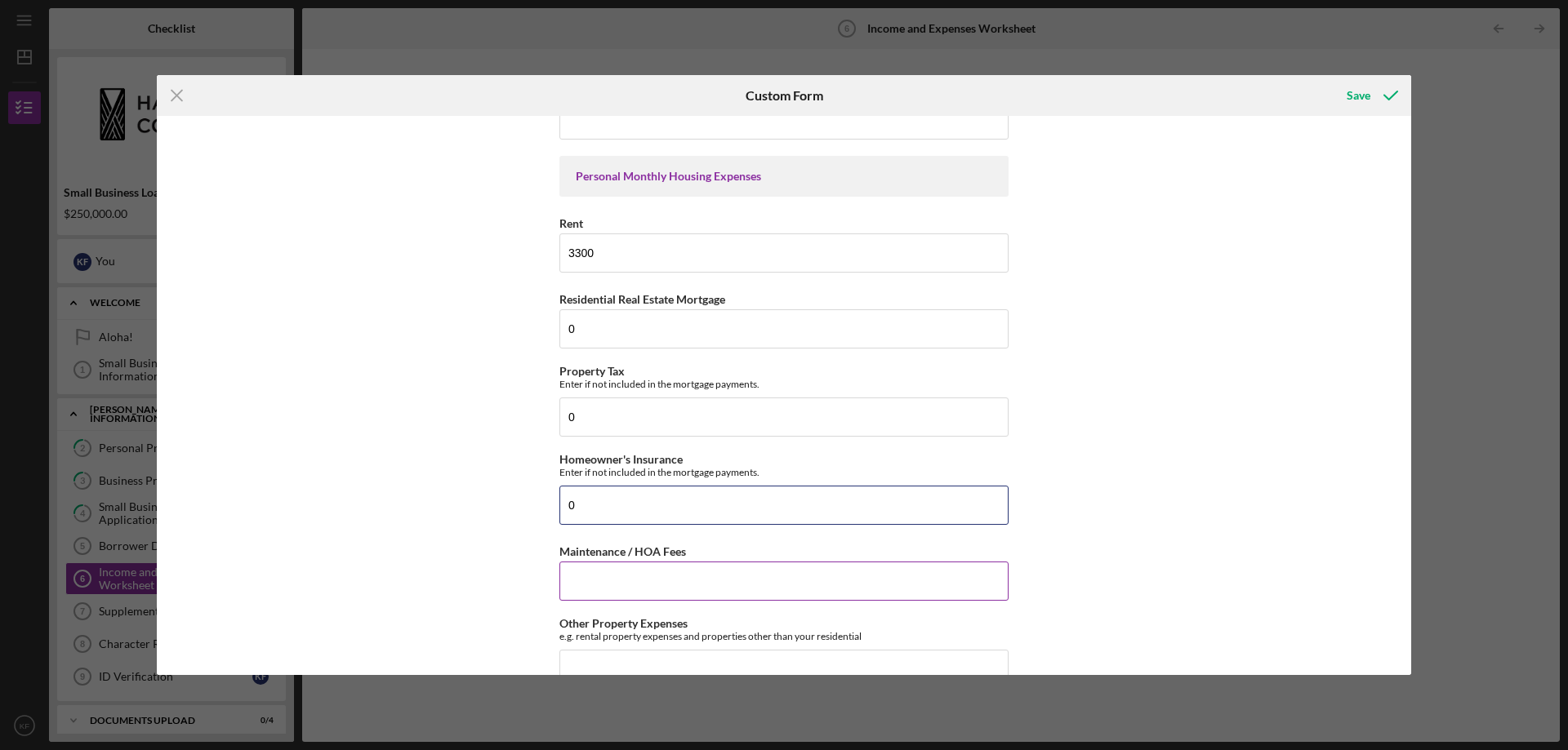
scroll to position [653, 0]
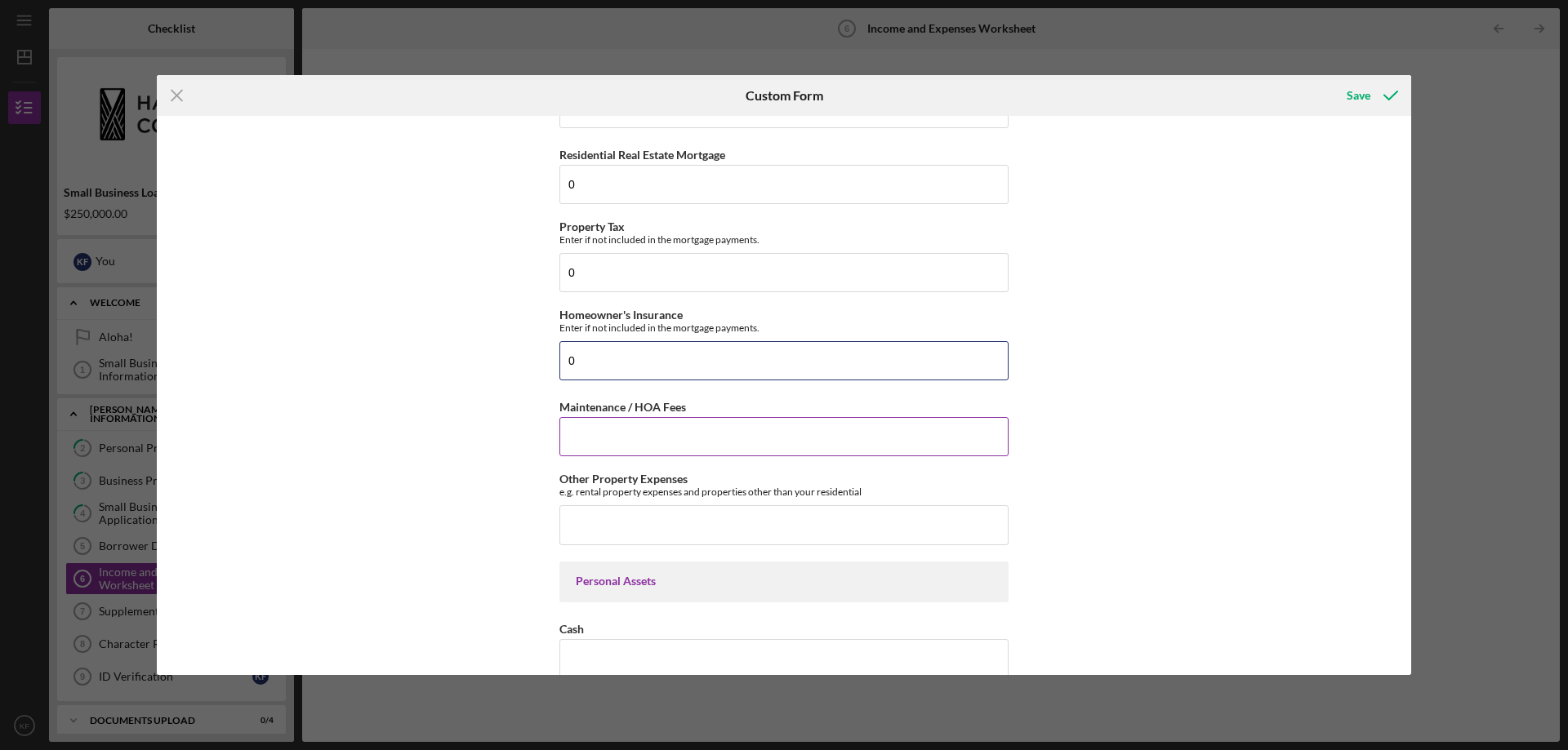
type input "0"
click at [609, 432] on input "Maintenance / HOA Fees" at bounding box center [784, 437] width 449 height 40
type input "0"
click at [639, 524] on input "Other Property Expenses" at bounding box center [784, 525] width 449 height 40
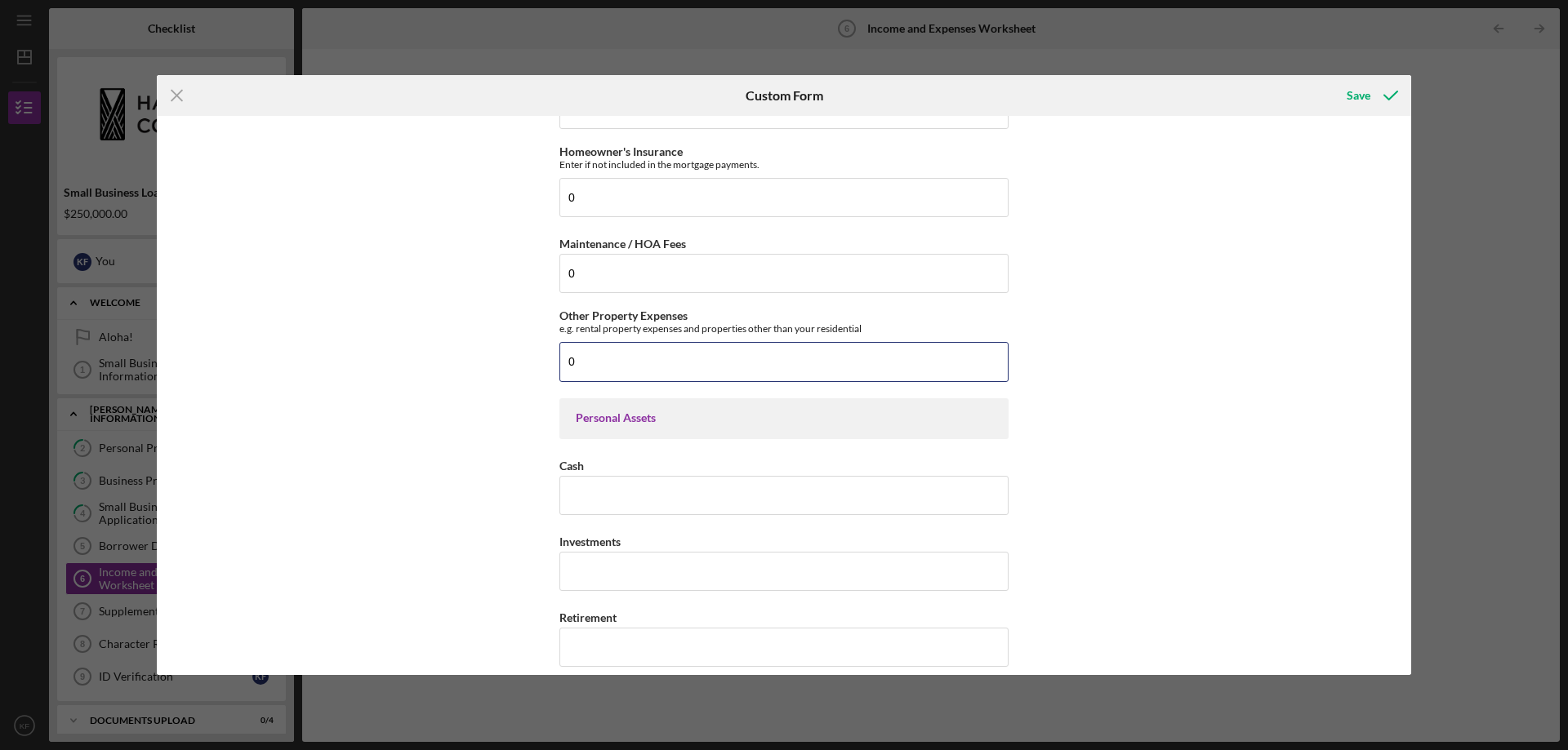
scroll to position [980, 0]
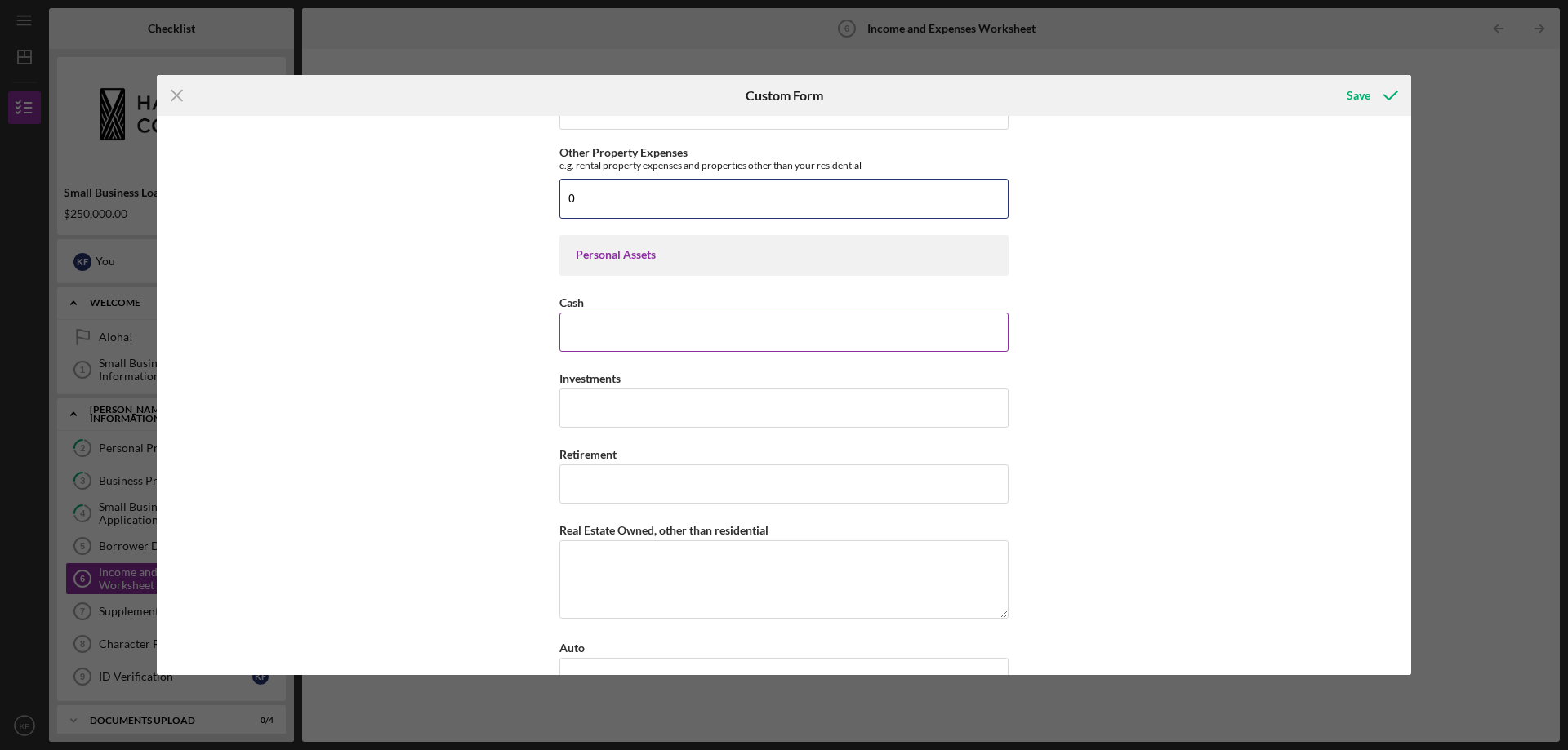
type input "0"
click at [612, 325] on input "Cash" at bounding box center [784, 332] width 449 height 40
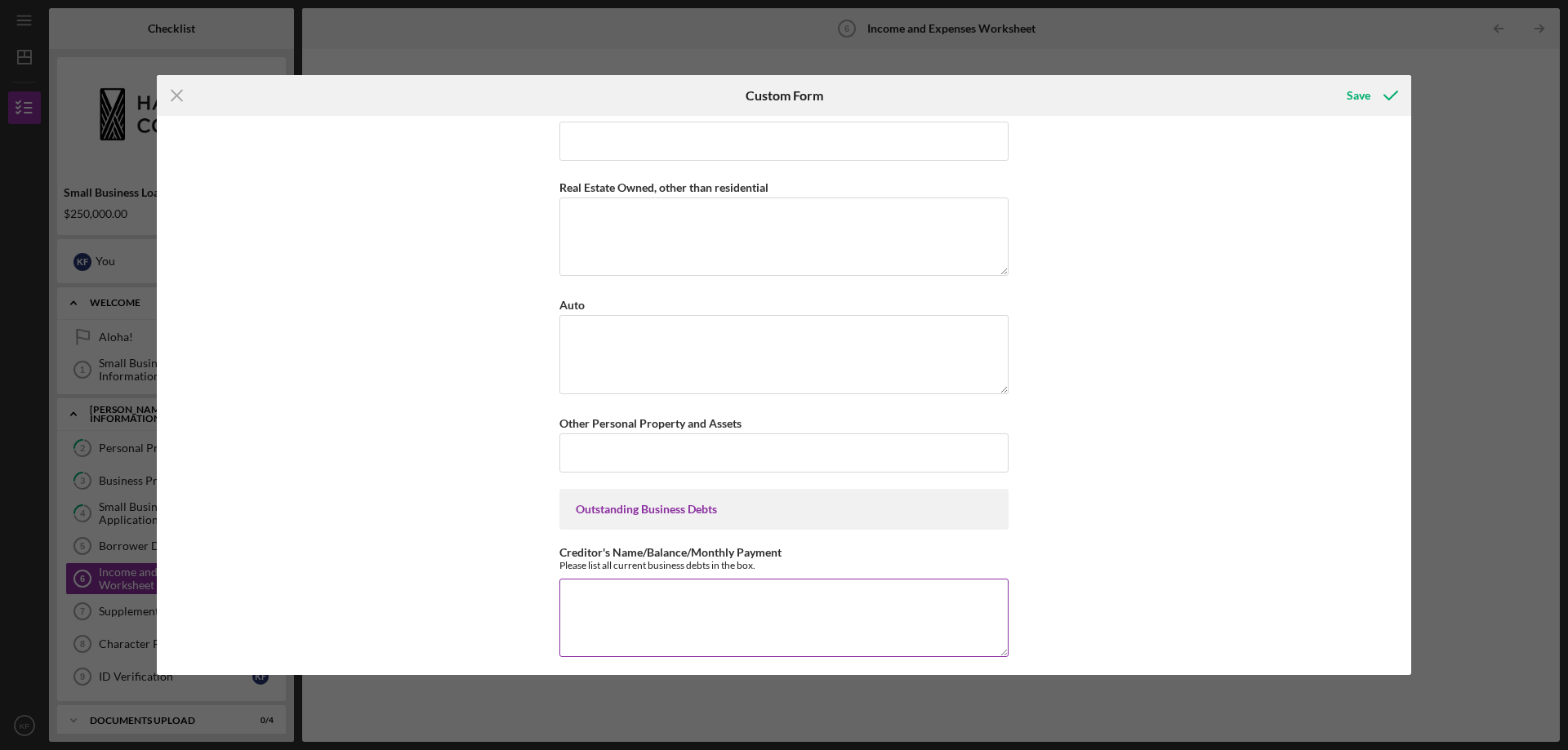
scroll to position [1331, 0]
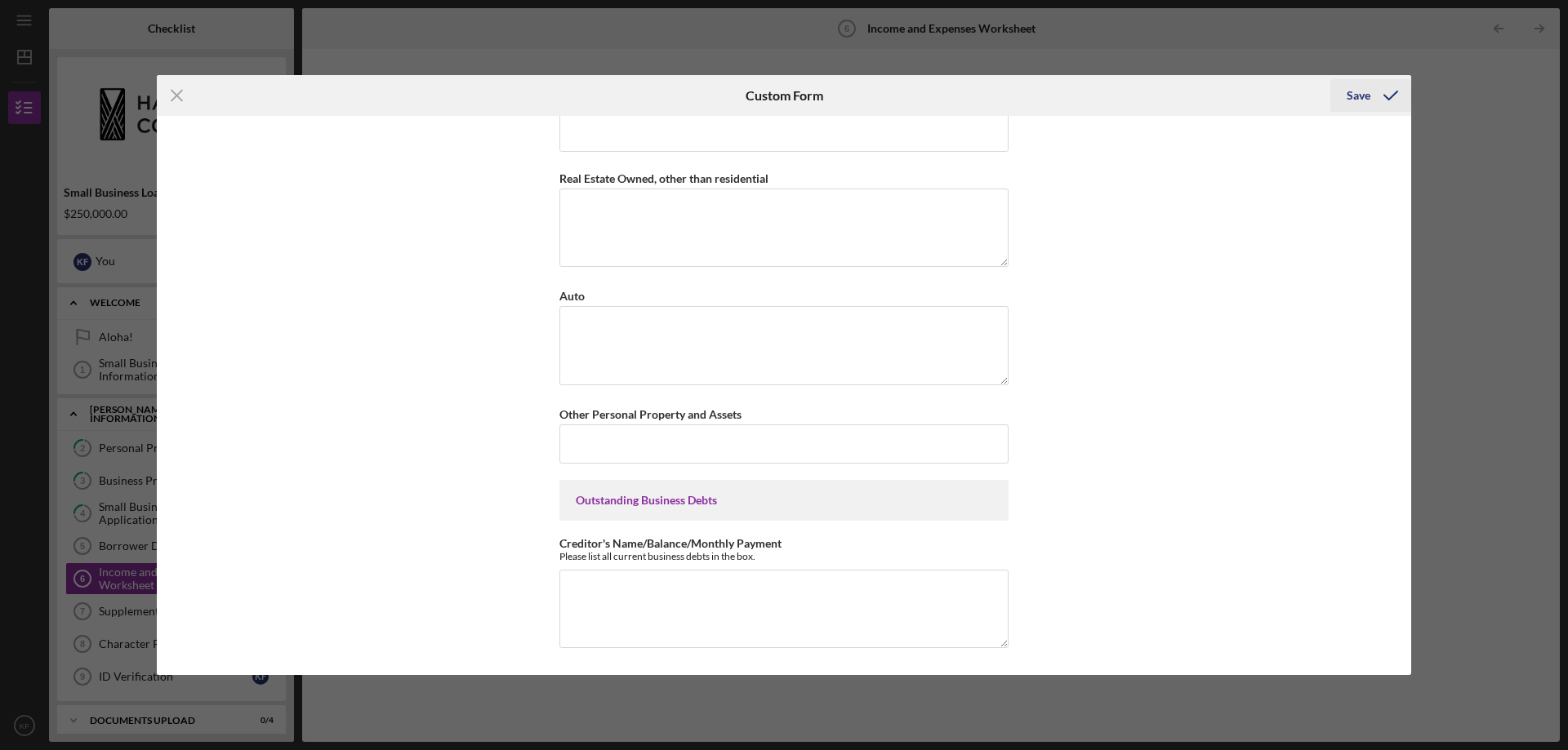
click at [1367, 98] on div "Save" at bounding box center [1359, 95] width 24 height 33
